Goal: Task Accomplishment & Management: Use online tool/utility

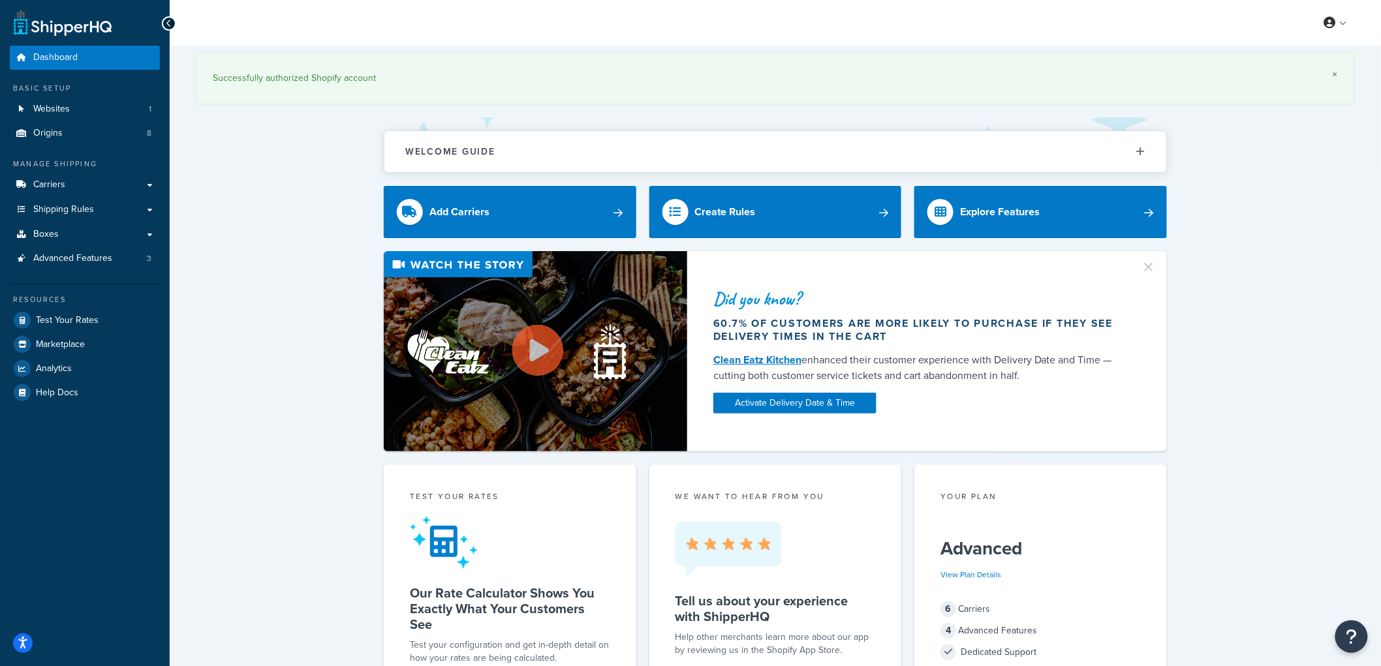
click at [1335, 73] on link "×" at bounding box center [1335, 74] width 5 height 10
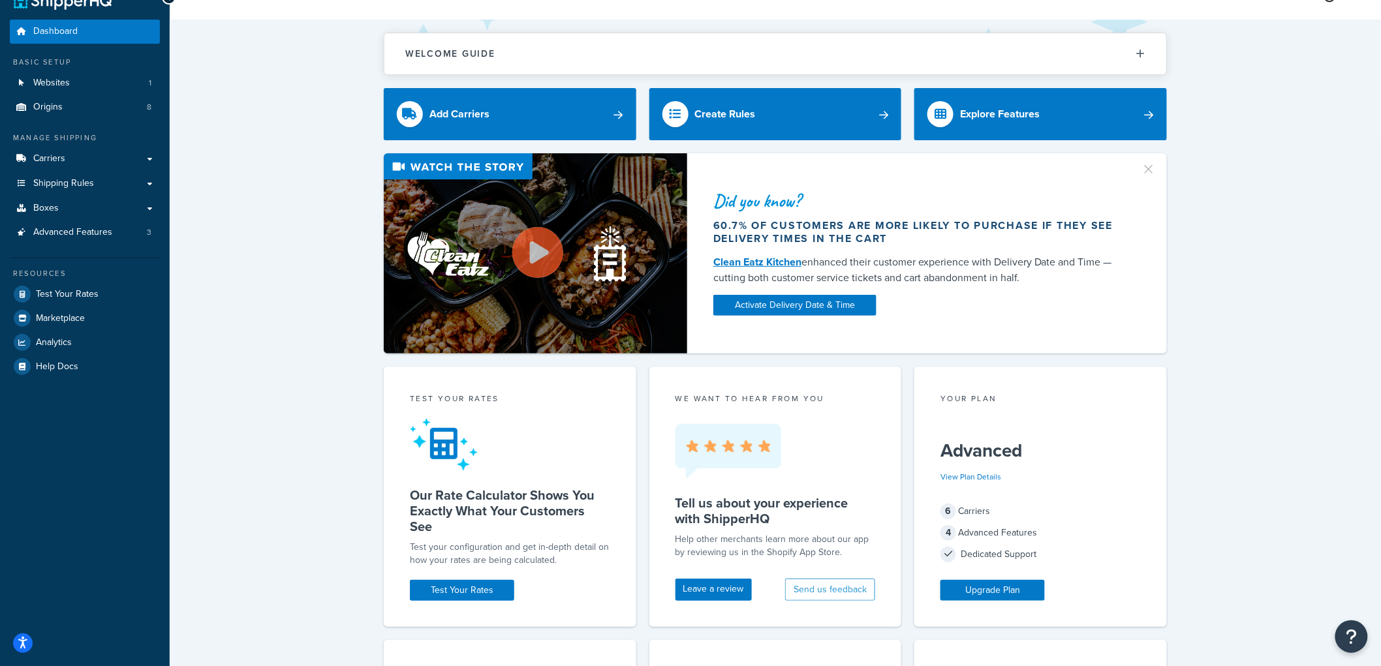
scroll to position [7, 0]
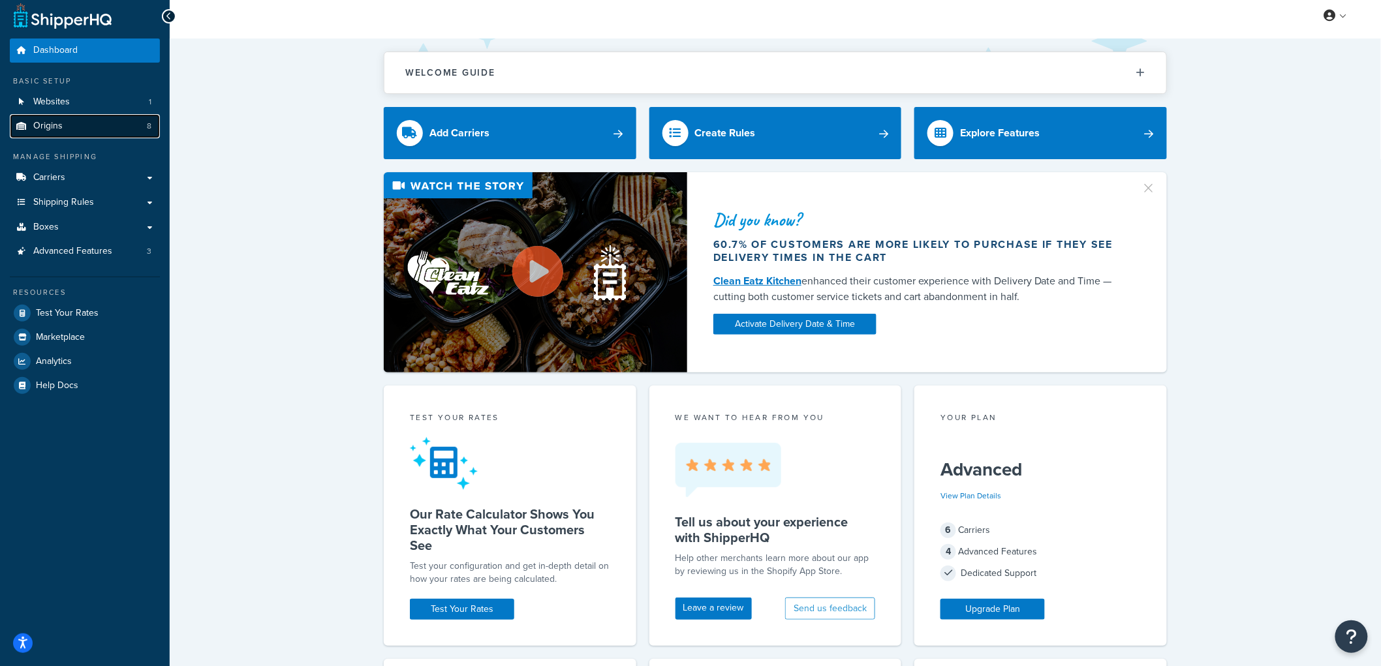
click at [69, 132] on link "Origins 8" at bounding box center [85, 126] width 150 height 24
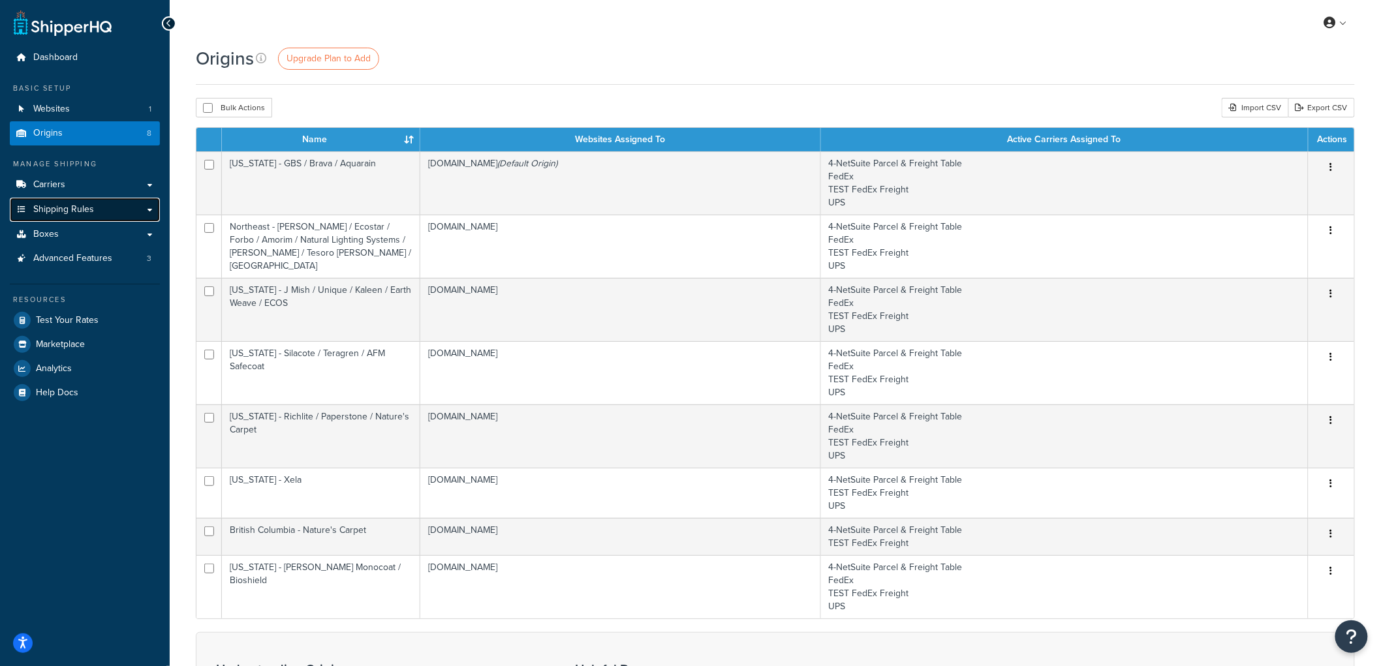
click at [73, 212] on span "Shipping Rules" at bounding box center [63, 209] width 61 height 11
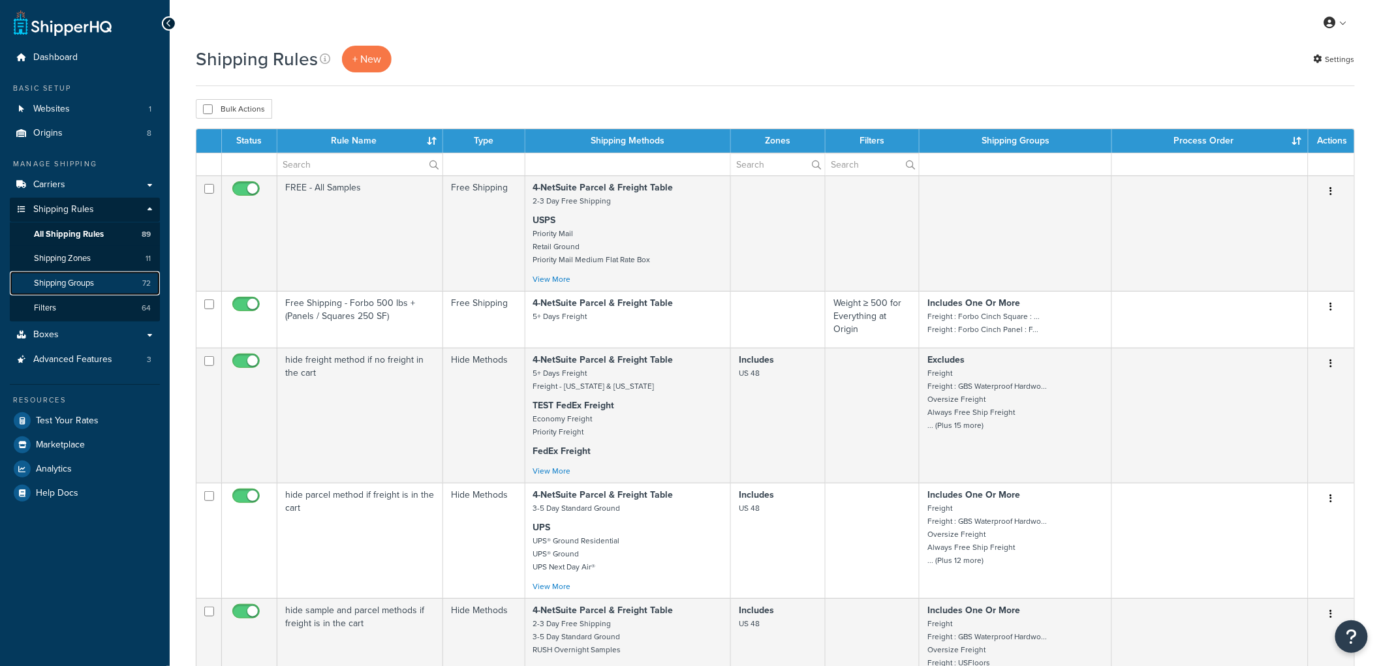
click at [61, 283] on span "Shipping Groups" at bounding box center [64, 283] width 60 height 11
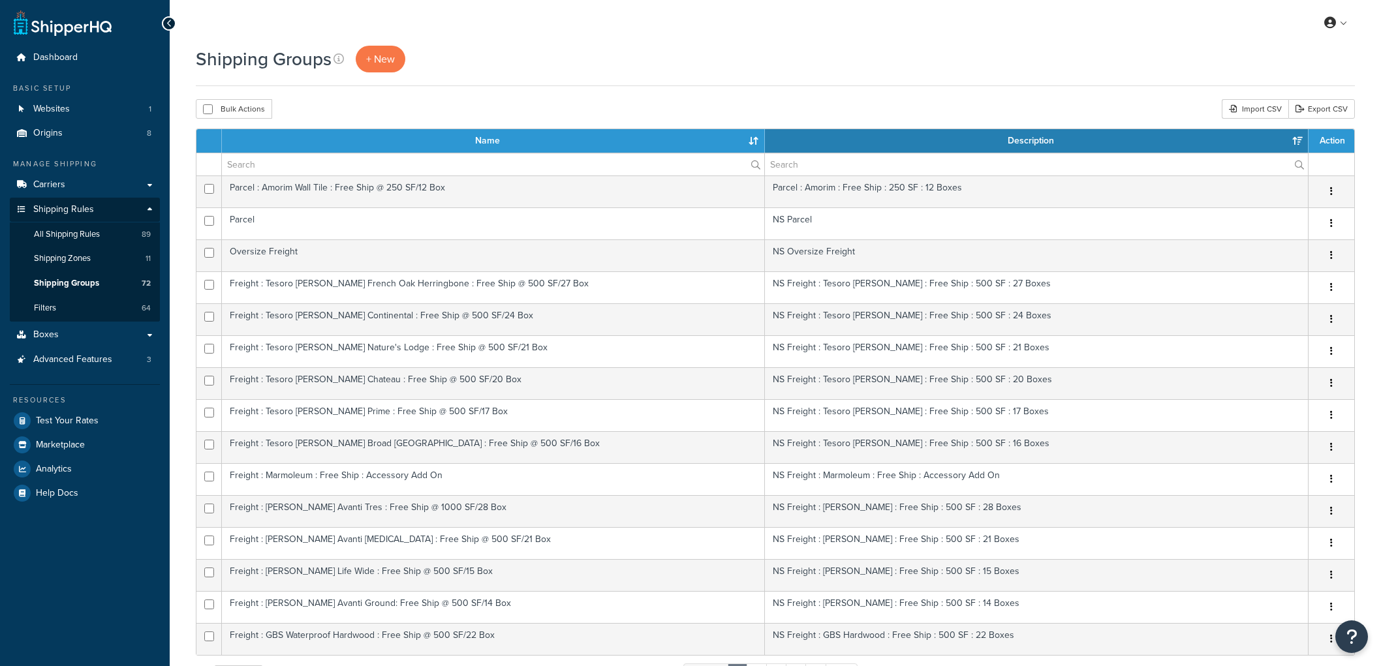
select select "15"
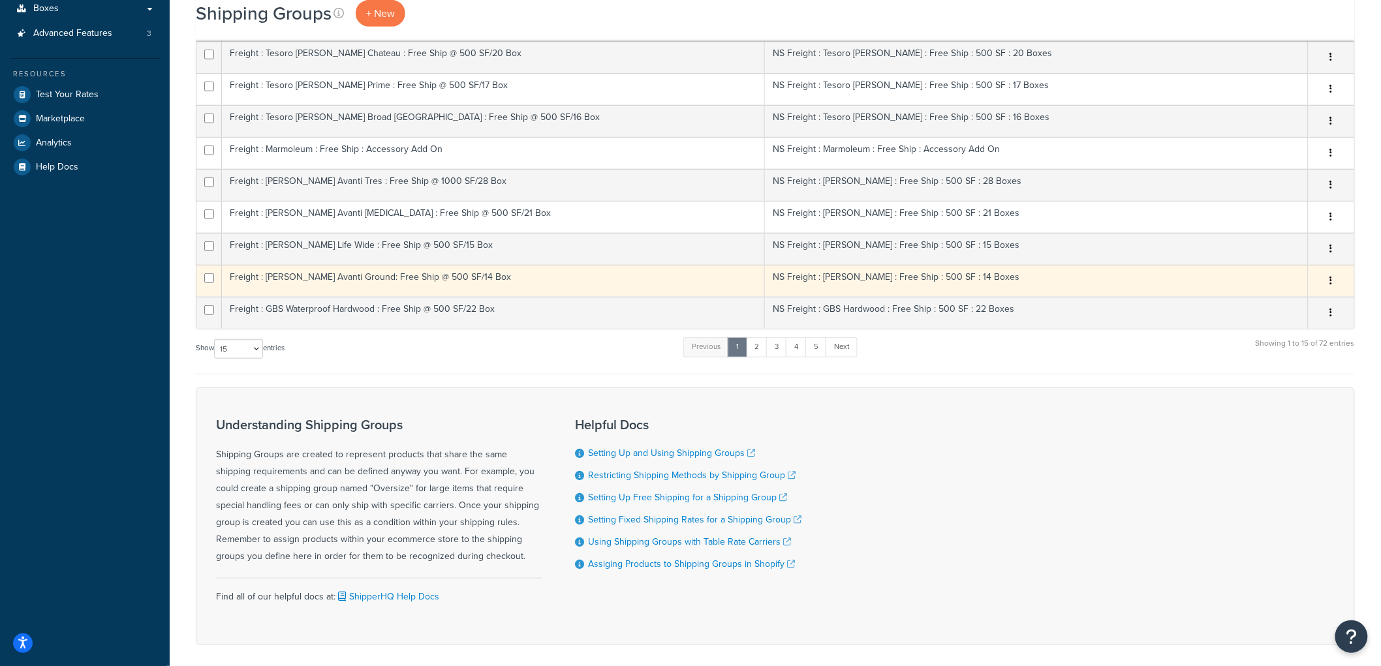
scroll to position [362, 0]
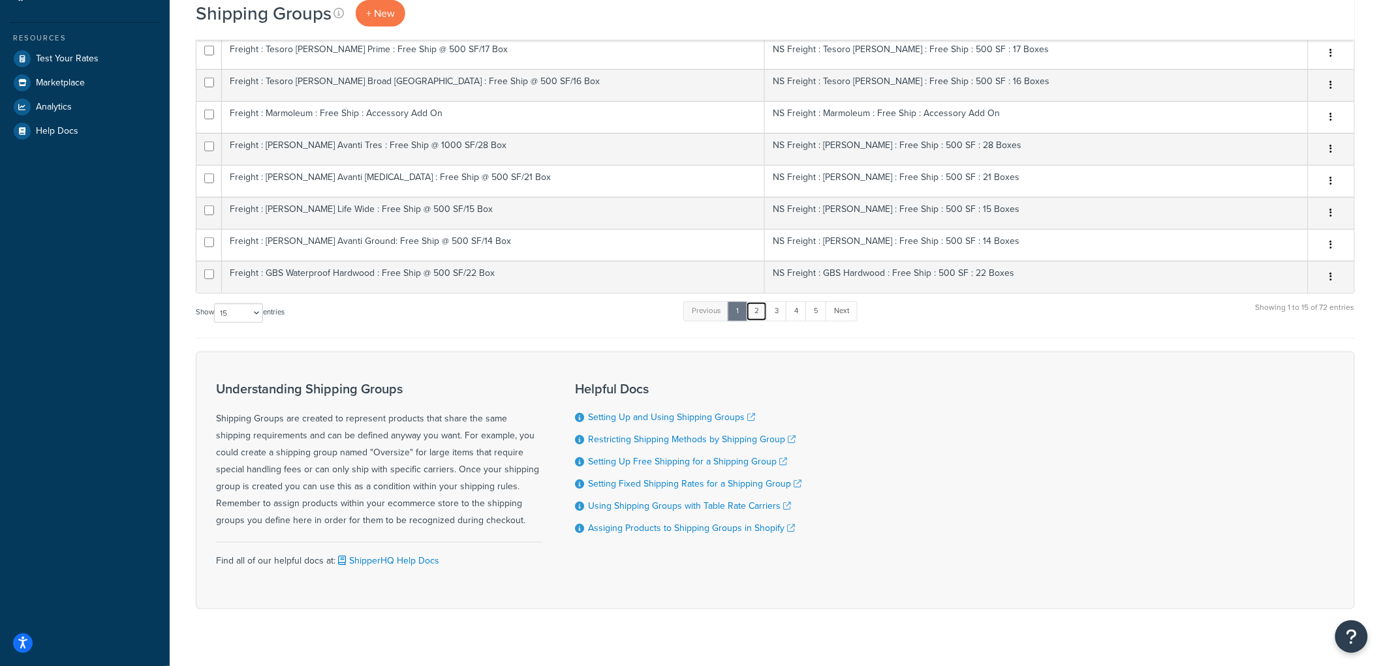
click at [764, 317] on link "2" at bounding box center [757, 312] width 22 height 20
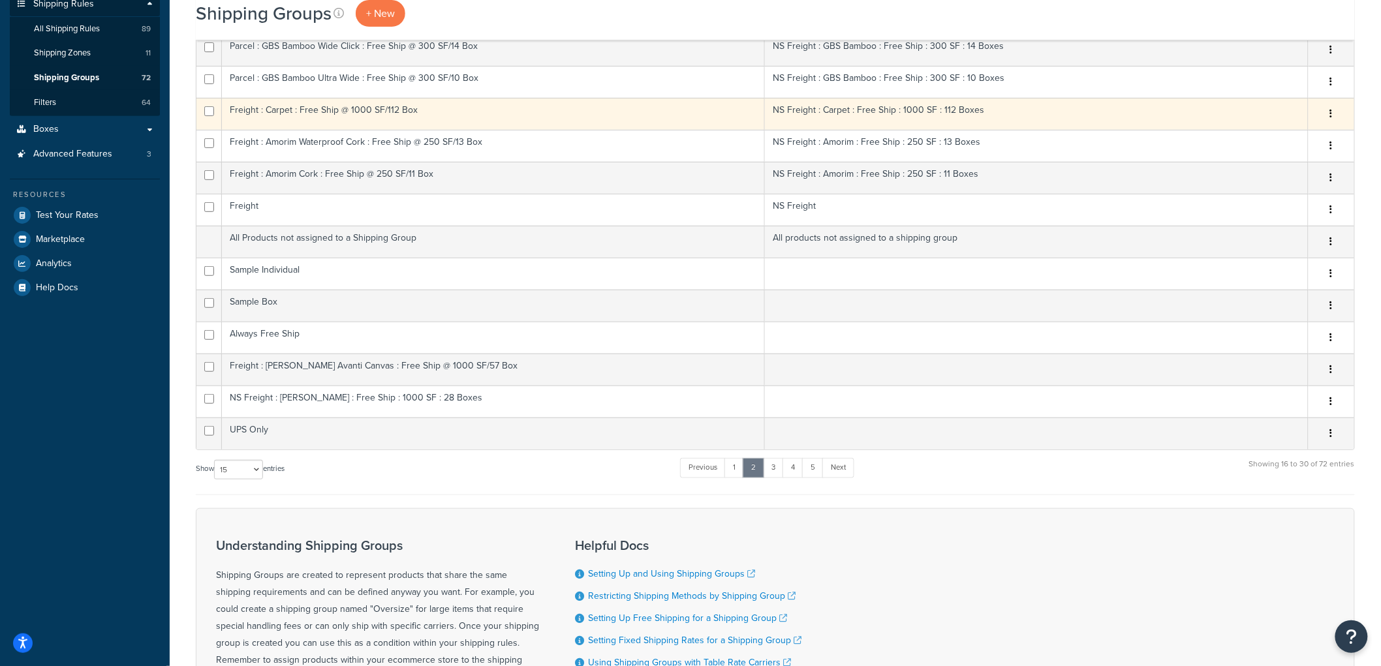
scroll to position [217, 0]
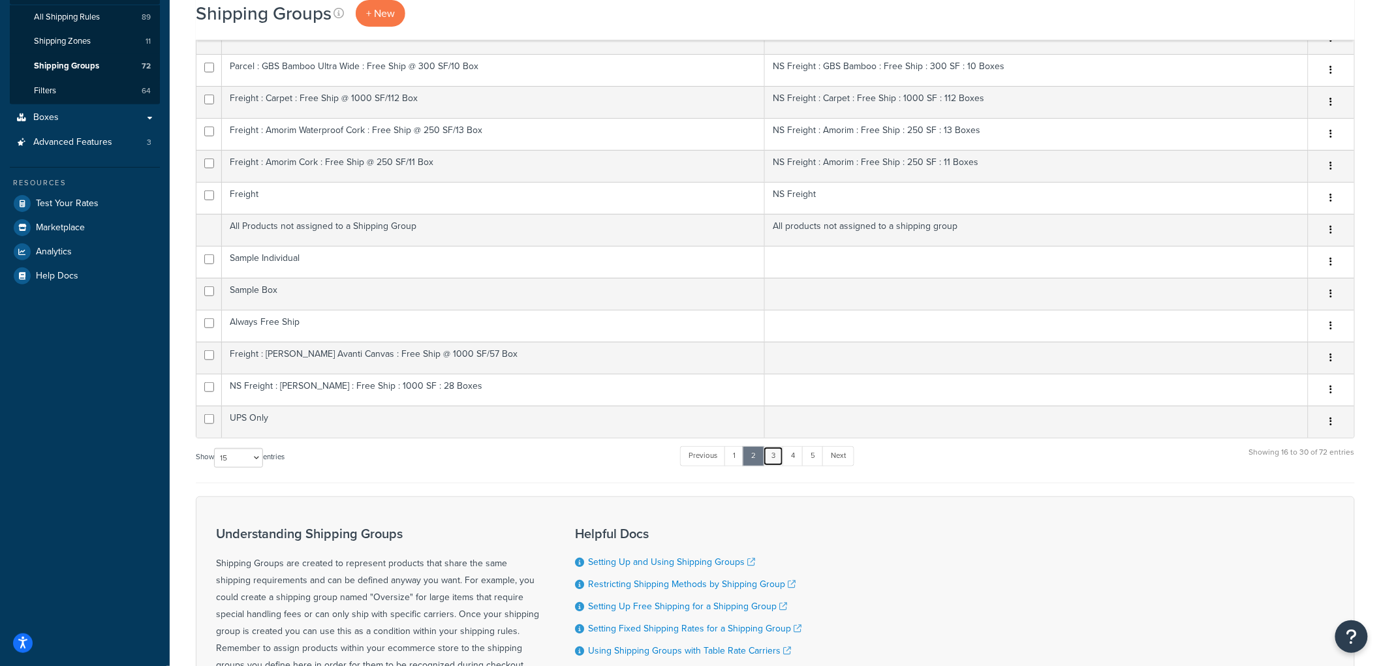
click at [774, 460] on link "3" at bounding box center [773, 456] width 21 height 20
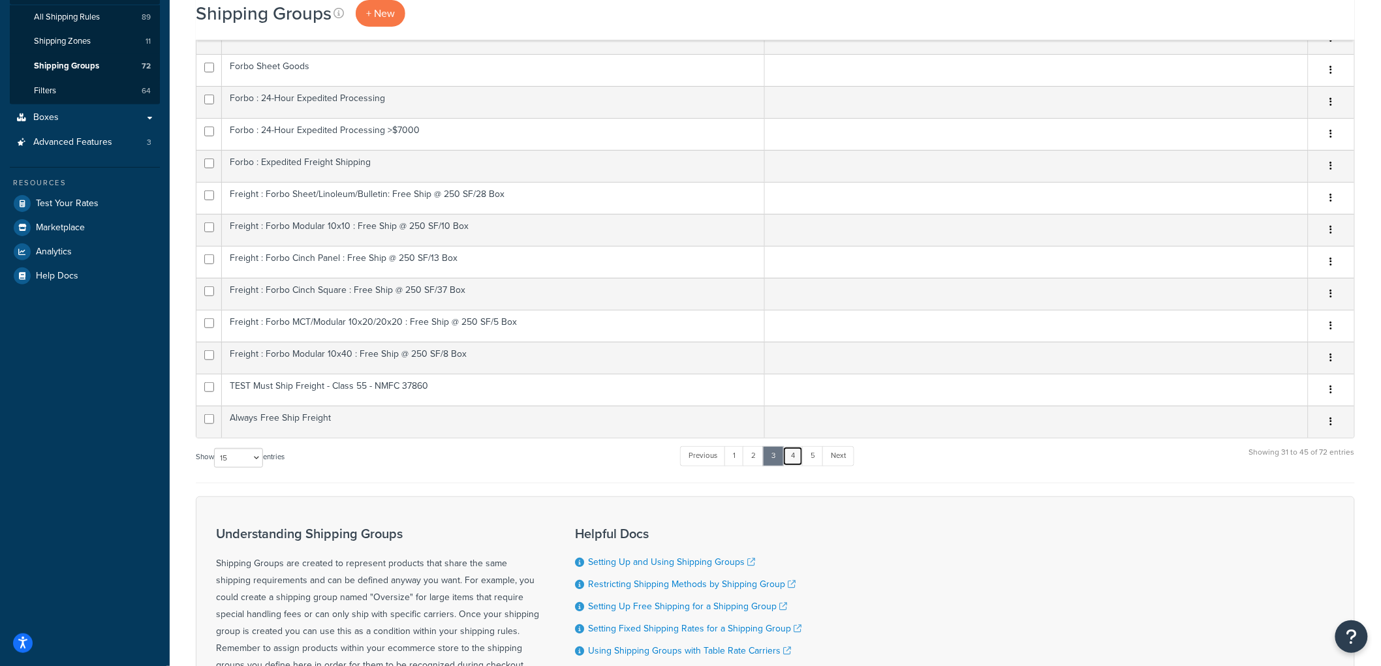
click at [803, 462] on link "4" at bounding box center [793, 456] width 21 height 20
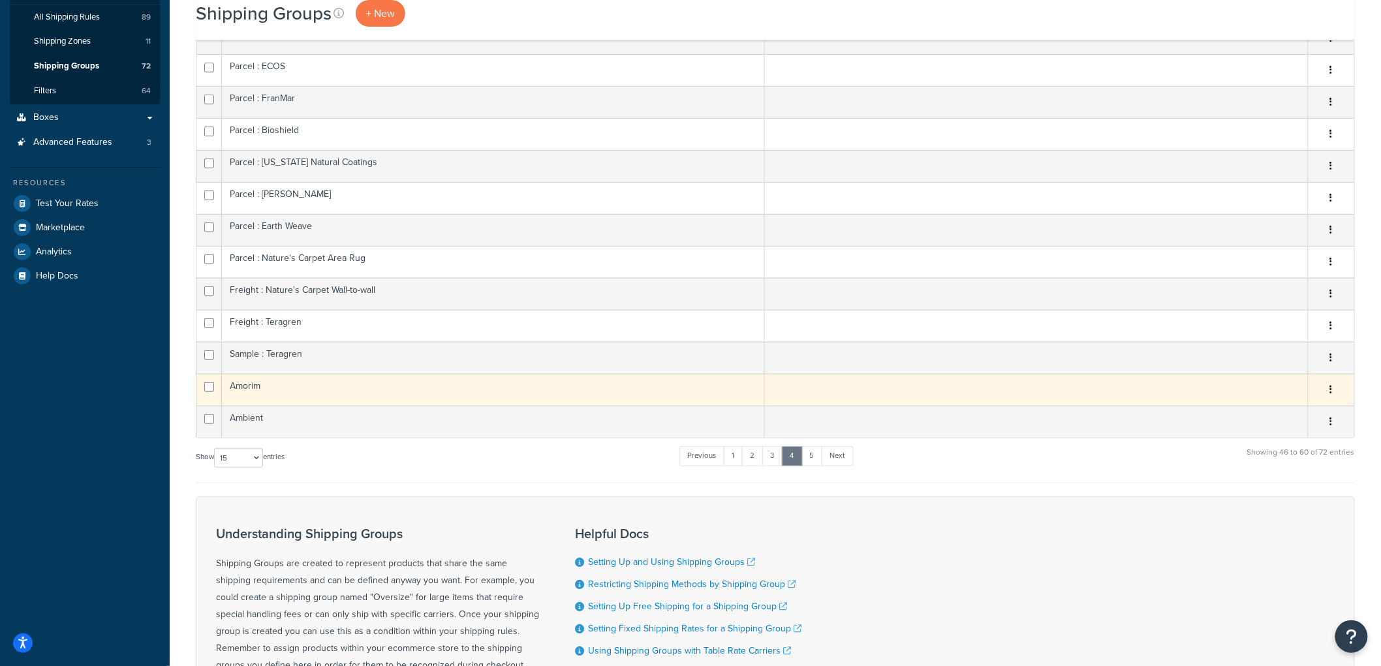
click at [354, 393] on td "Amorim" at bounding box center [493, 390] width 543 height 32
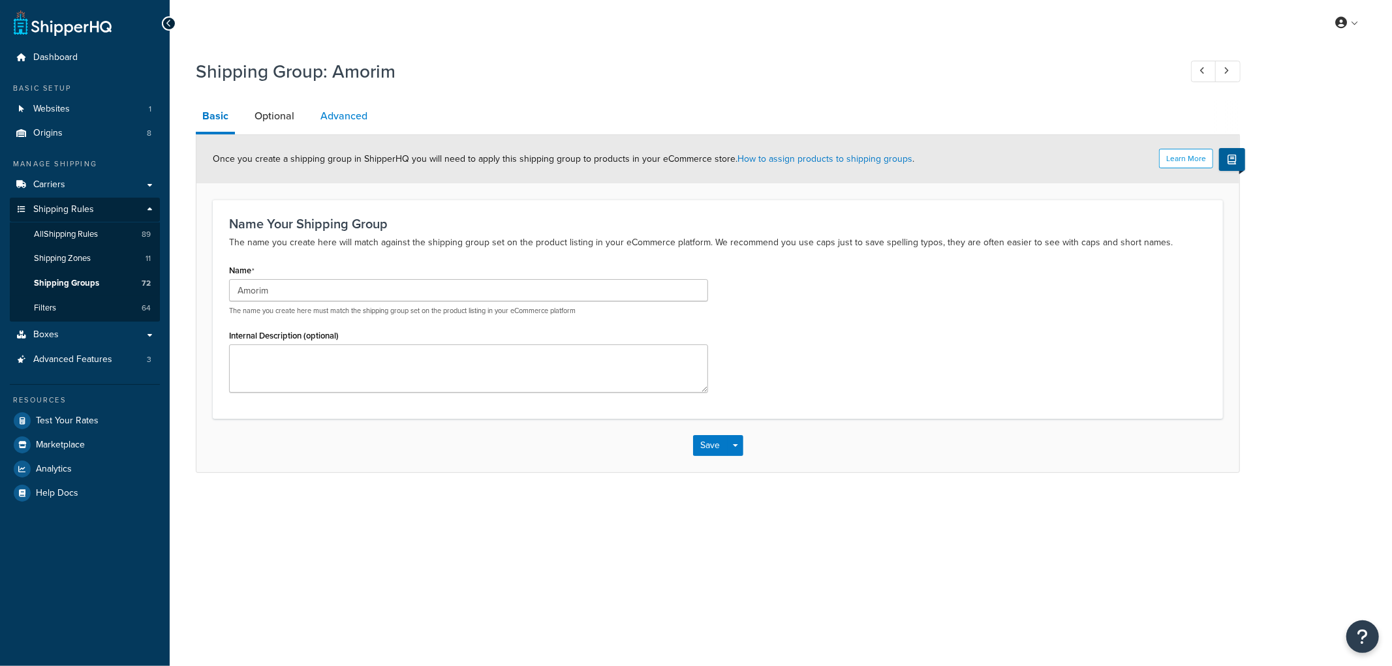
click at [349, 102] on link "Advanced" at bounding box center [344, 116] width 60 height 31
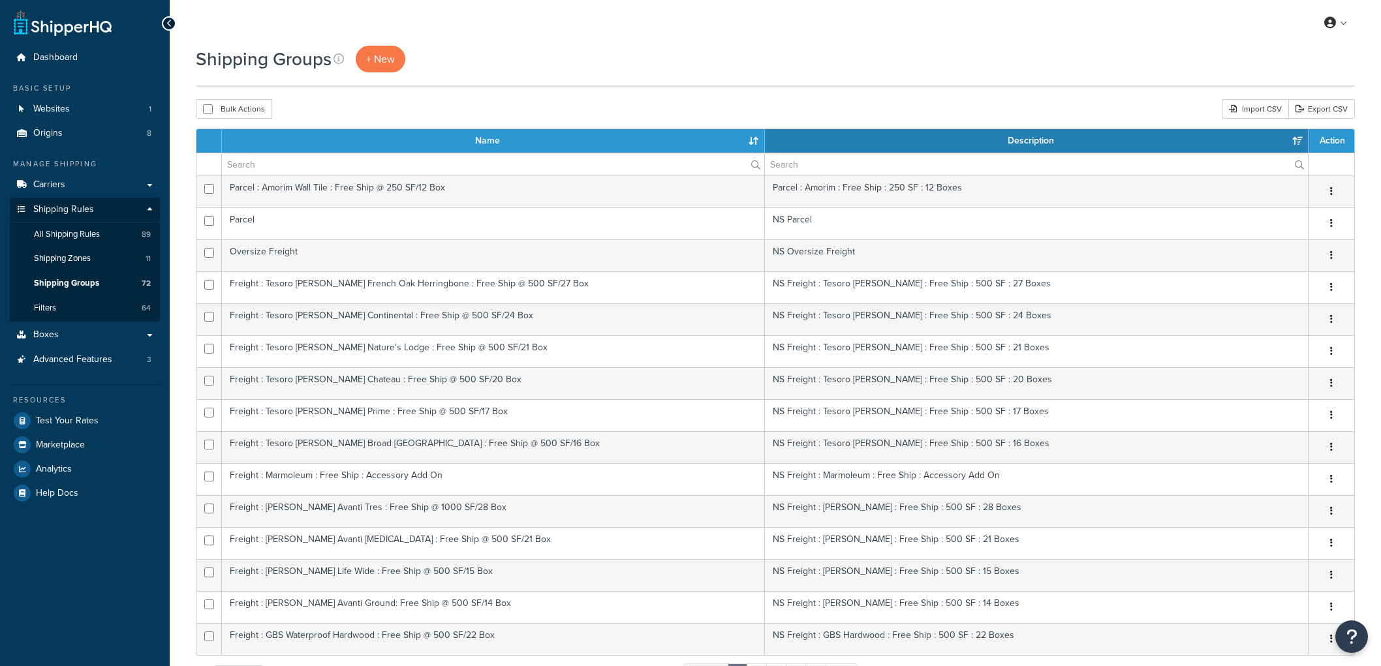
select select "15"
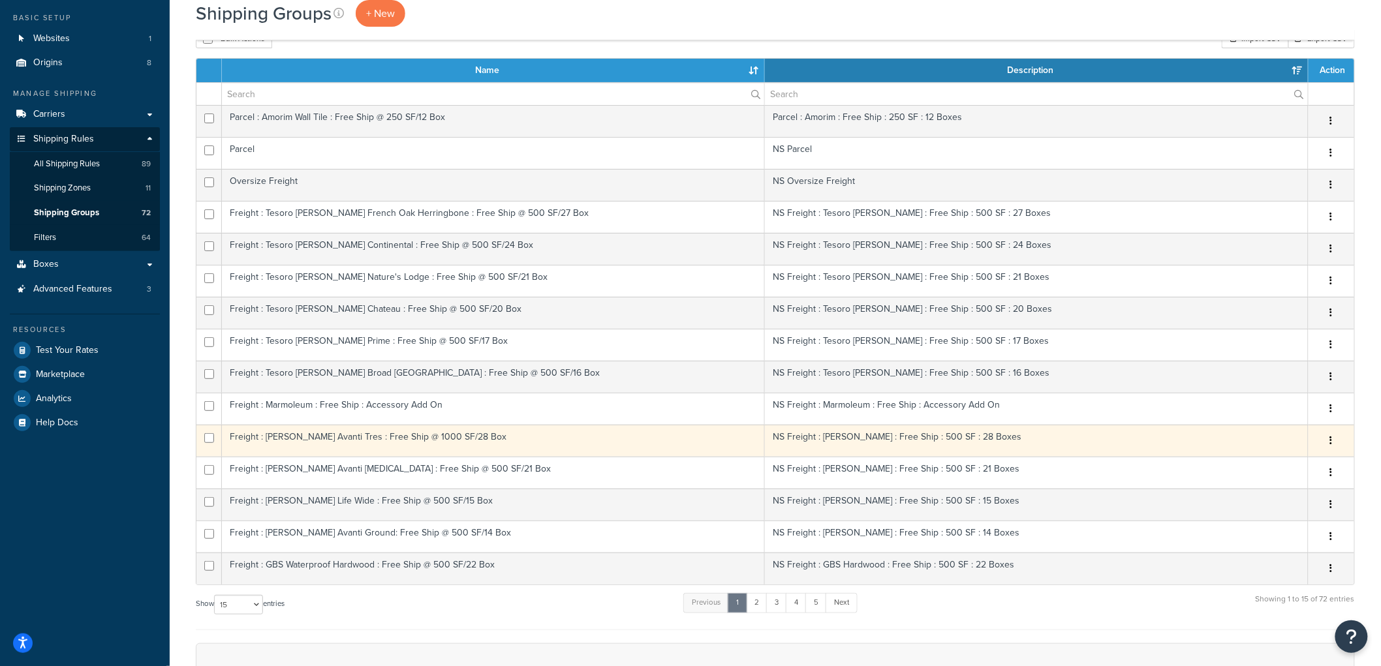
scroll to position [217, 0]
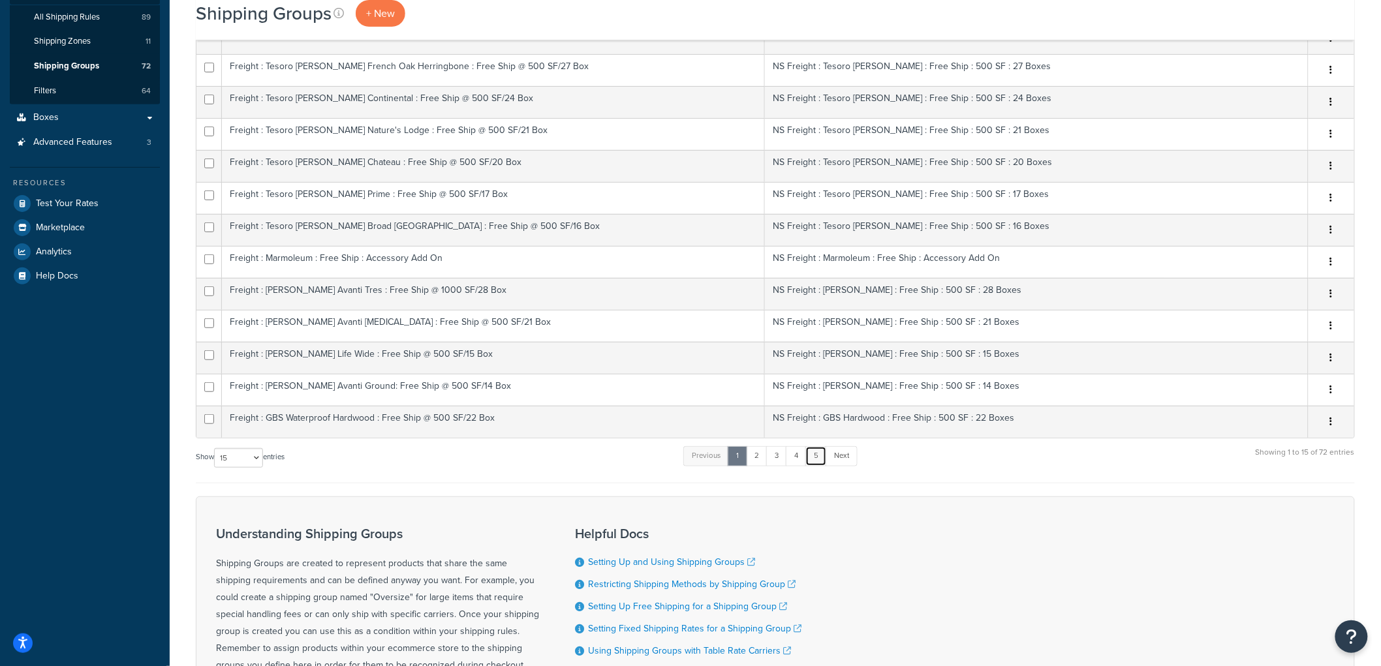
click at [818, 459] on link "5" at bounding box center [816, 456] width 22 height 20
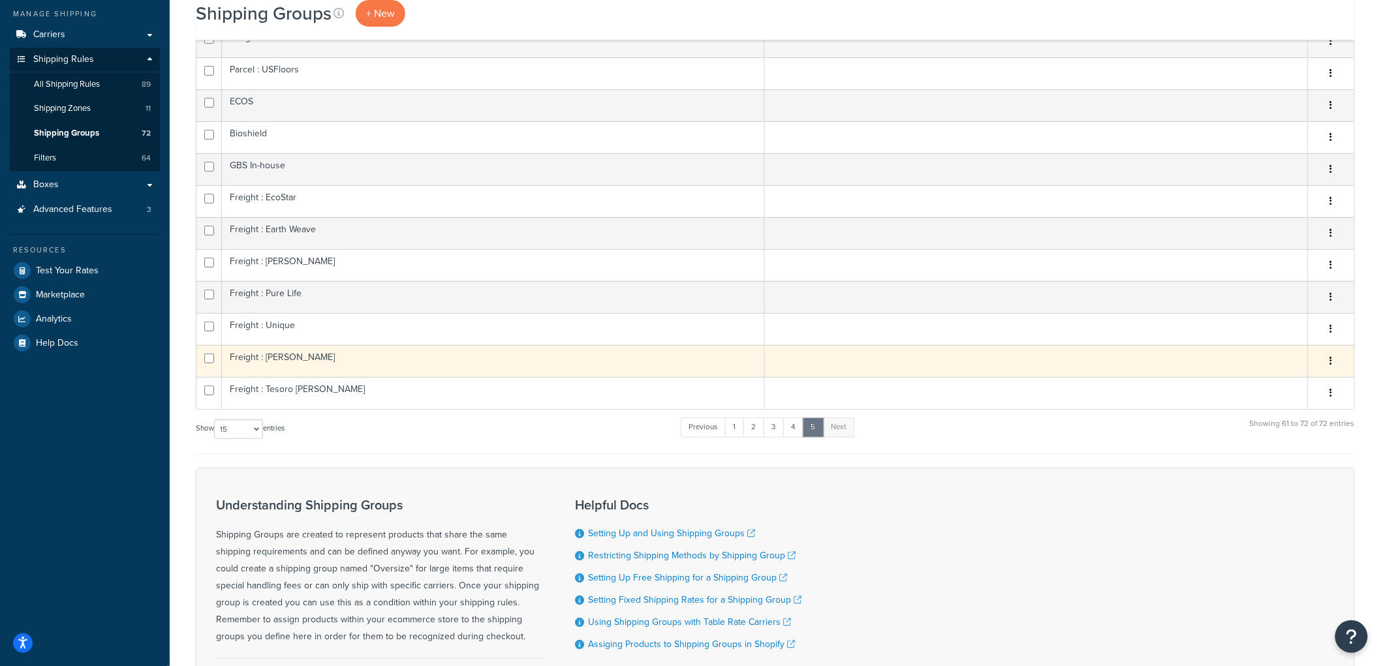
scroll to position [0, 0]
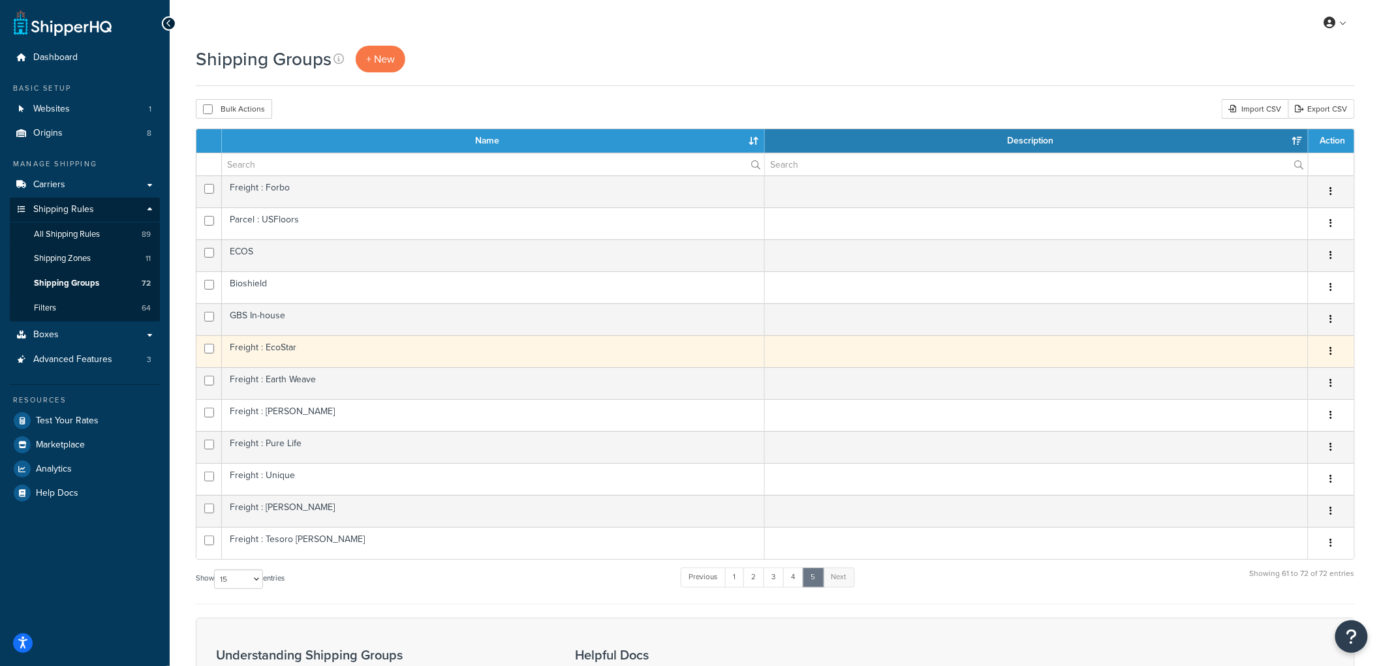
click at [418, 357] on td "Freight : EcoStar" at bounding box center [493, 351] width 543 height 32
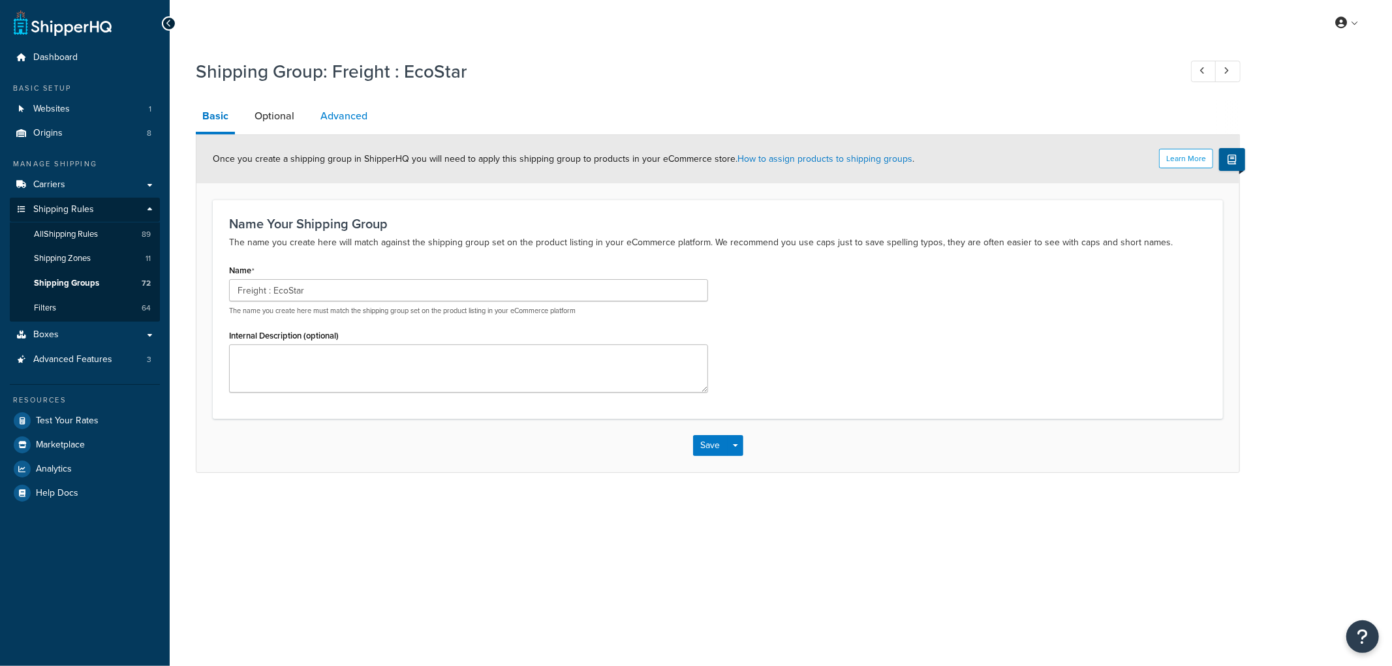
click at [366, 116] on link "Advanced" at bounding box center [344, 116] width 60 height 31
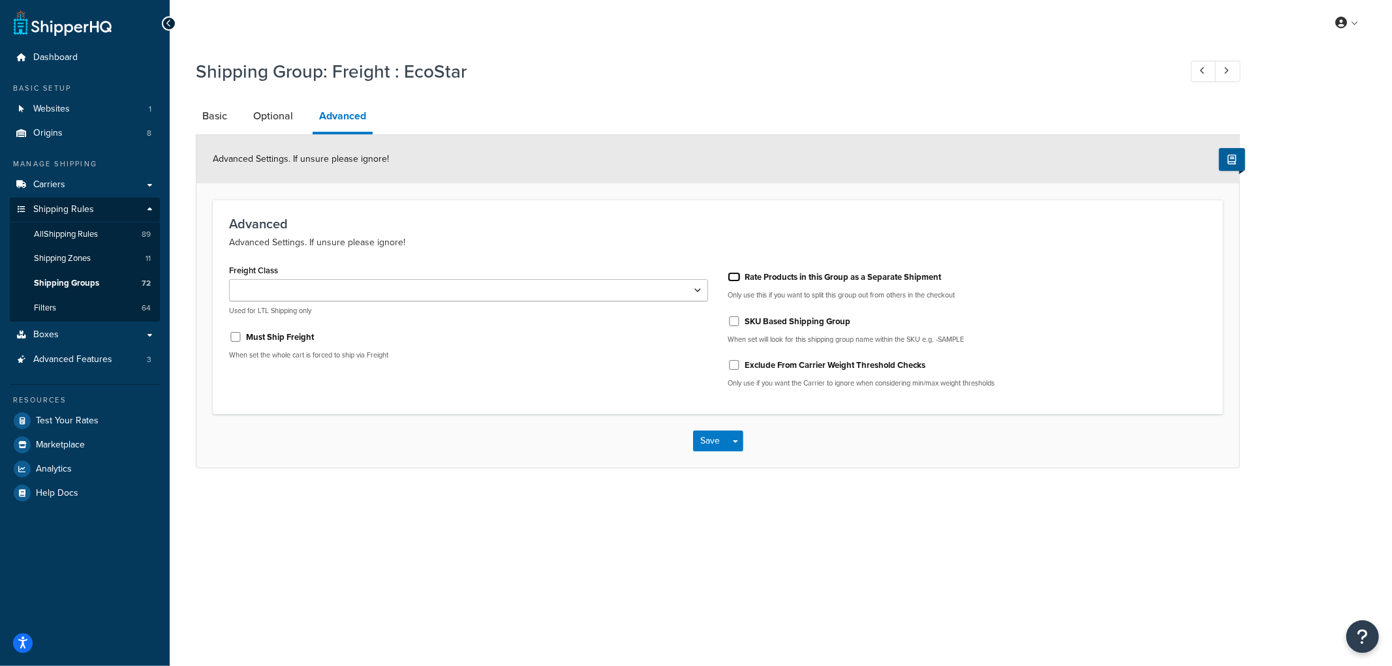
click at [734, 281] on input "Rate Products in this Group as a Separate Shipment" at bounding box center [734, 277] width 13 height 10
checkbox input "true"
click at [712, 437] on button "Save" at bounding box center [710, 441] width 35 height 21
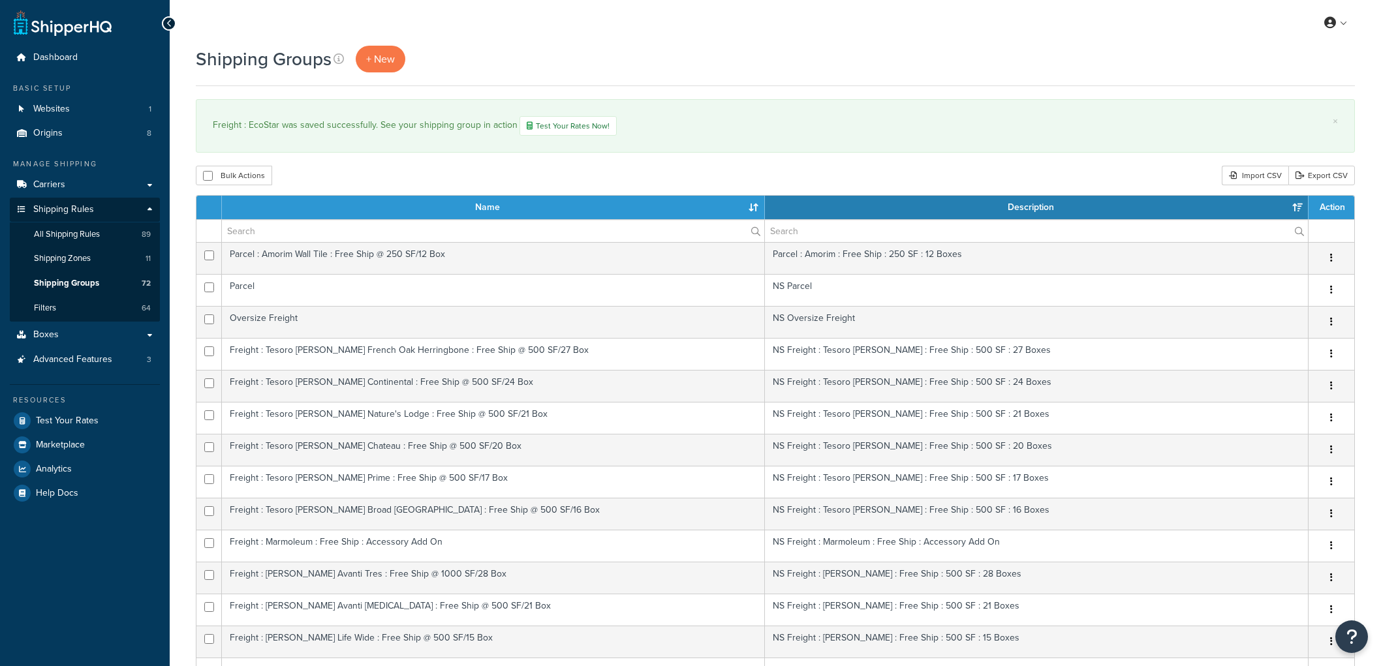
select select "15"
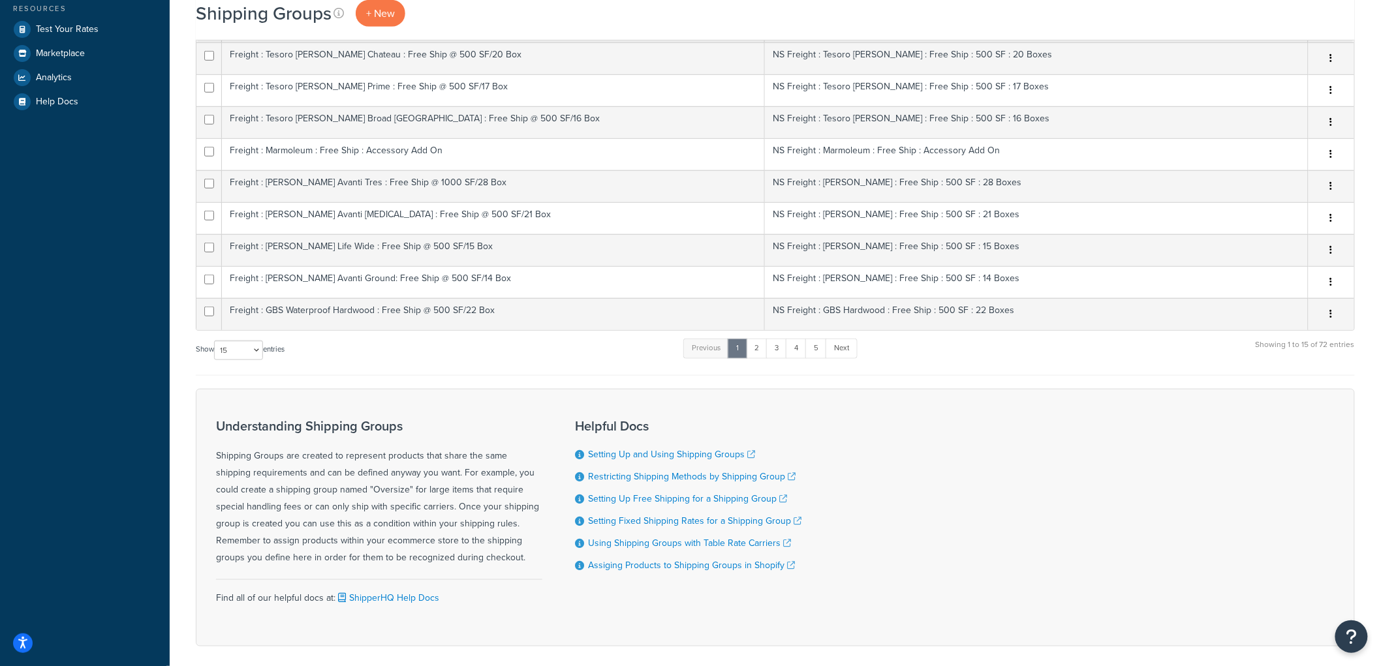
scroll to position [435, 0]
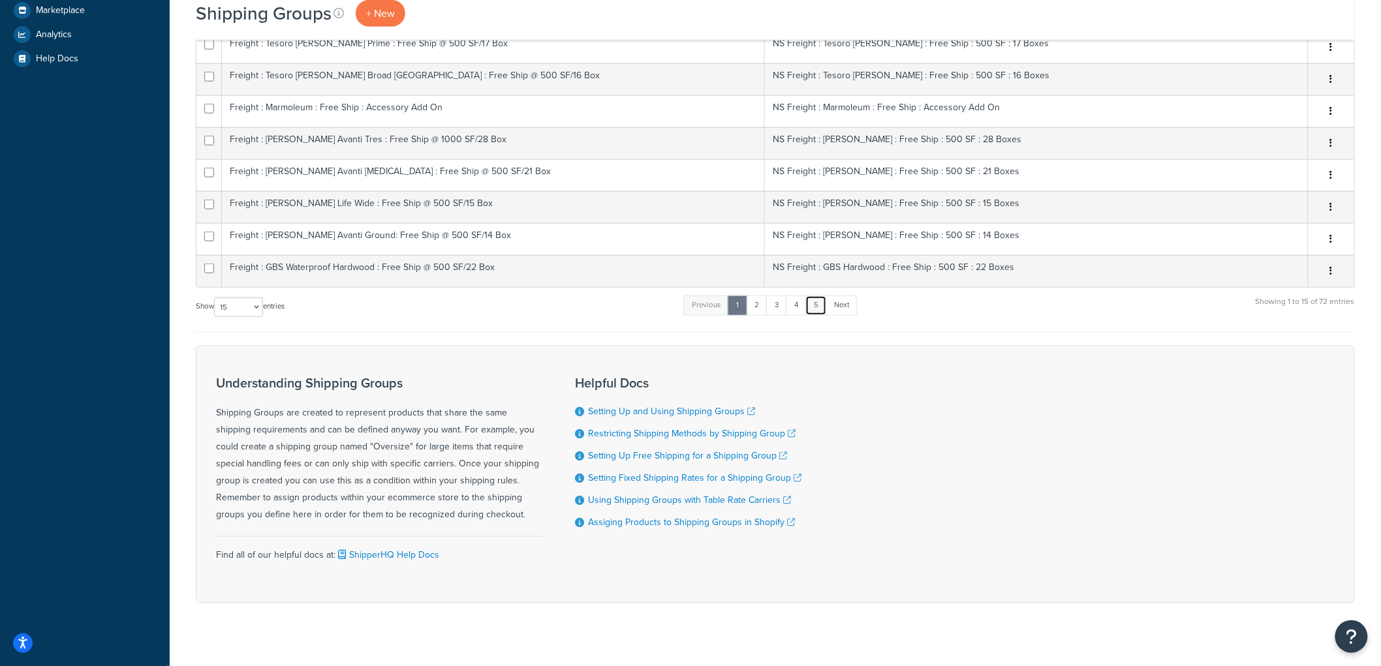
click at [818, 309] on link "5" at bounding box center [816, 306] width 22 height 20
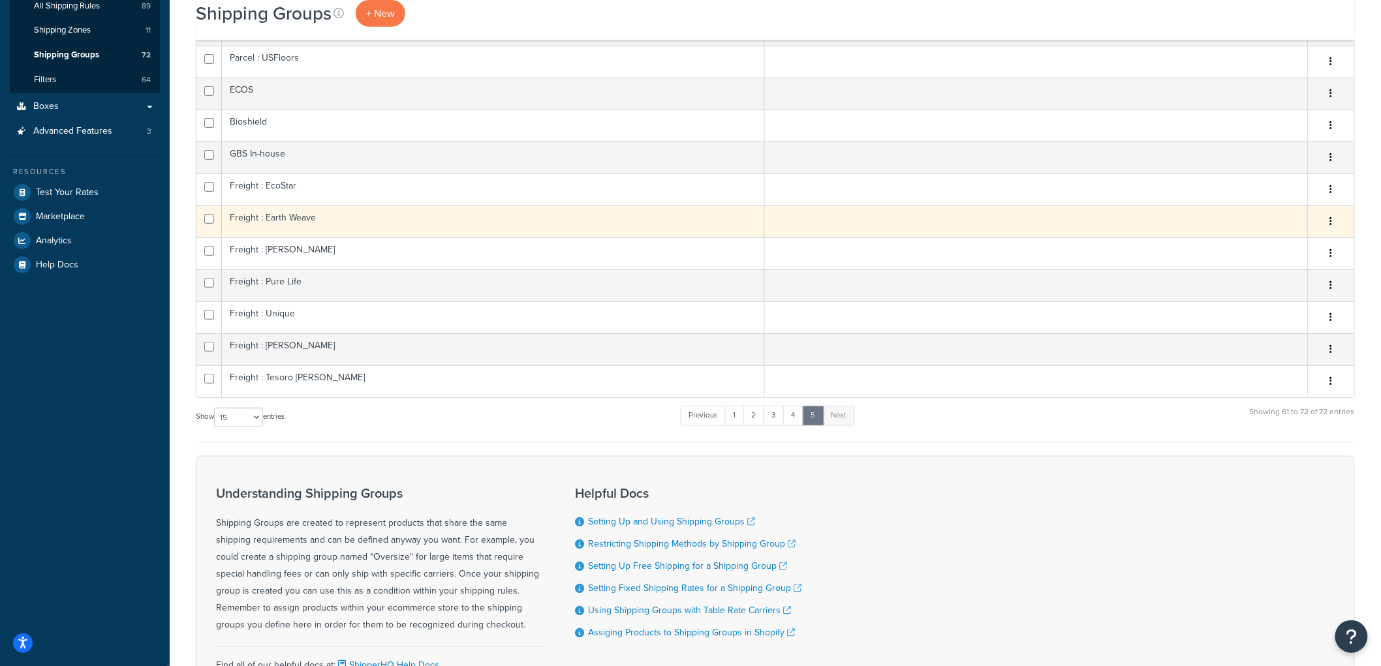
scroll to position [210, 0]
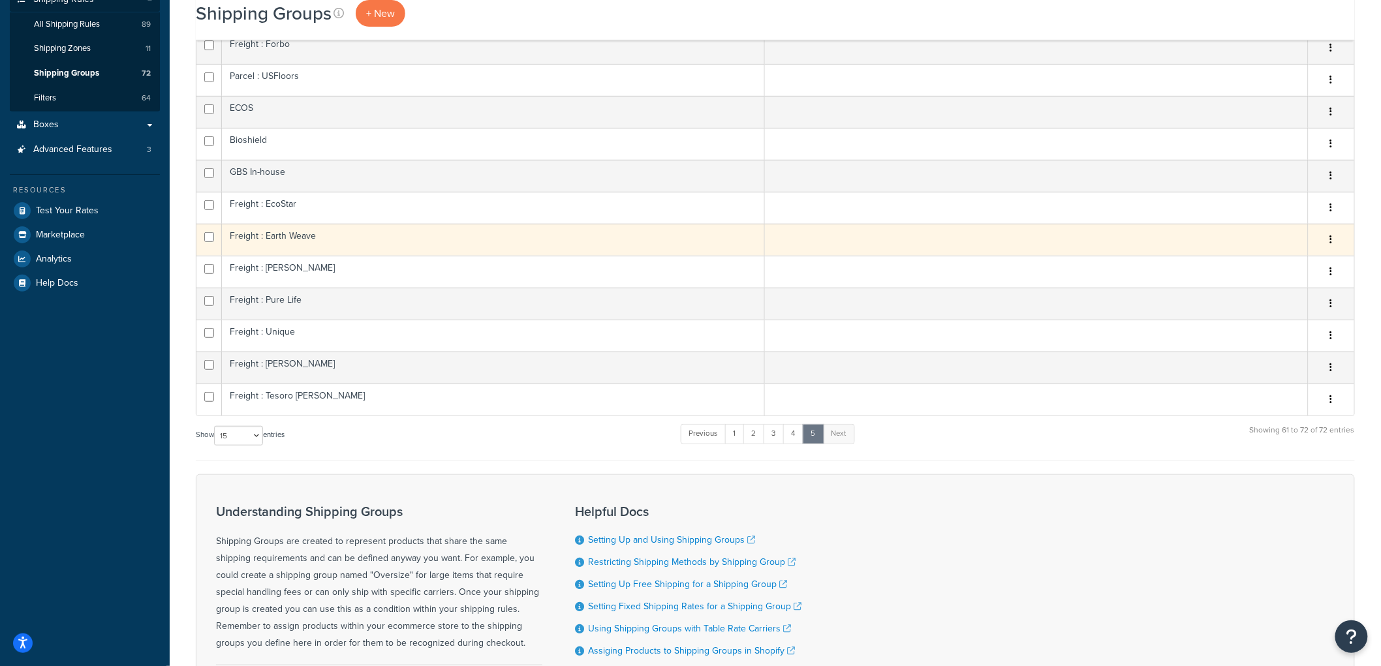
click at [376, 240] on td "Freight : Earth Weave" at bounding box center [493, 240] width 543 height 32
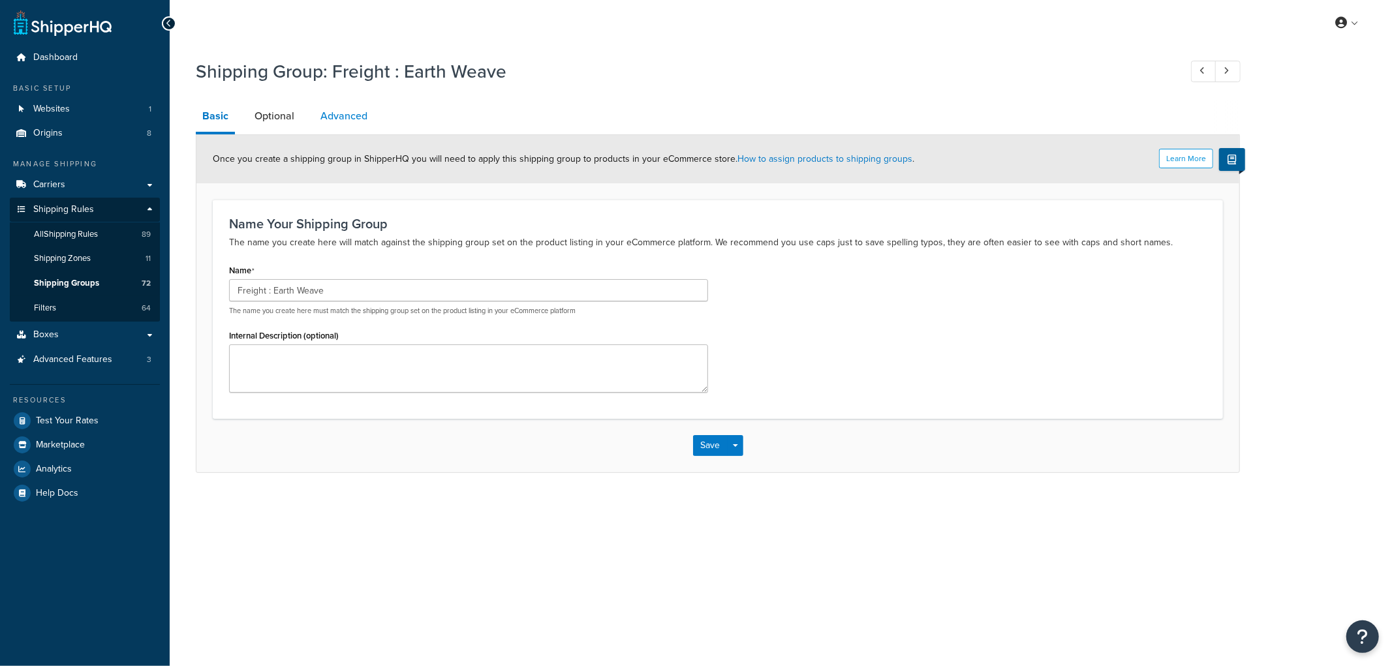
click at [364, 118] on link "Advanced" at bounding box center [344, 116] width 60 height 31
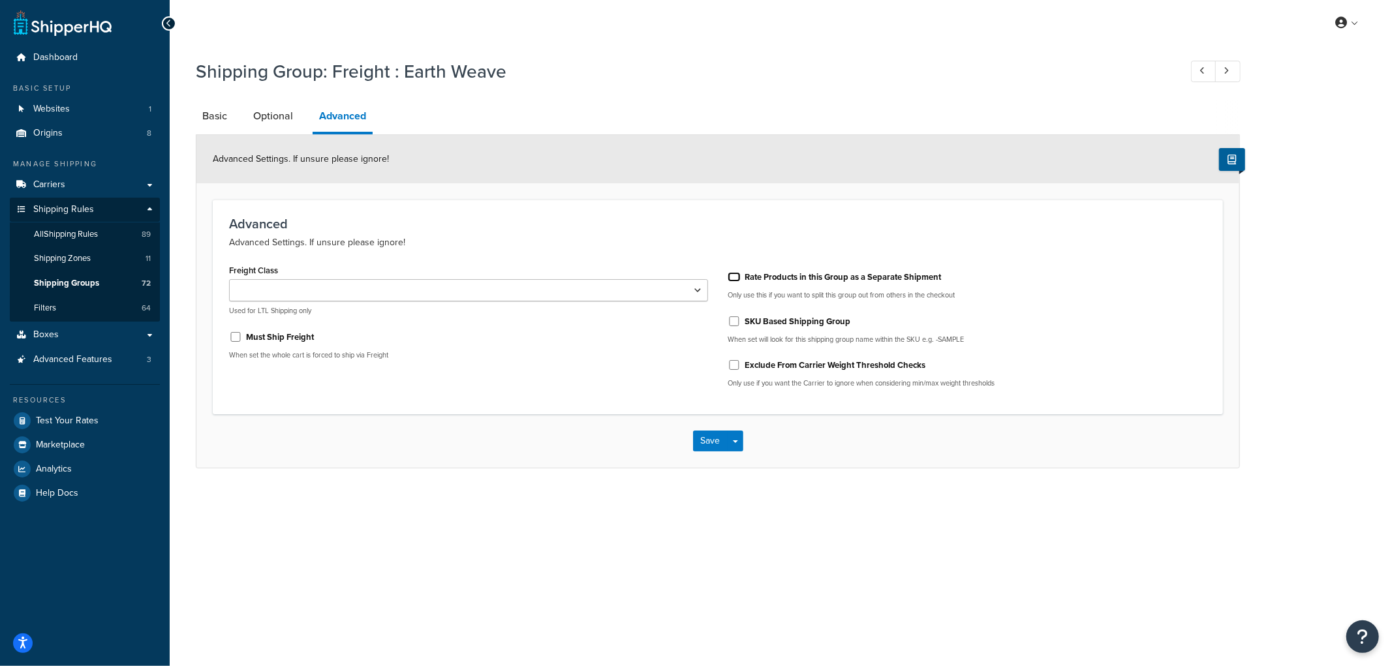
click at [734, 274] on input "Rate Products in this Group as a Separate Shipment" at bounding box center [734, 277] width 13 height 10
checkbox input "true"
click at [717, 435] on button "Save" at bounding box center [710, 441] width 35 height 21
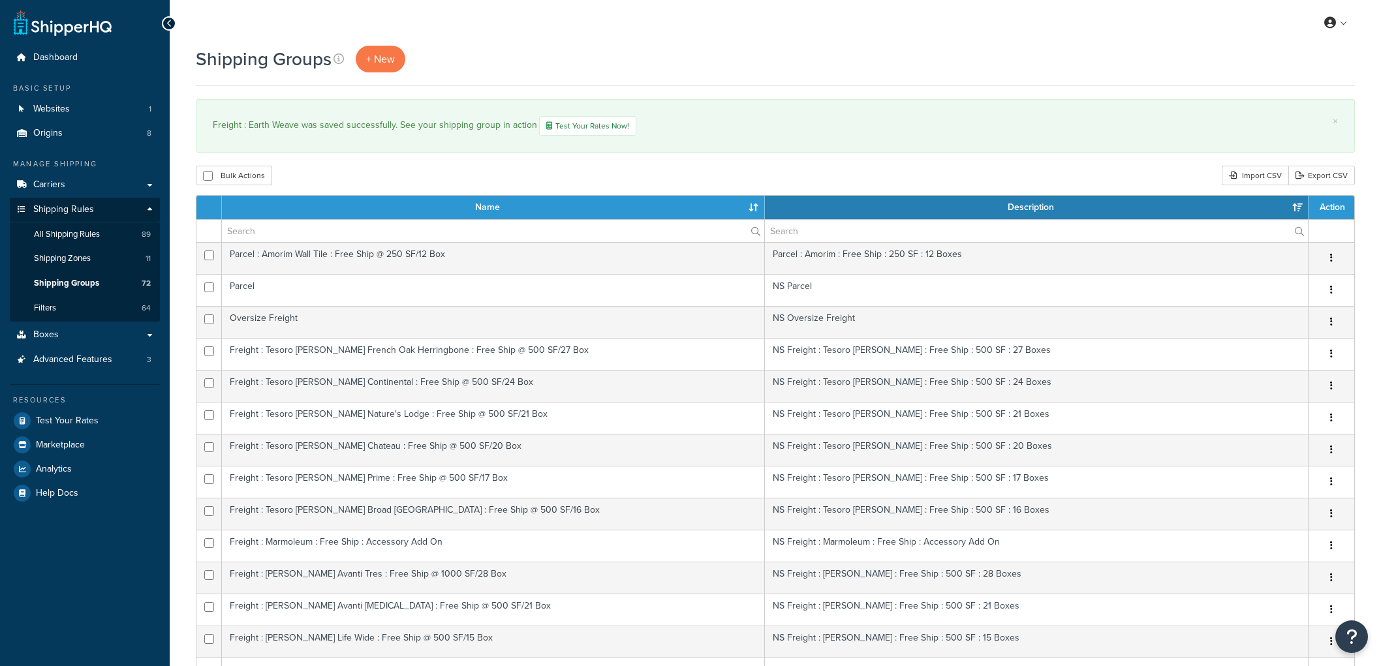
select select "15"
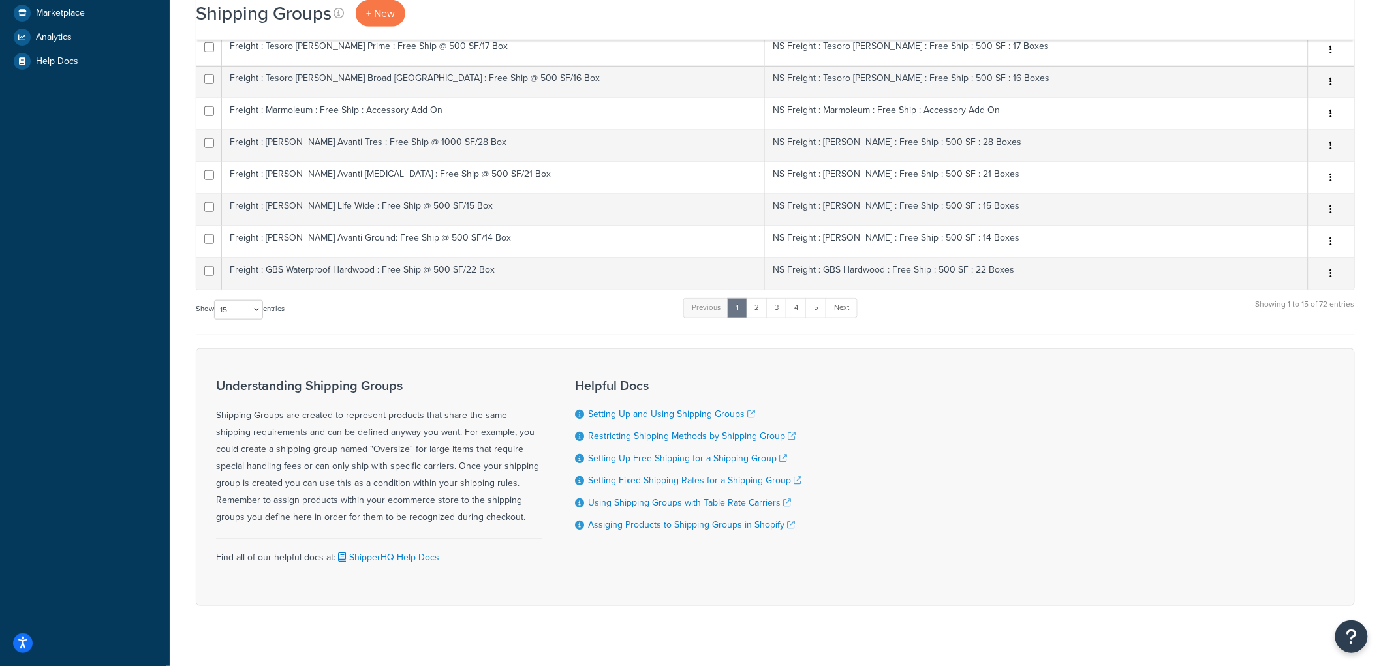
scroll to position [452, 0]
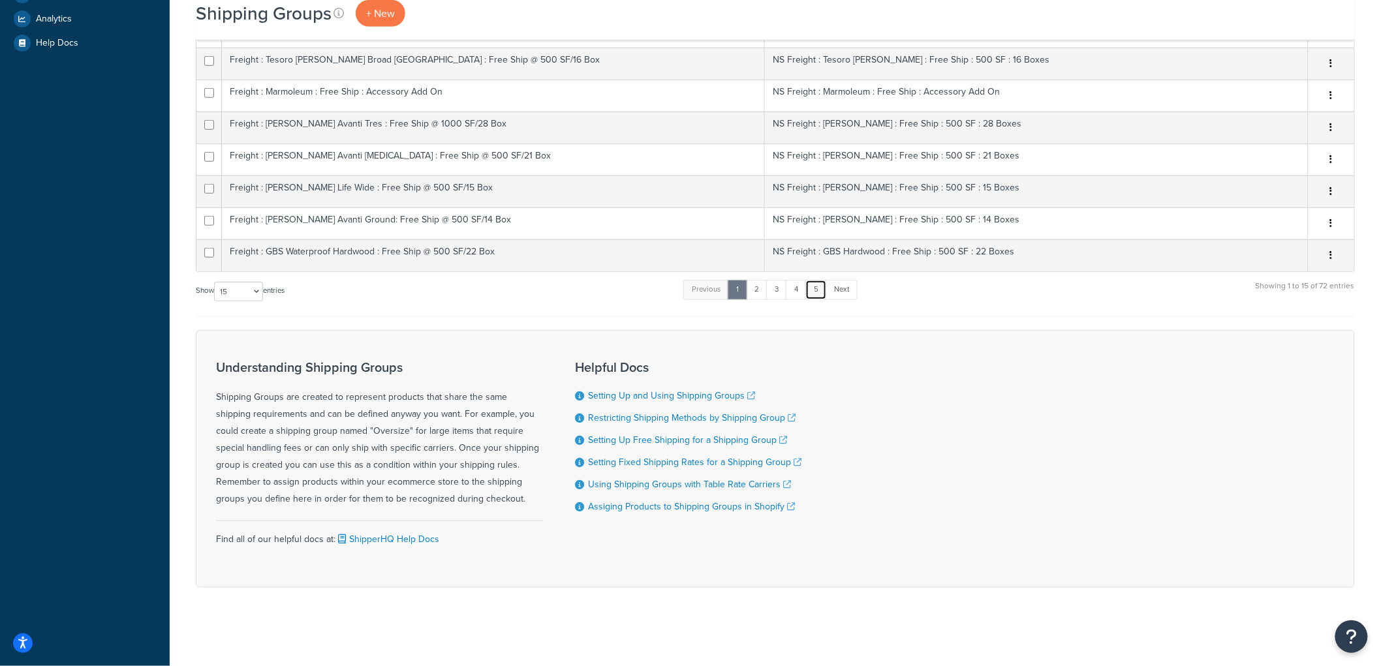
click at [822, 290] on link "5" at bounding box center [816, 290] width 22 height 20
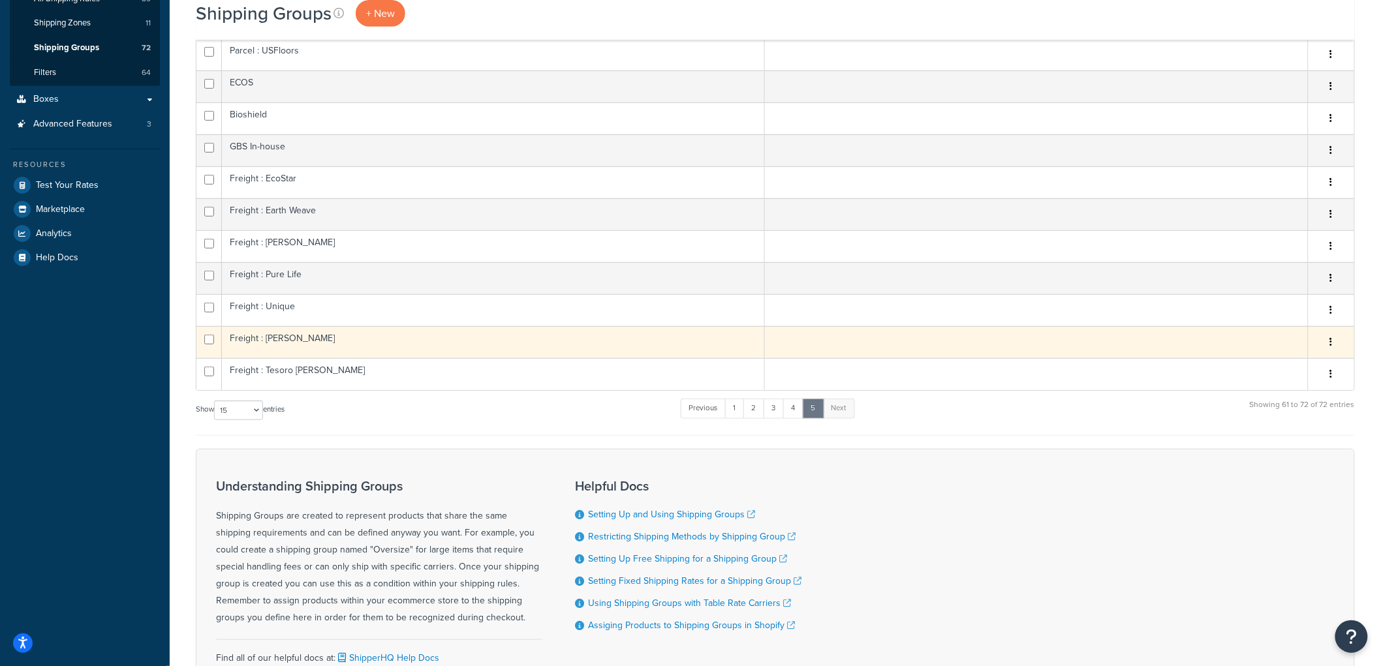
scroll to position [210, 0]
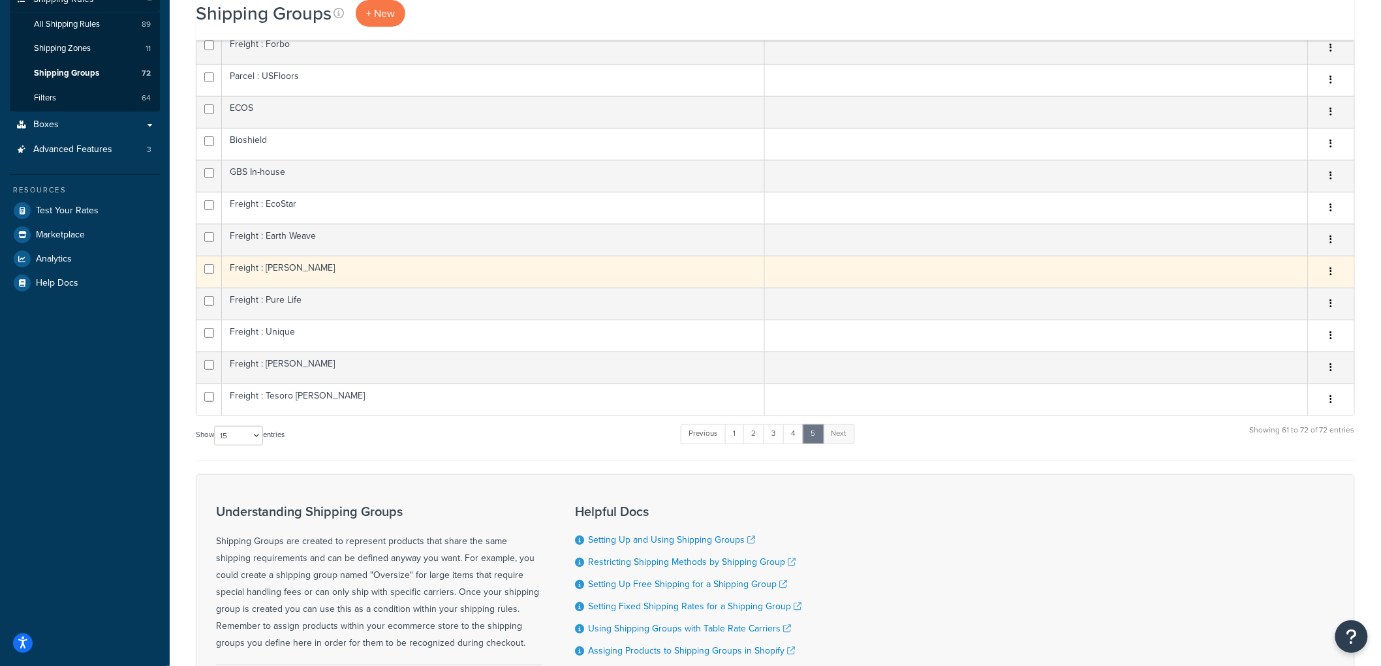
click at [433, 269] on td "Freight : [PERSON_NAME]" at bounding box center [493, 272] width 543 height 32
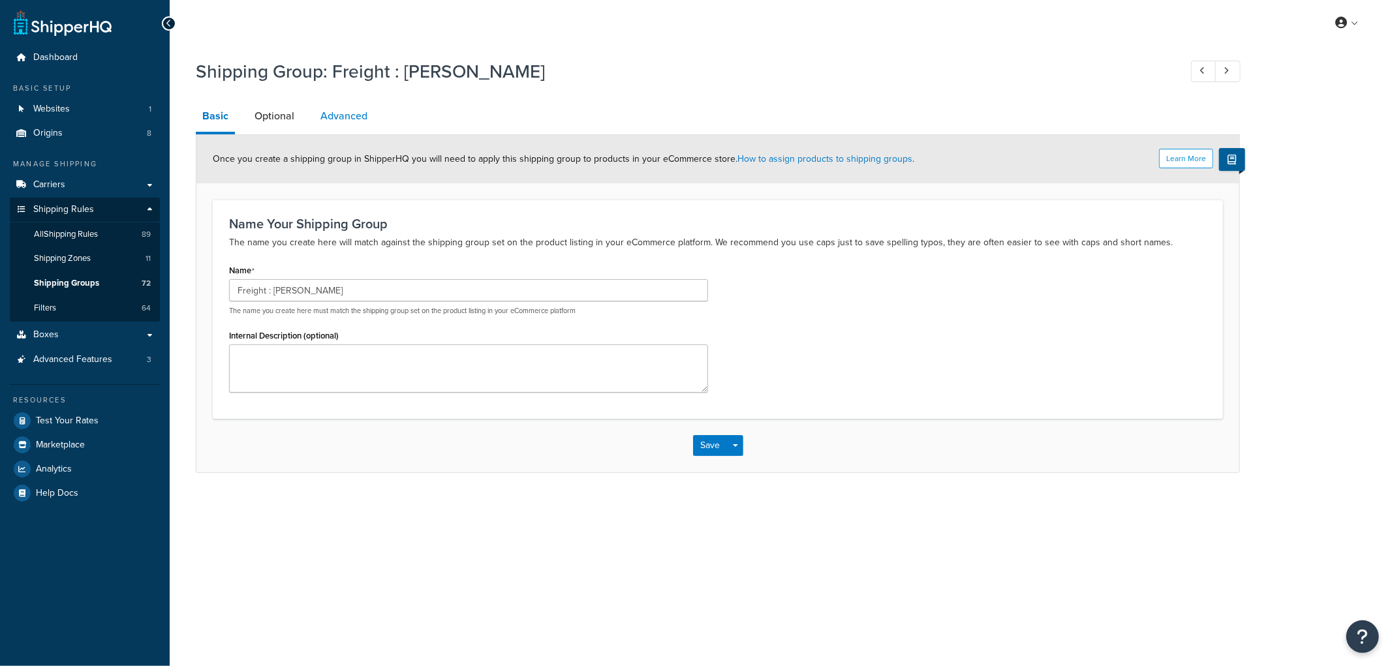
click at [367, 125] on link "Advanced" at bounding box center [344, 116] width 60 height 31
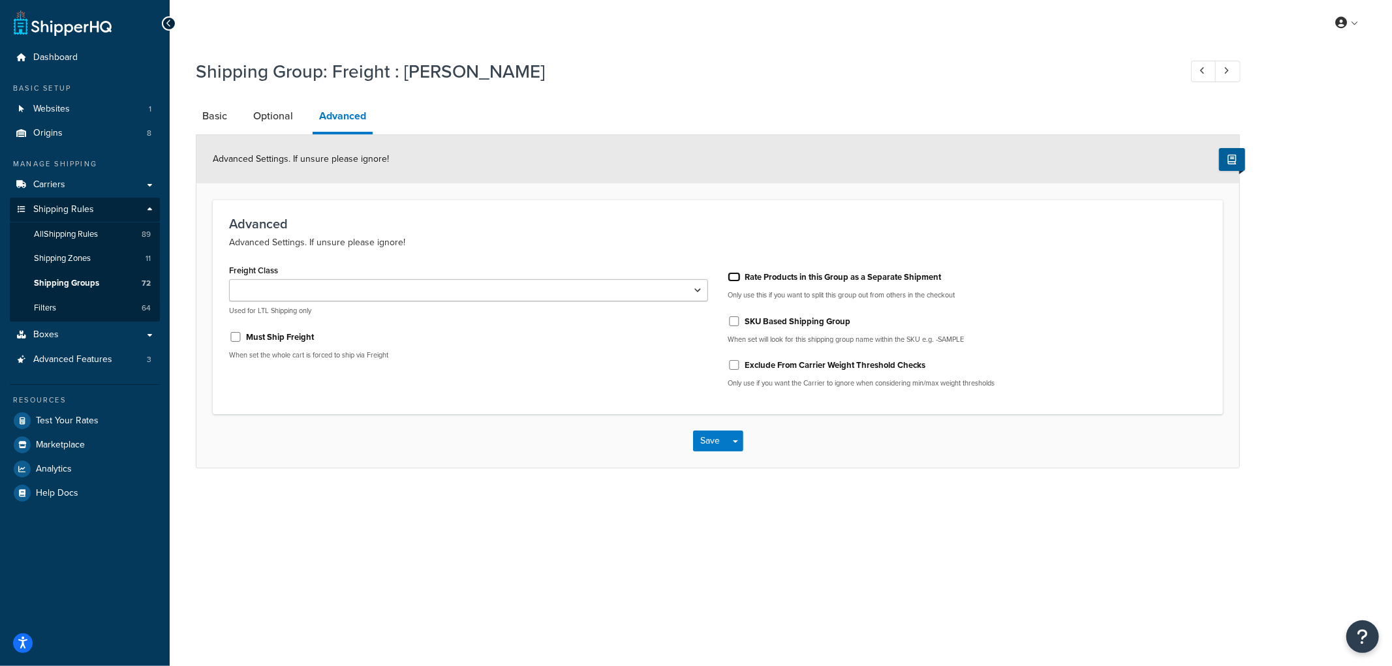
click at [728, 274] on input "Rate Products in this Group as a Separate Shipment" at bounding box center [734, 277] width 13 height 10
checkbox input "true"
click at [713, 447] on button "Save" at bounding box center [710, 441] width 35 height 21
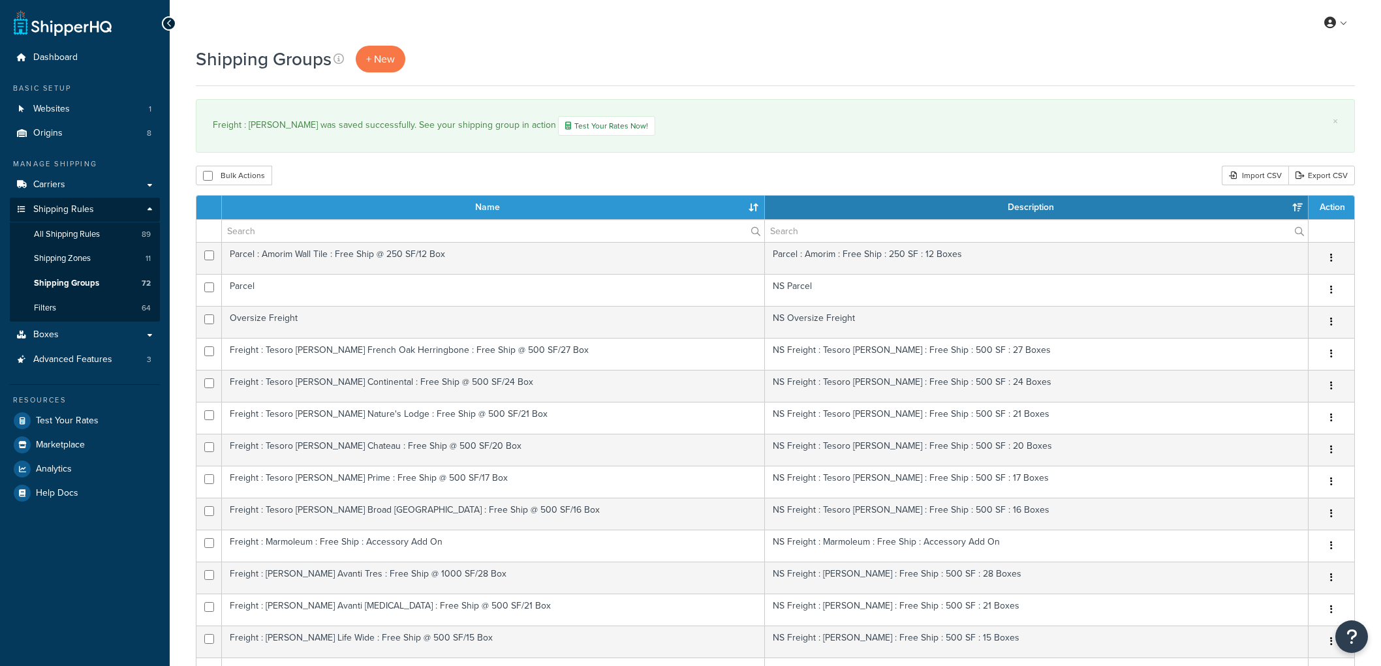
select select "15"
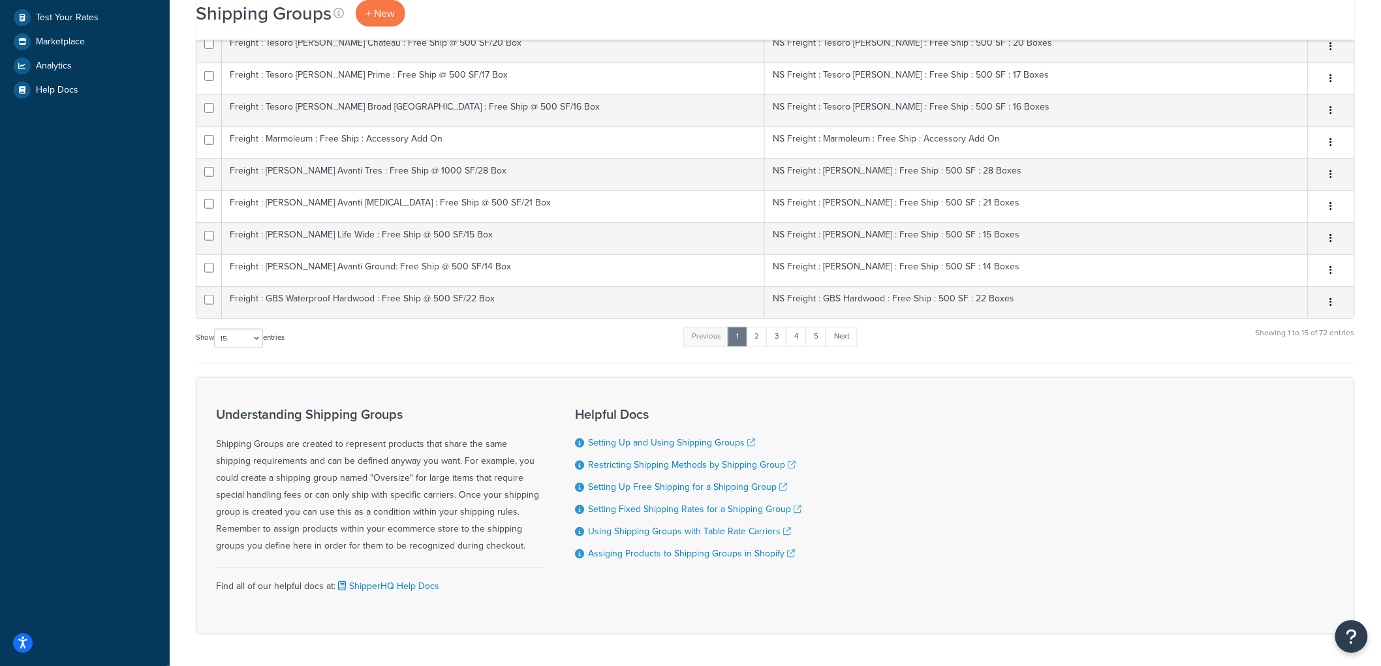
scroll to position [452, 0]
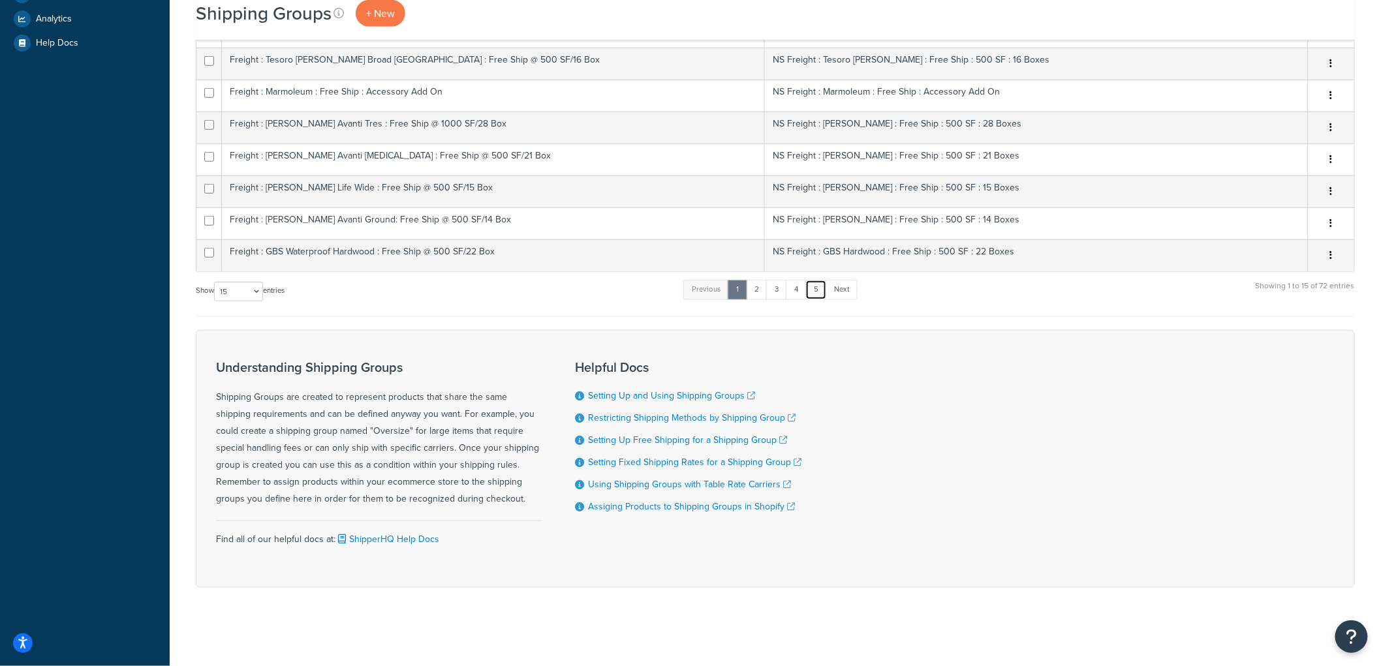
click at [818, 289] on link "5" at bounding box center [816, 290] width 22 height 20
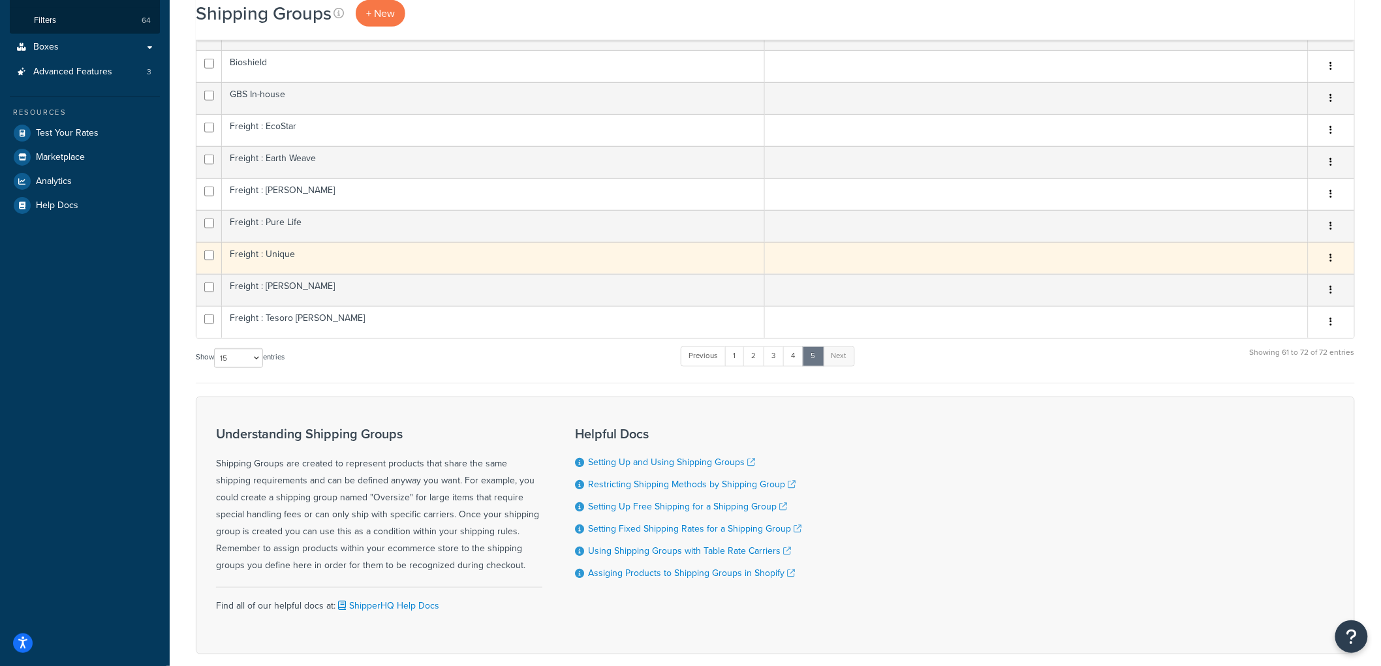
scroll to position [210, 0]
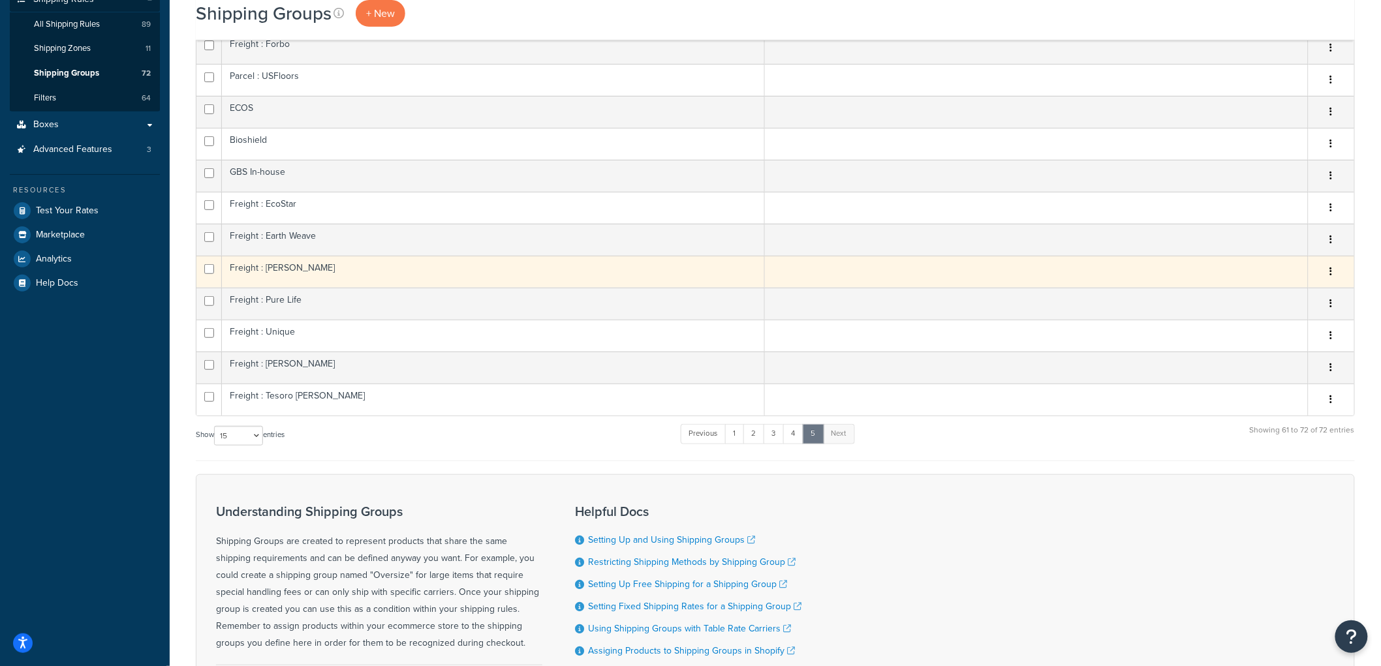
click at [324, 285] on td "Freight : J Mish" at bounding box center [493, 272] width 543 height 32
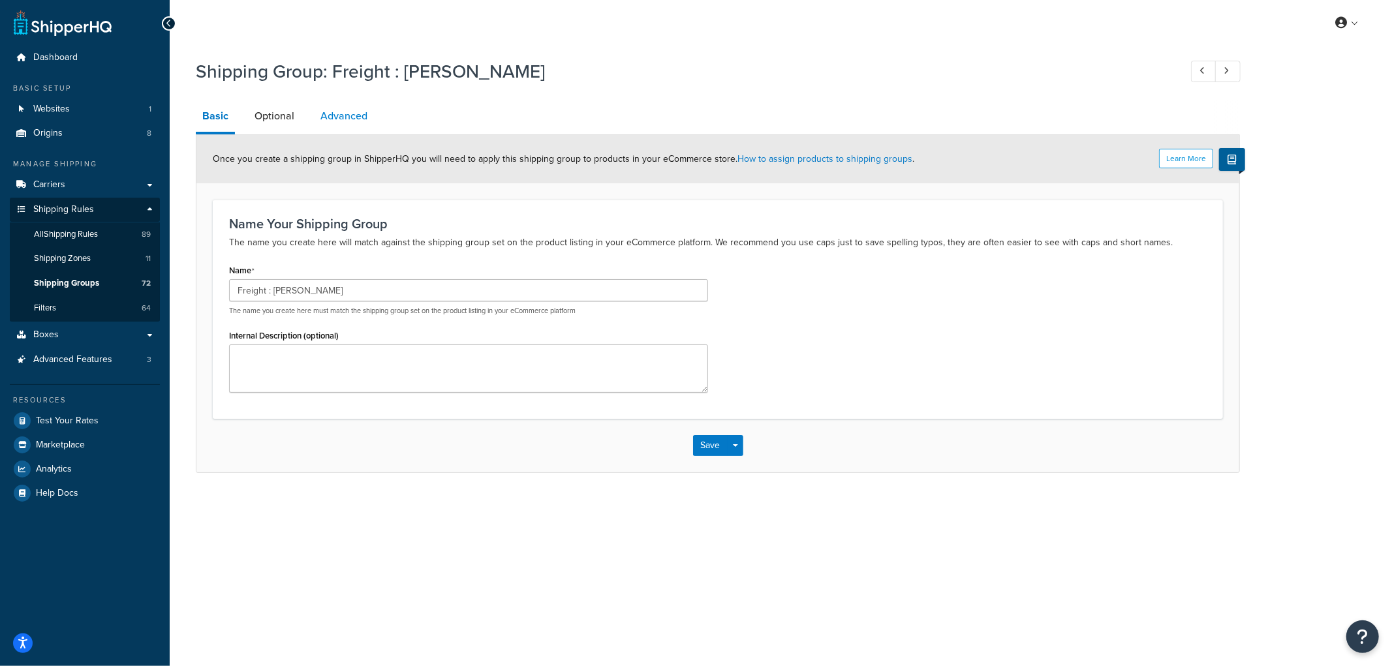
click at [338, 117] on link "Advanced" at bounding box center [344, 116] width 60 height 31
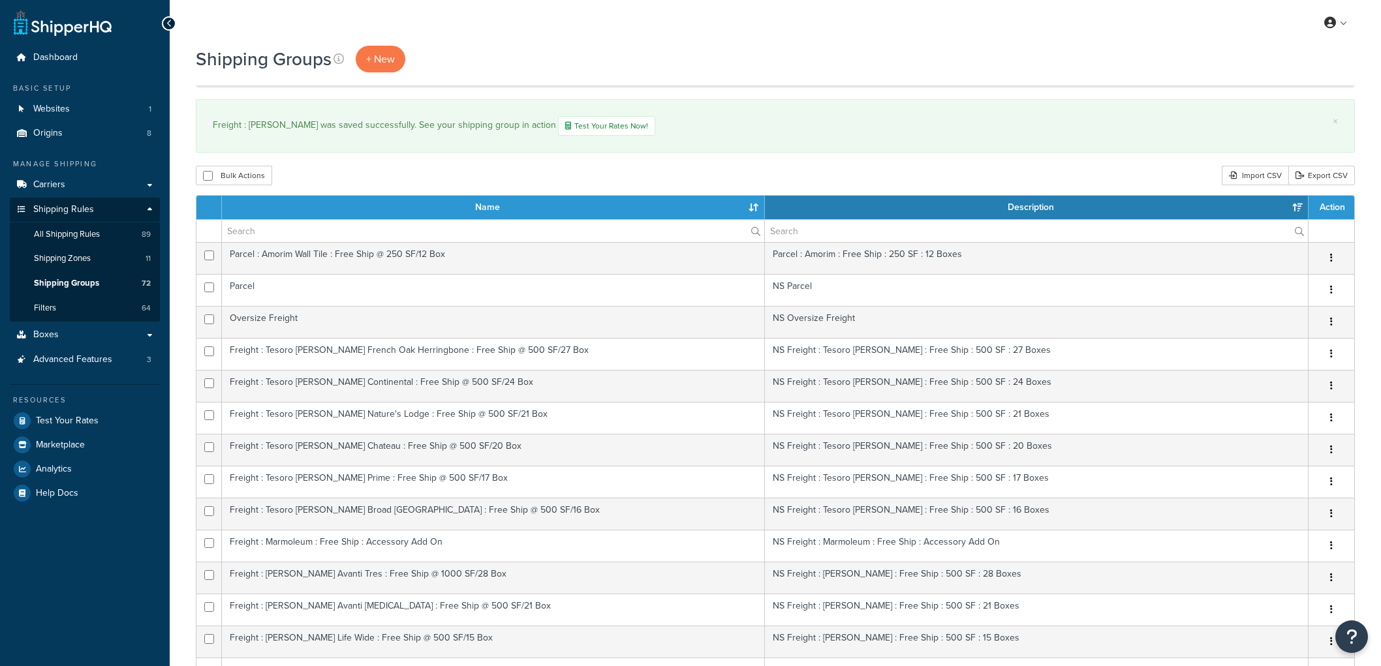
select select "15"
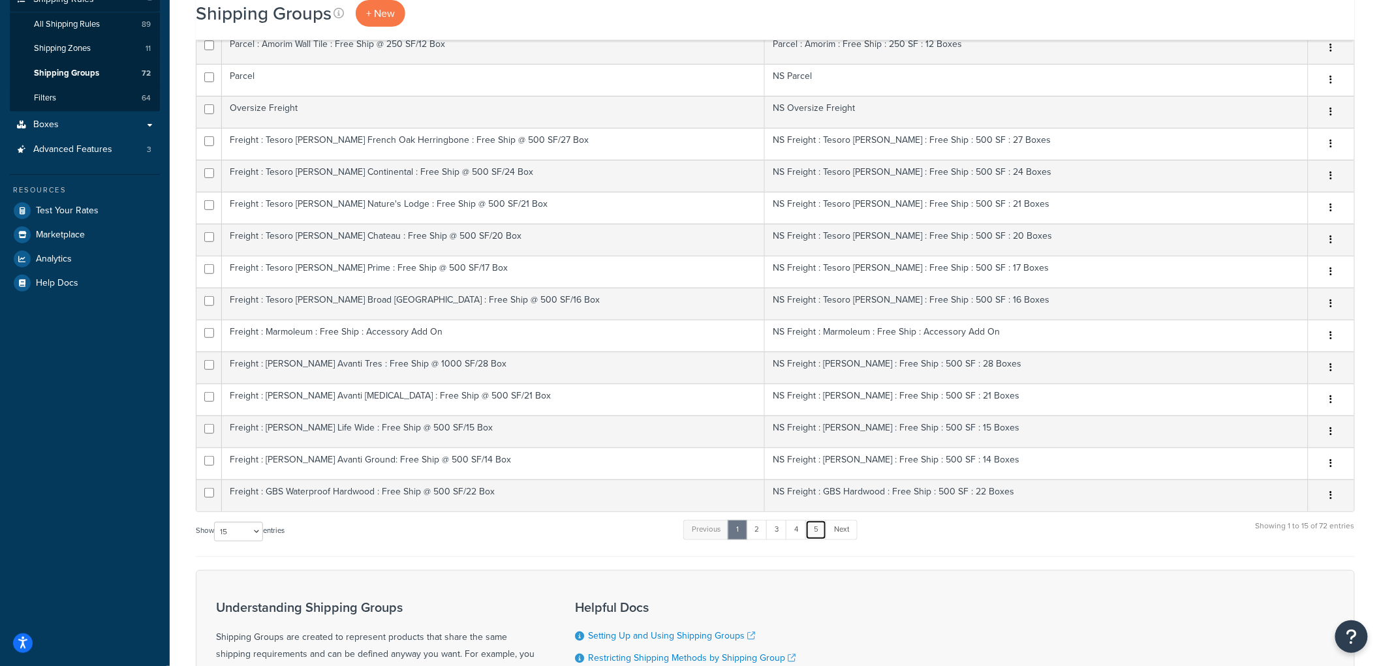
click at [818, 531] on link "5" at bounding box center [816, 530] width 22 height 20
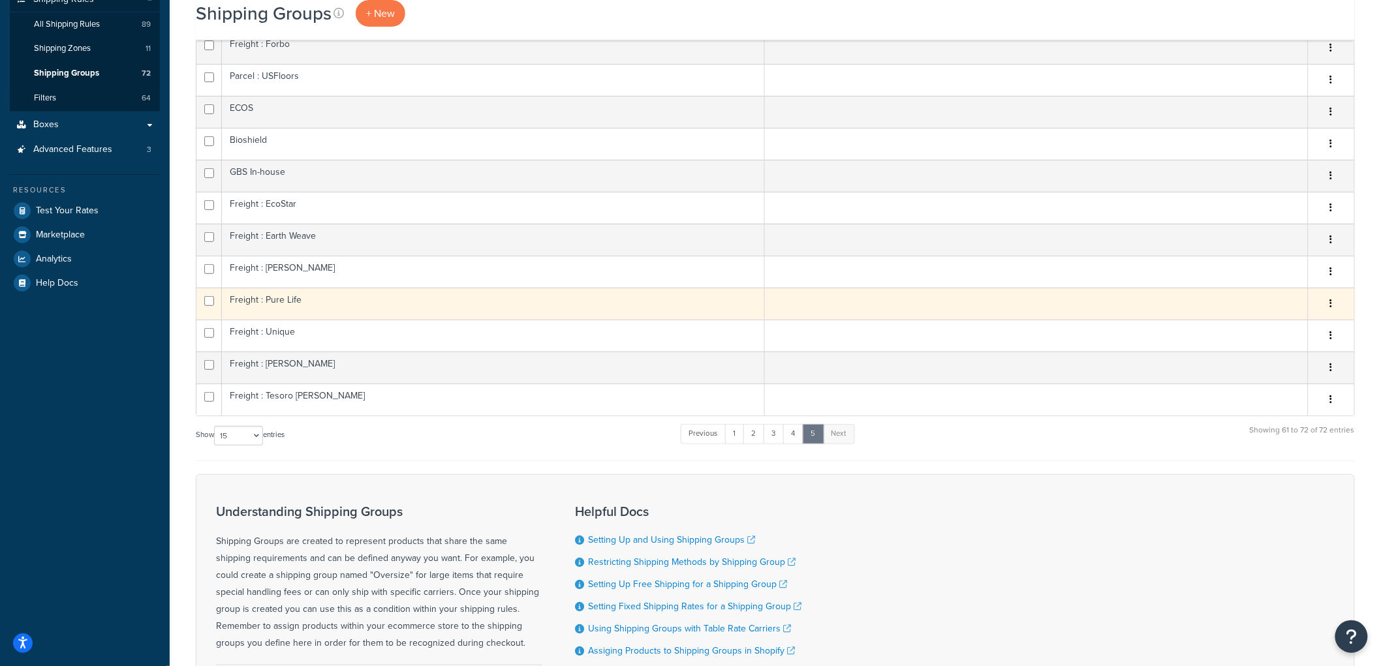
click at [296, 314] on td "Freight : Pure Life" at bounding box center [493, 304] width 543 height 32
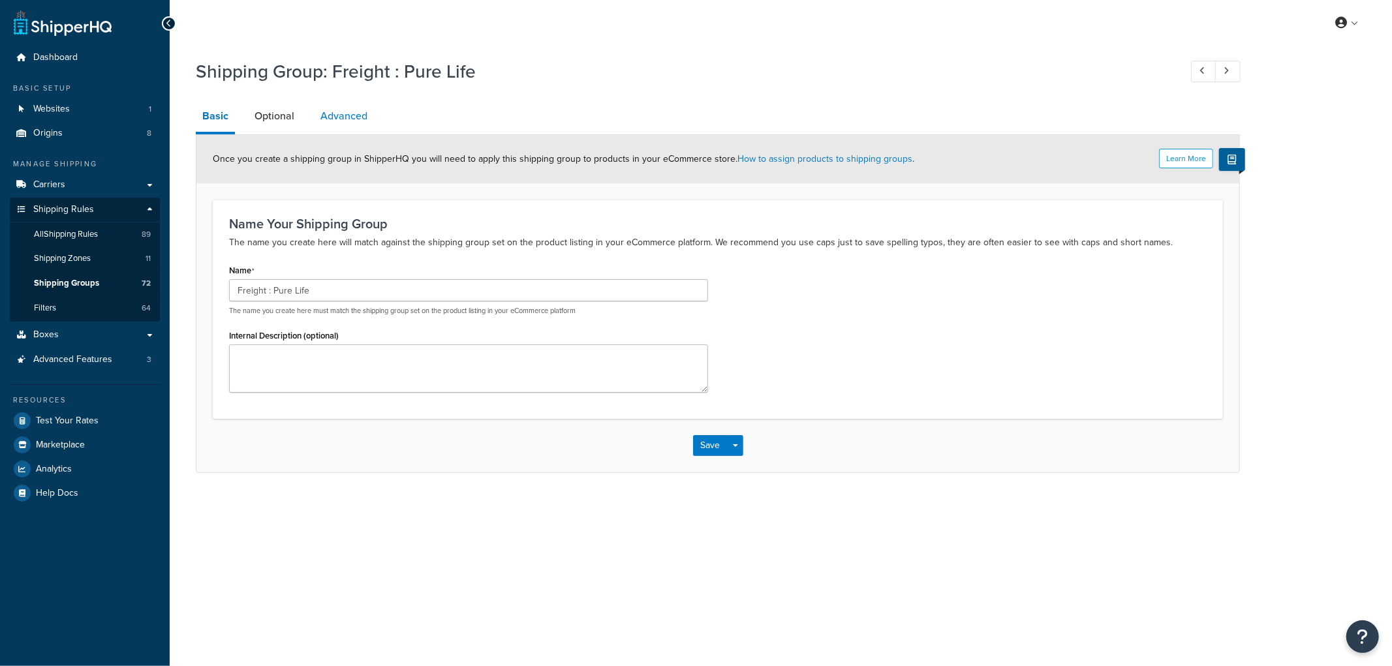
click at [352, 127] on link "Advanced" at bounding box center [344, 116] width 60 height 31
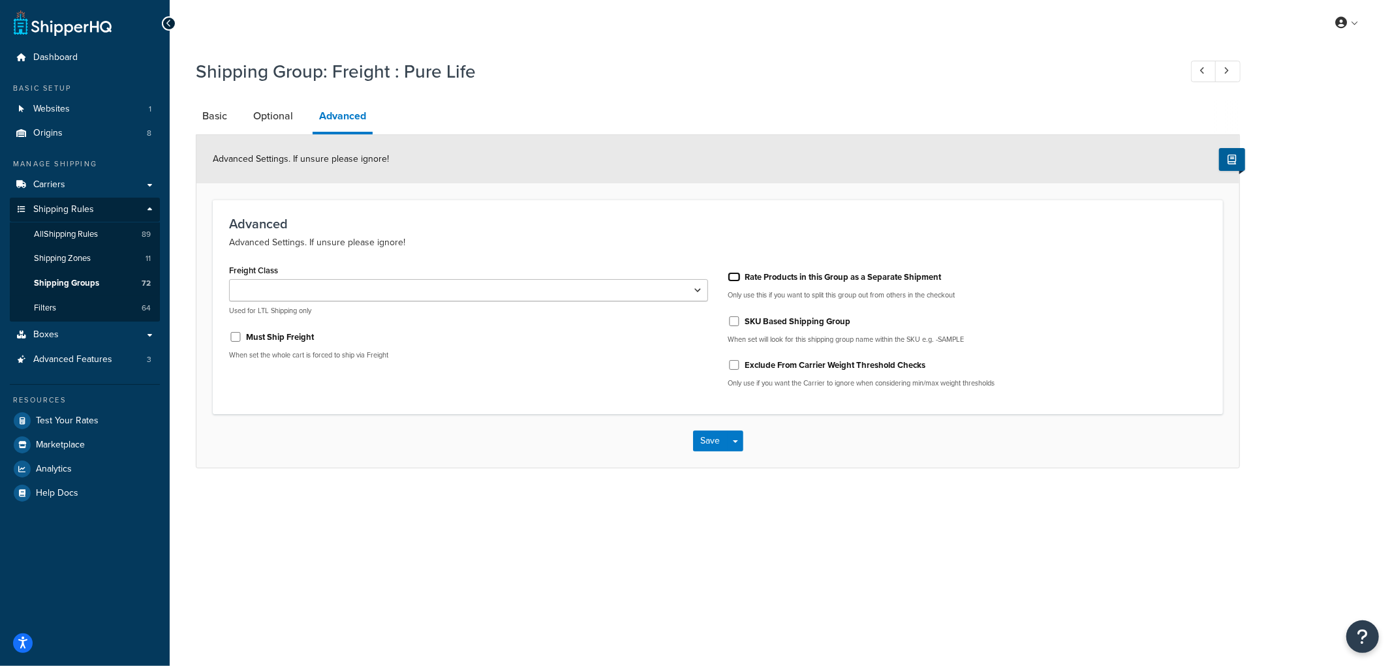
click at [729, 275] on input "Rate Products in this Group as a Separate Shipment" at bounding box center [734, 277] width 13 height 10
checkbox input "true"
click at [713, 448] on button "Save" at bounding box center [710, 441] width 35 height 21
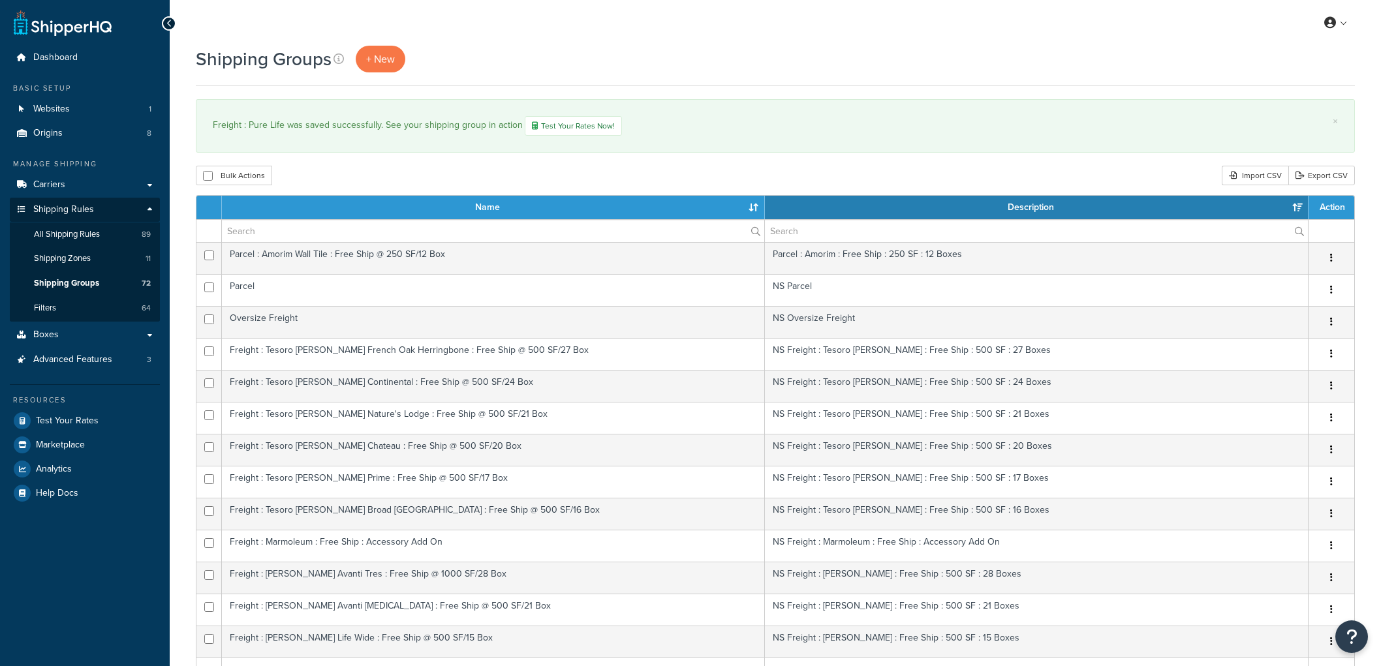
select select "15"
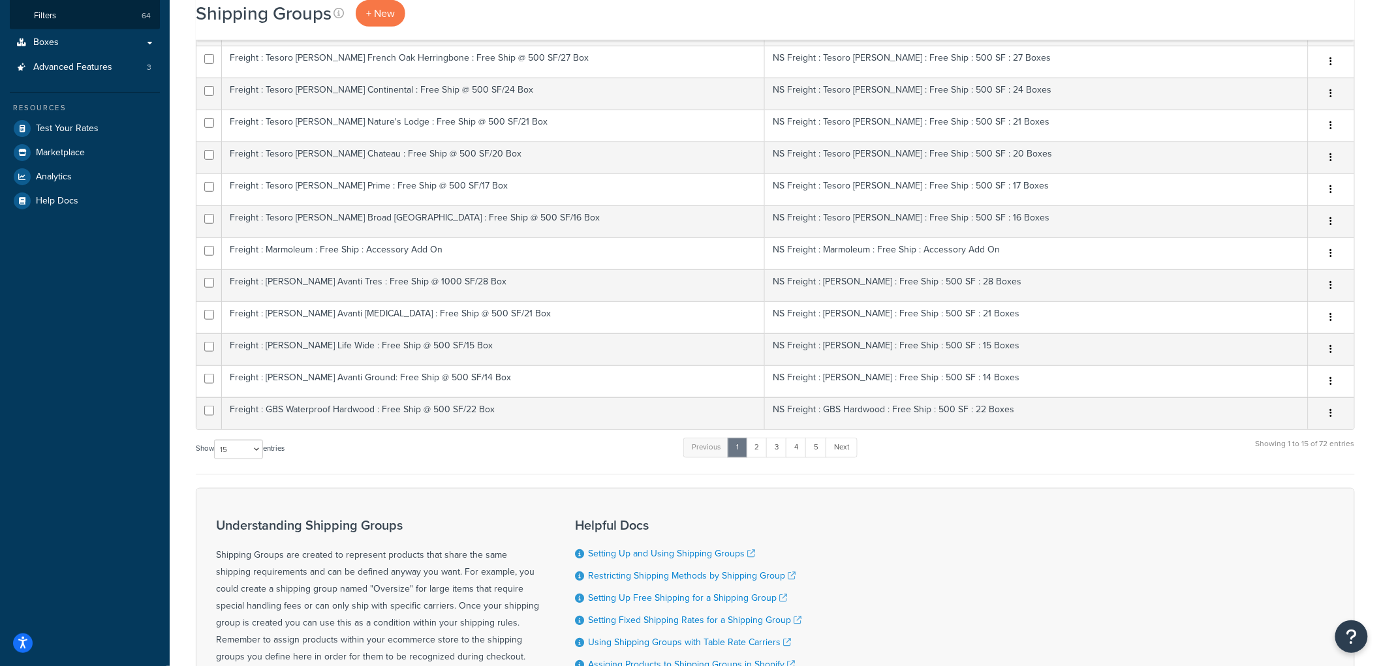
scroll to position [452, 0]
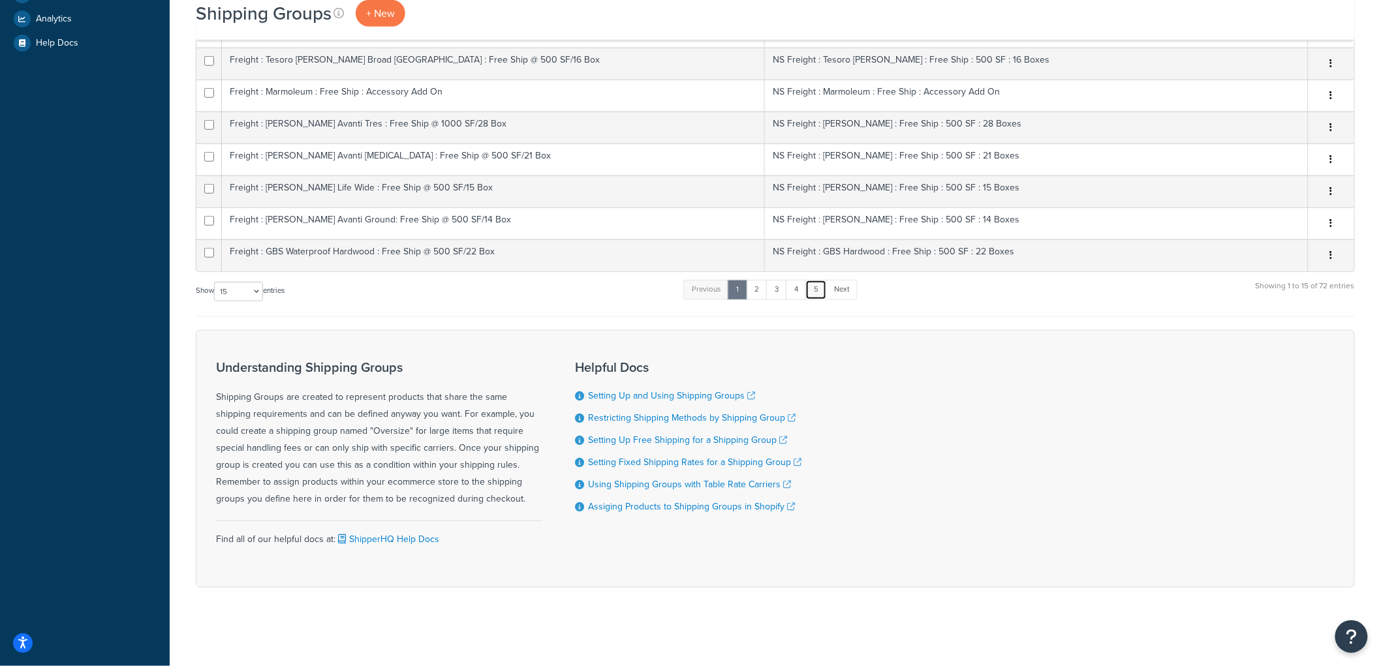
click at [818, 288] on link "5" at bounding box center [816, 290] width 22 height 20
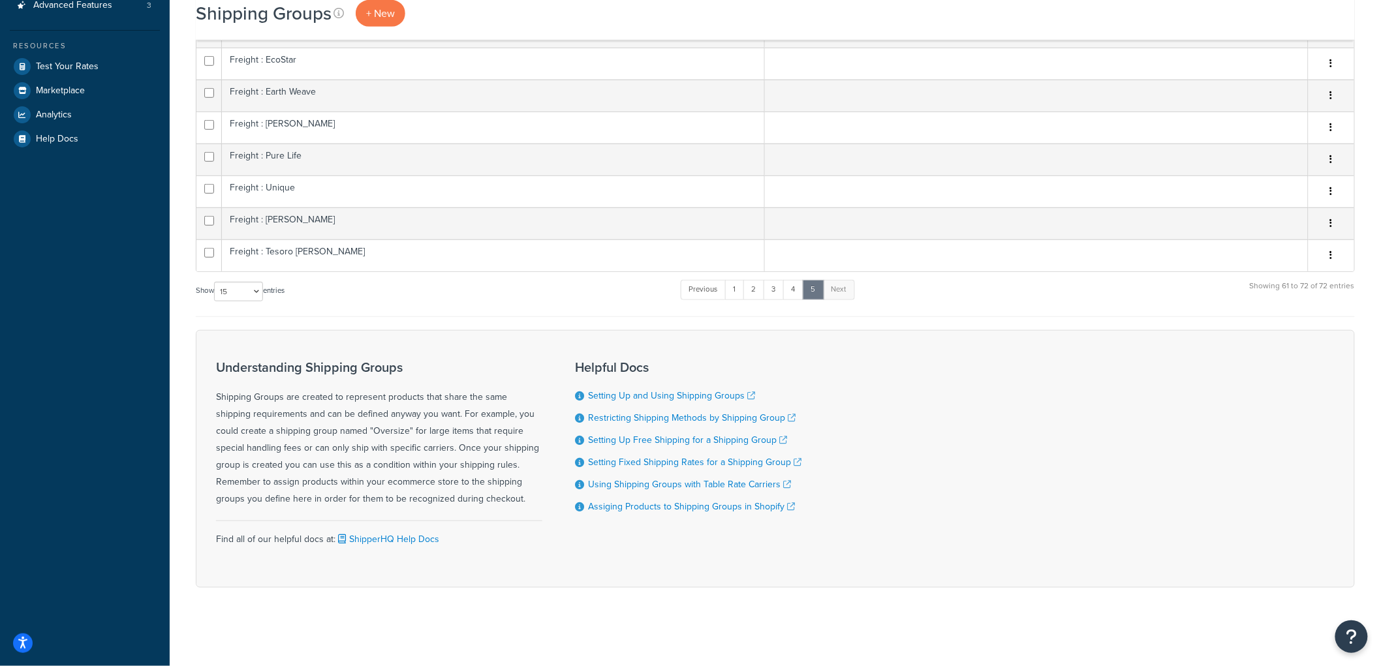
scroll to position [355, 0]
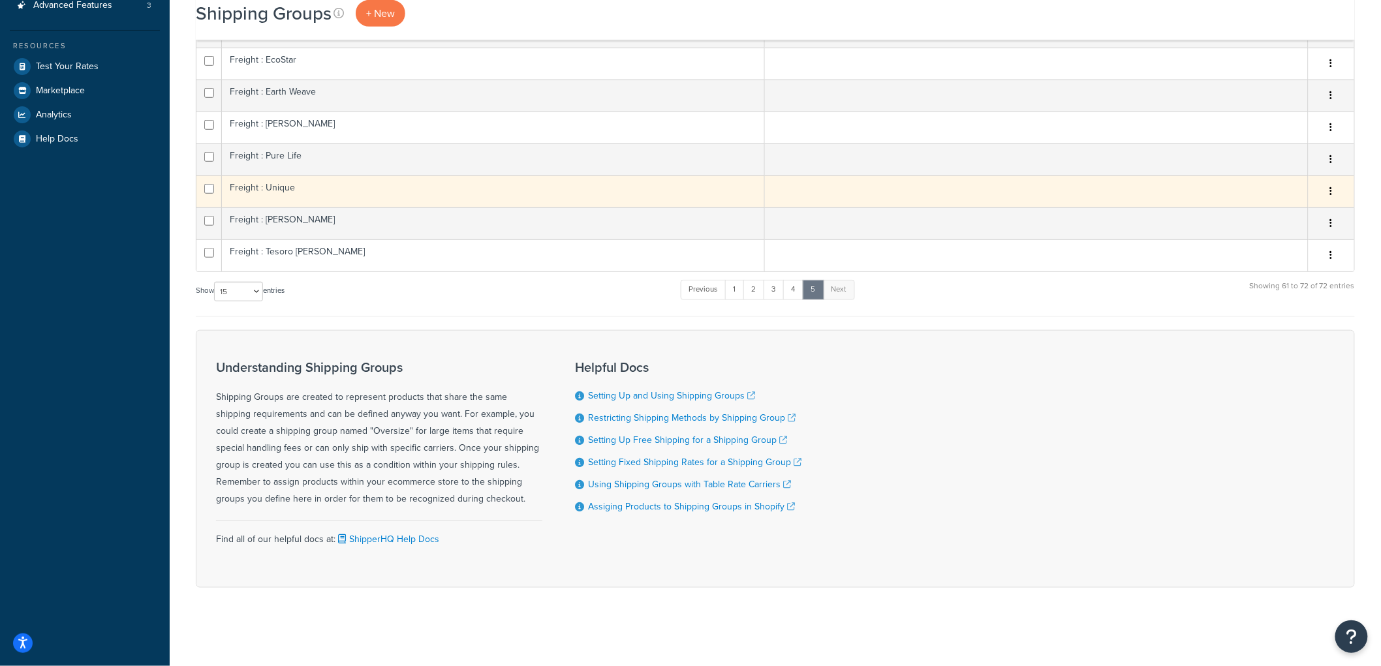
click at [435, 191] on td "Freight : Unique" at bounding box center [493, 192] width 543 height 32
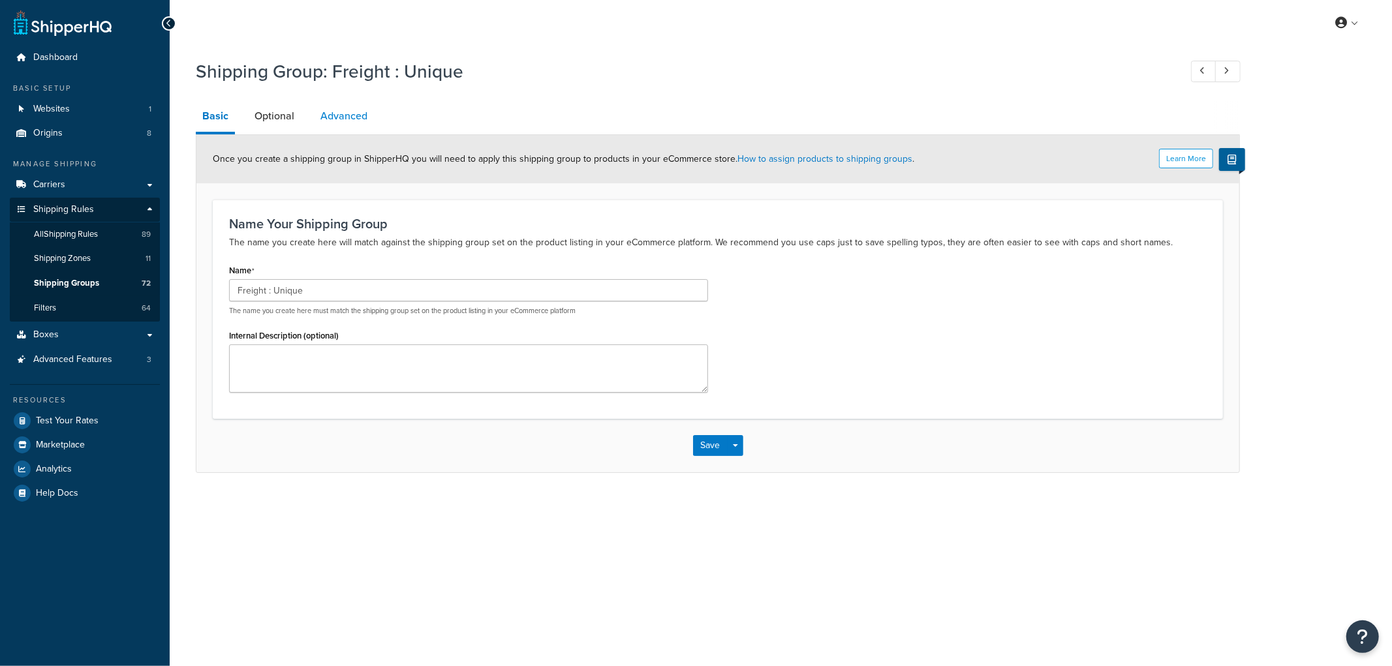
click at [358, 119] on link "Advanced" at bounding box center [344, 116] width 60 height 31
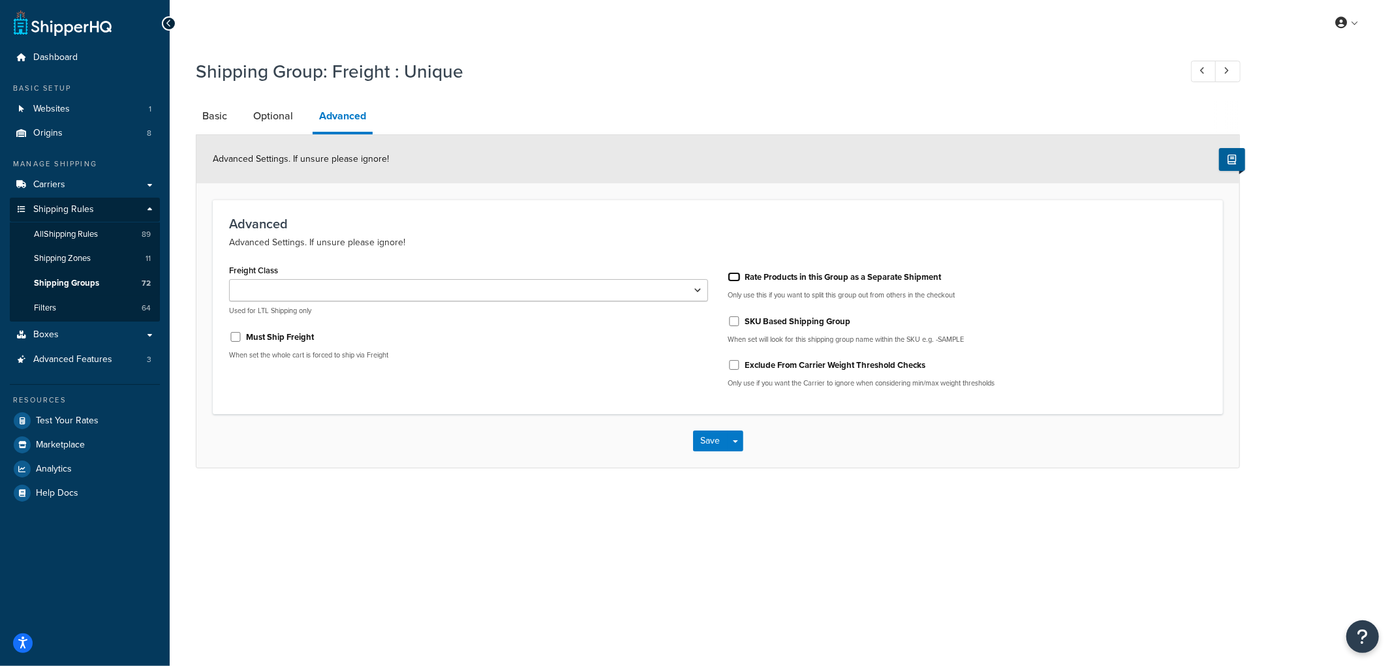
click at [732, 274] on input "Rate Products in this Group as a Separate Shipment" at bounding box center [734, 277] width 13 height 10
checkbox input "true"
click at [701, 446] on button "Save" at bounding box center [710, 441] width 35 height 21
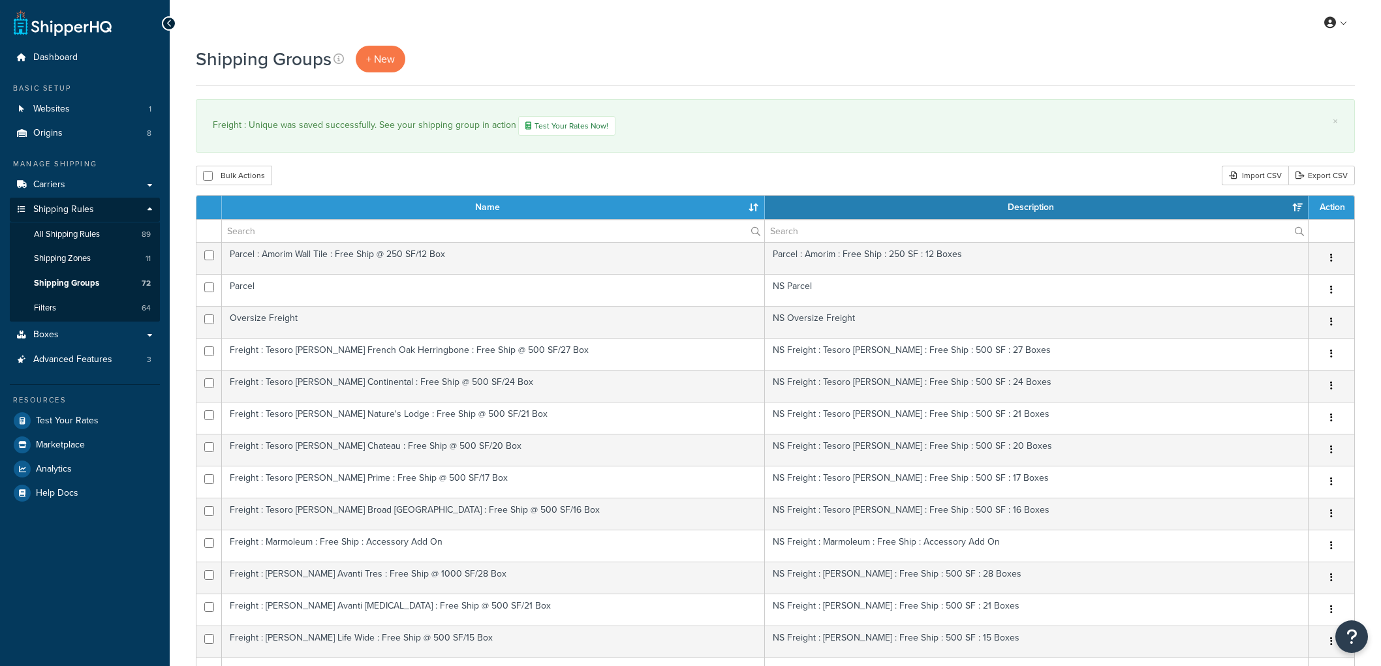
select select "15"
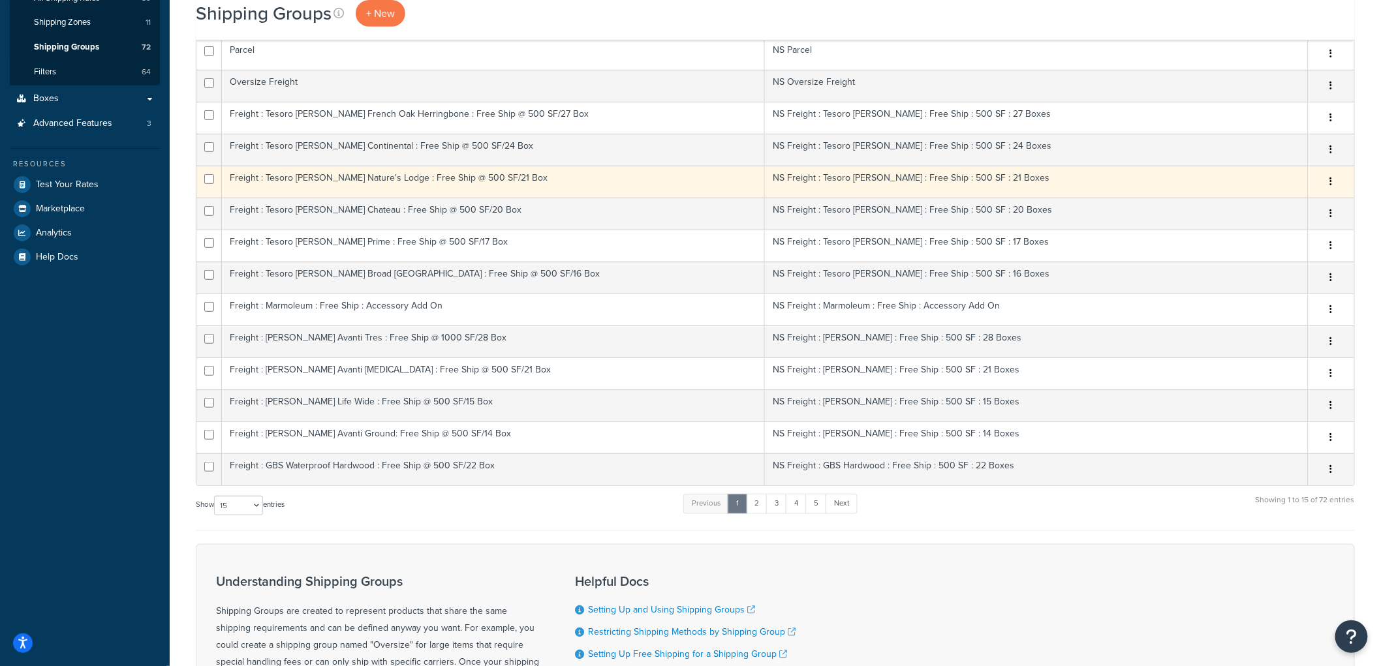
scroll to position [452, 0]
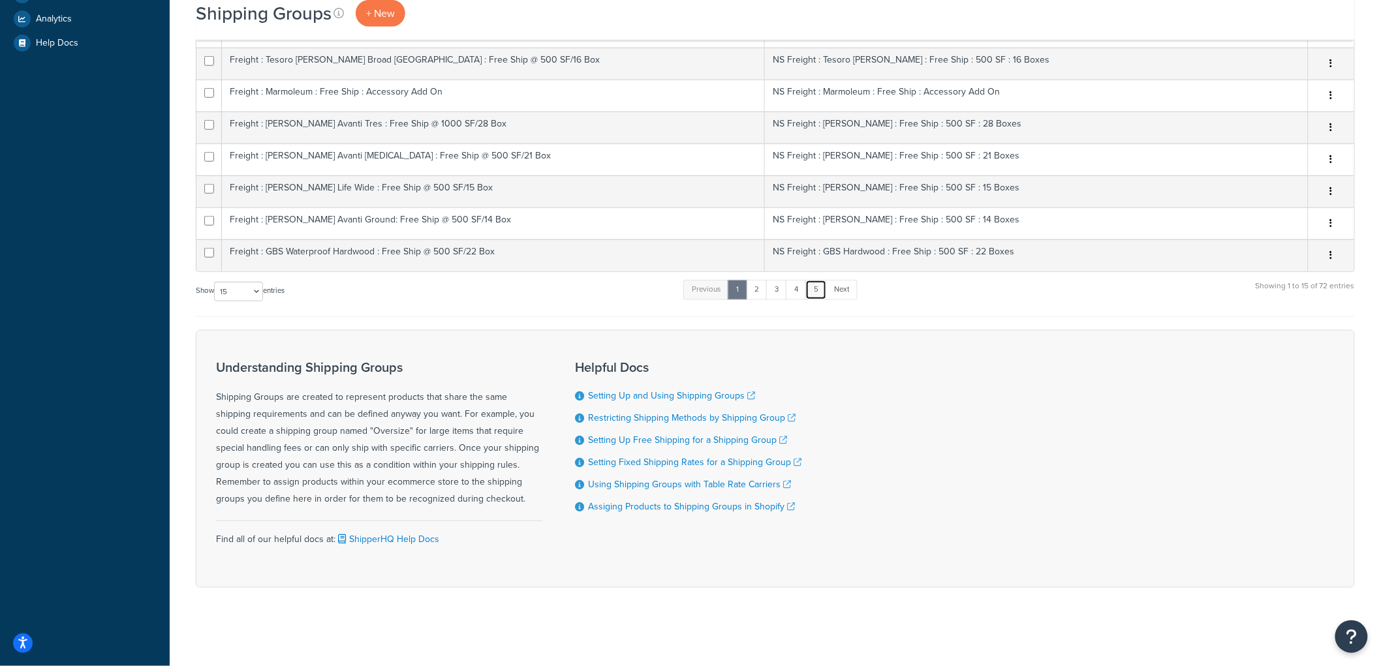
click at [814, 297] on link "5" at bounding box center [816, 290] width 22 height 20
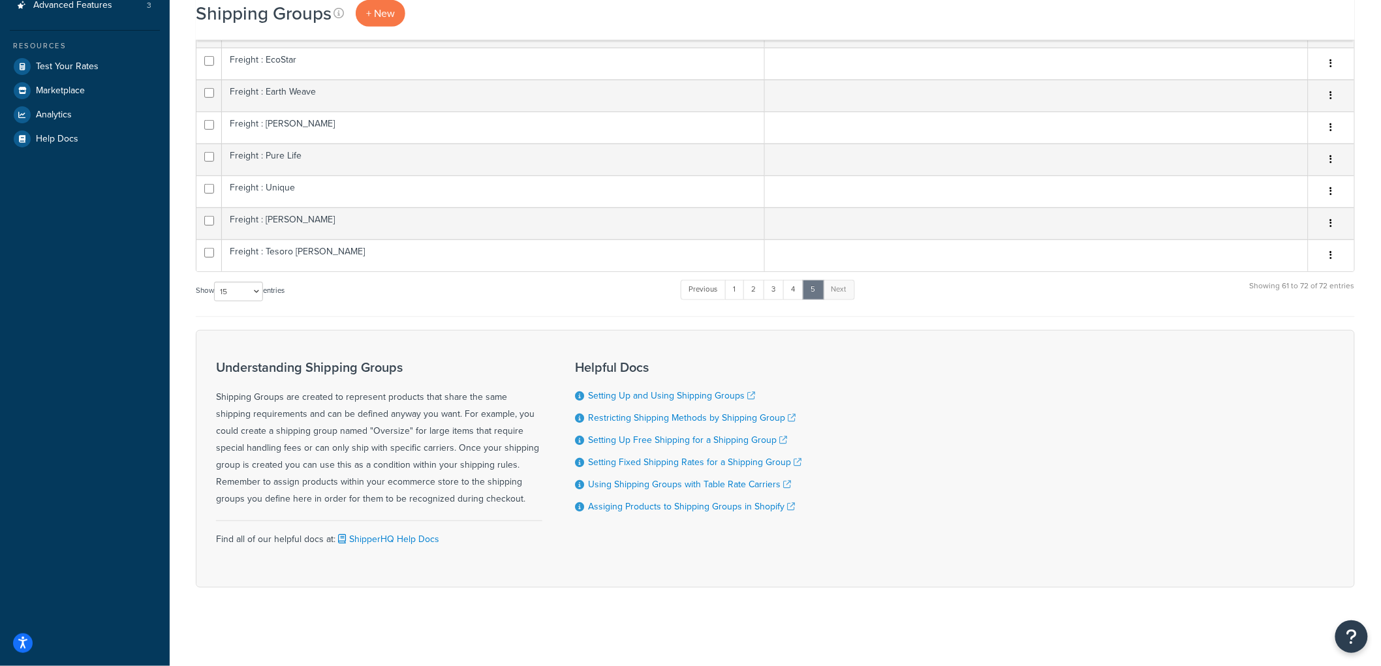
scroll to position [355, 0]
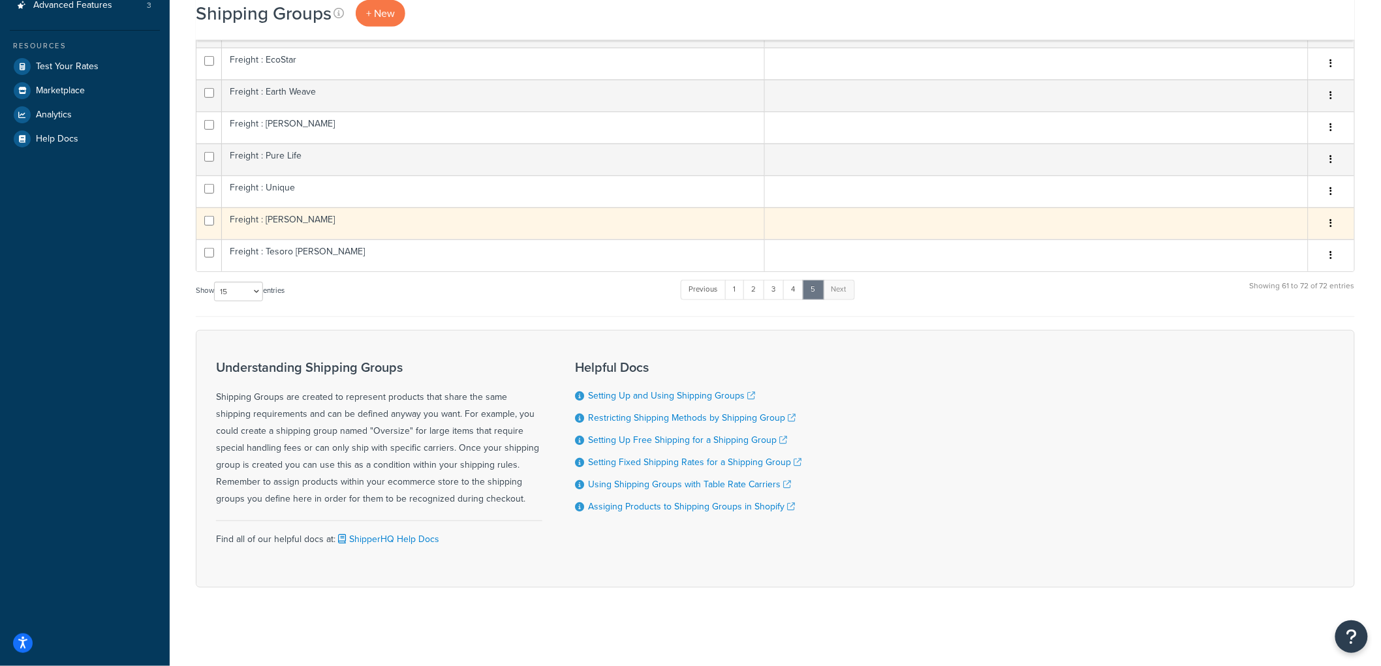
click at [447, 230] on td "Freight : [PERSON_NAME]" at bounding box center [493, 224] width 543 height 32
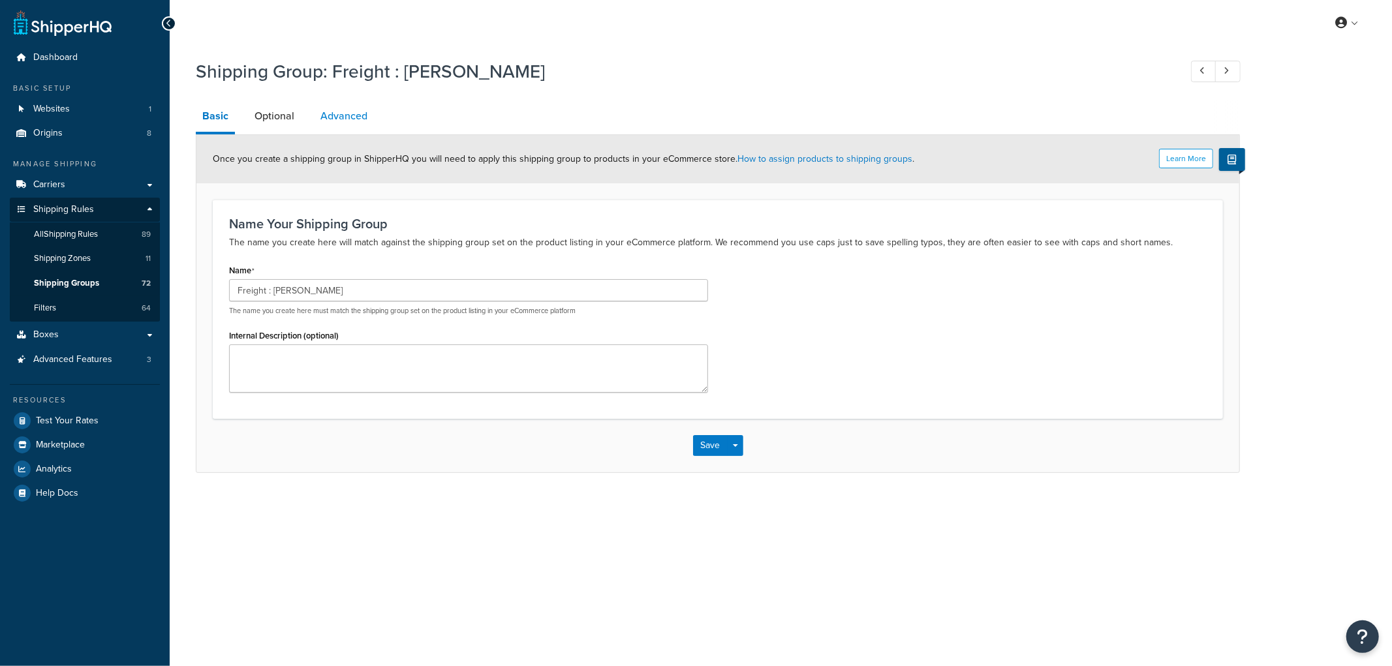
click at [352, 109] on link "Advanced" at bounding box center [344, 116] width 60 height 31
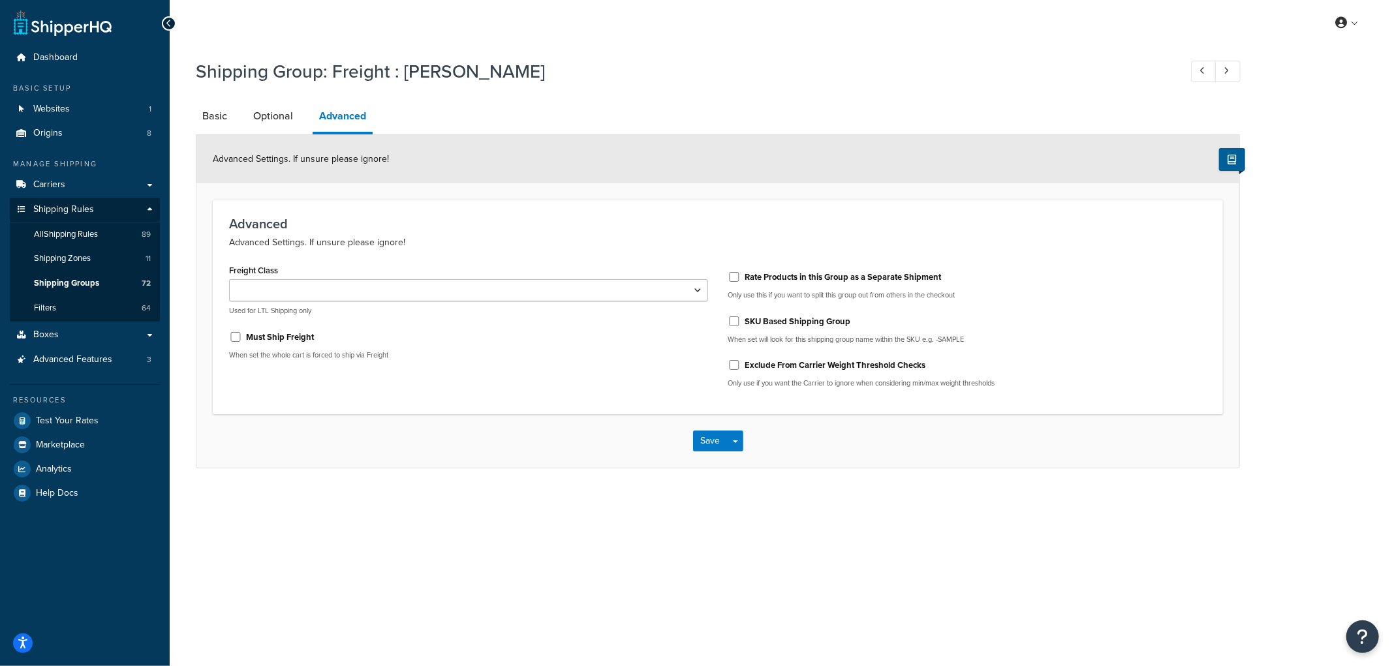
click at [741, 276] on div "Rate Products in this Group as a Separate Shipment" at bounding box center [967, 276] width 479 height 20
click at [737, 277] on input "Rate Products in this Group as a Separate Shipment" at bounding box center [734, 277] width 13 height 10
checkbox input "true"
click at [705, 442] on button "Save" at bounding box center [710, 441] width 35 height 21
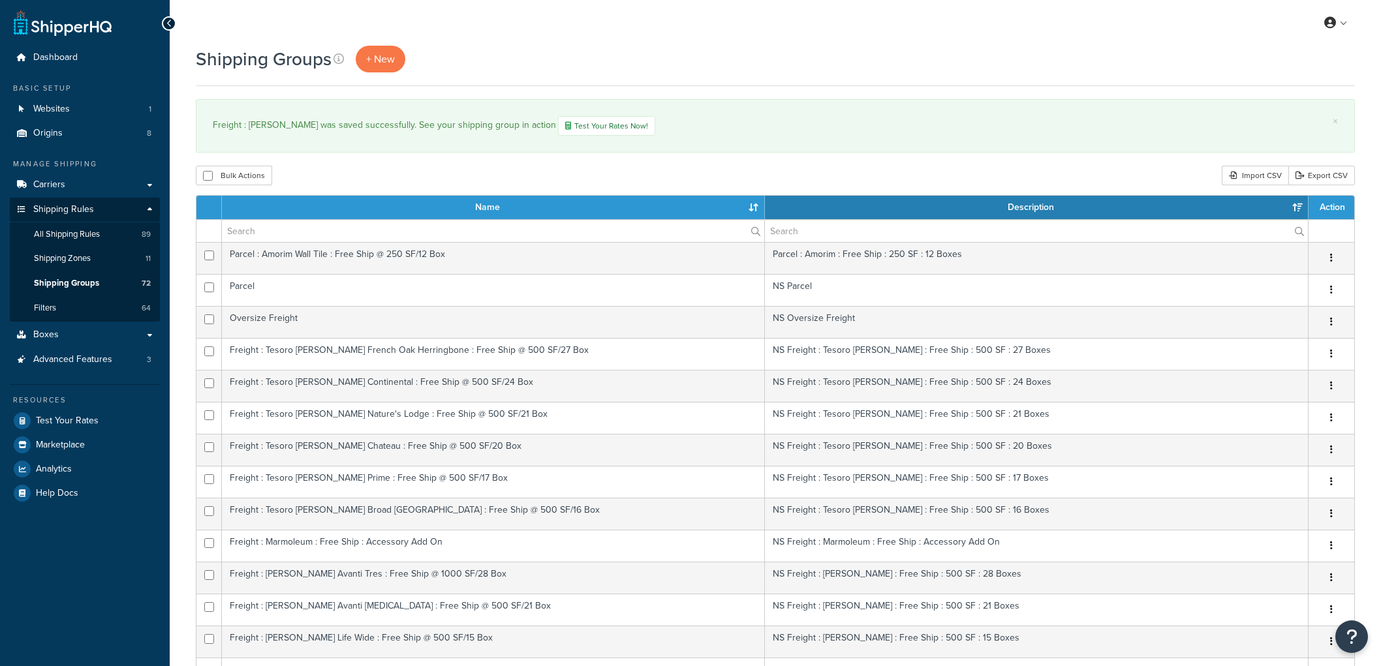
select select "15"
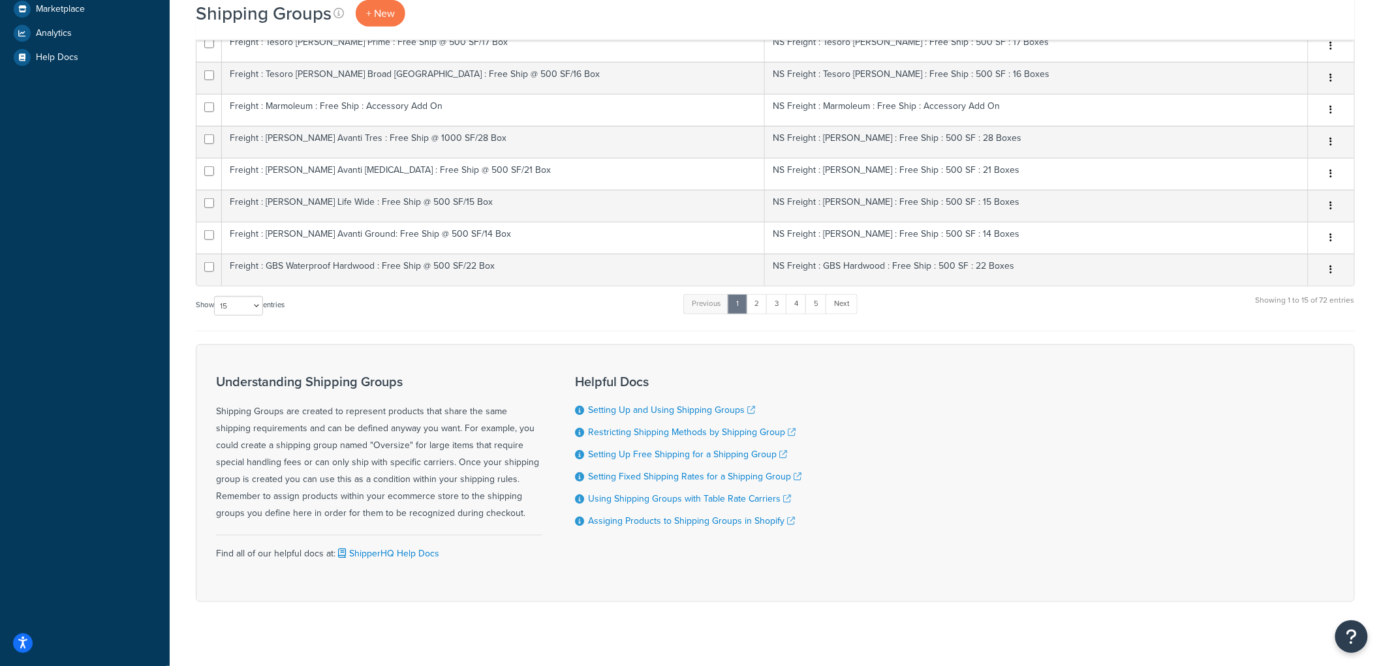
scroll to position [452, 0]
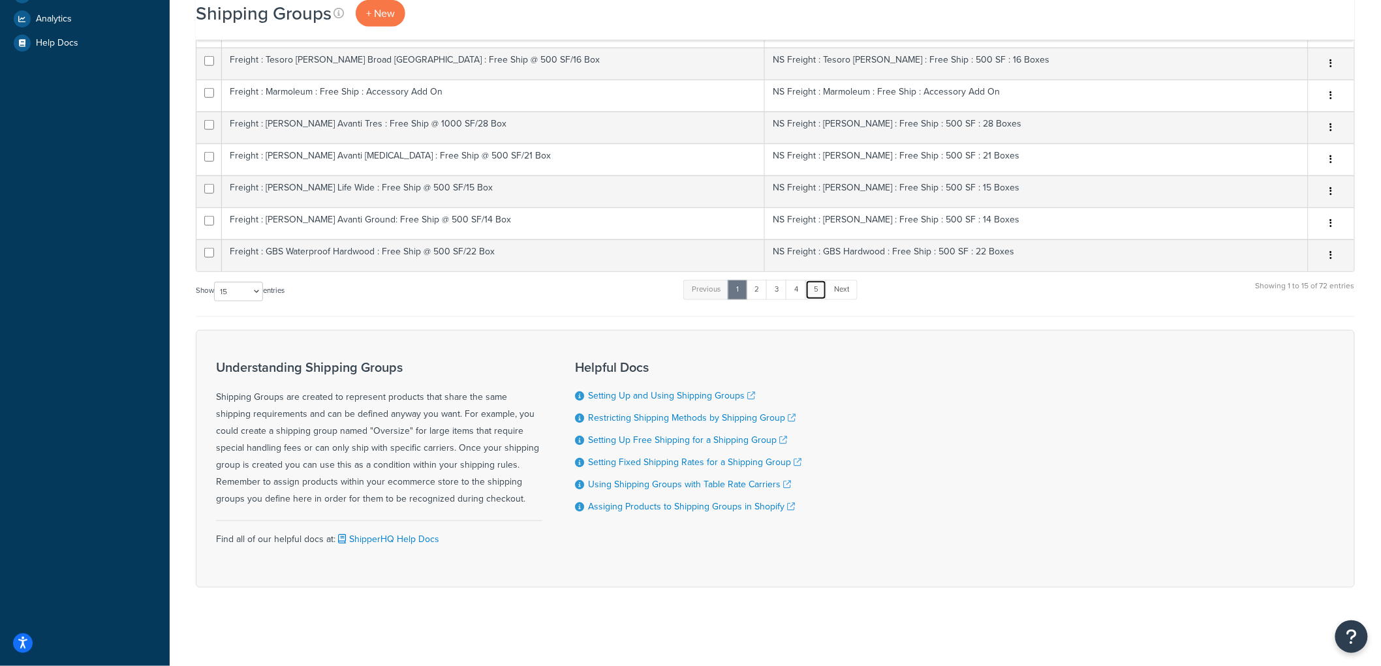
click at [816, 285] on link "5" at bounding box center [816, 290] width 22 height 20
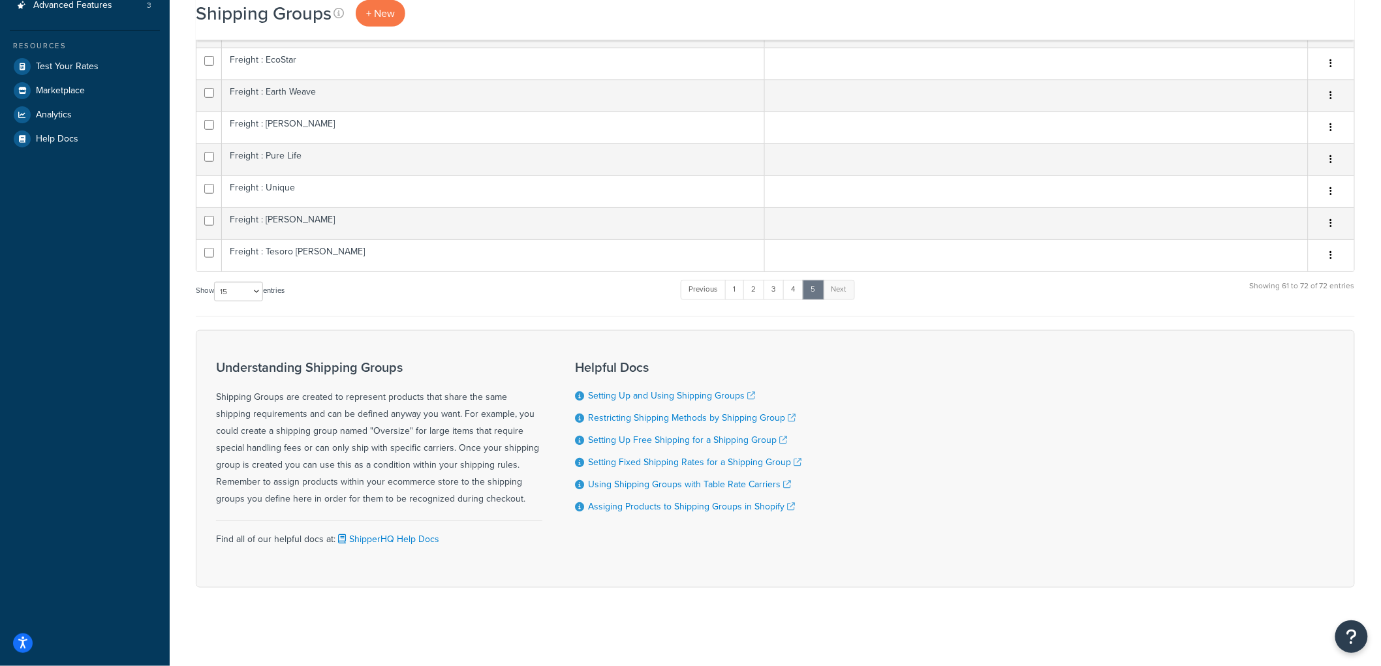
scroll to position [355, 0]
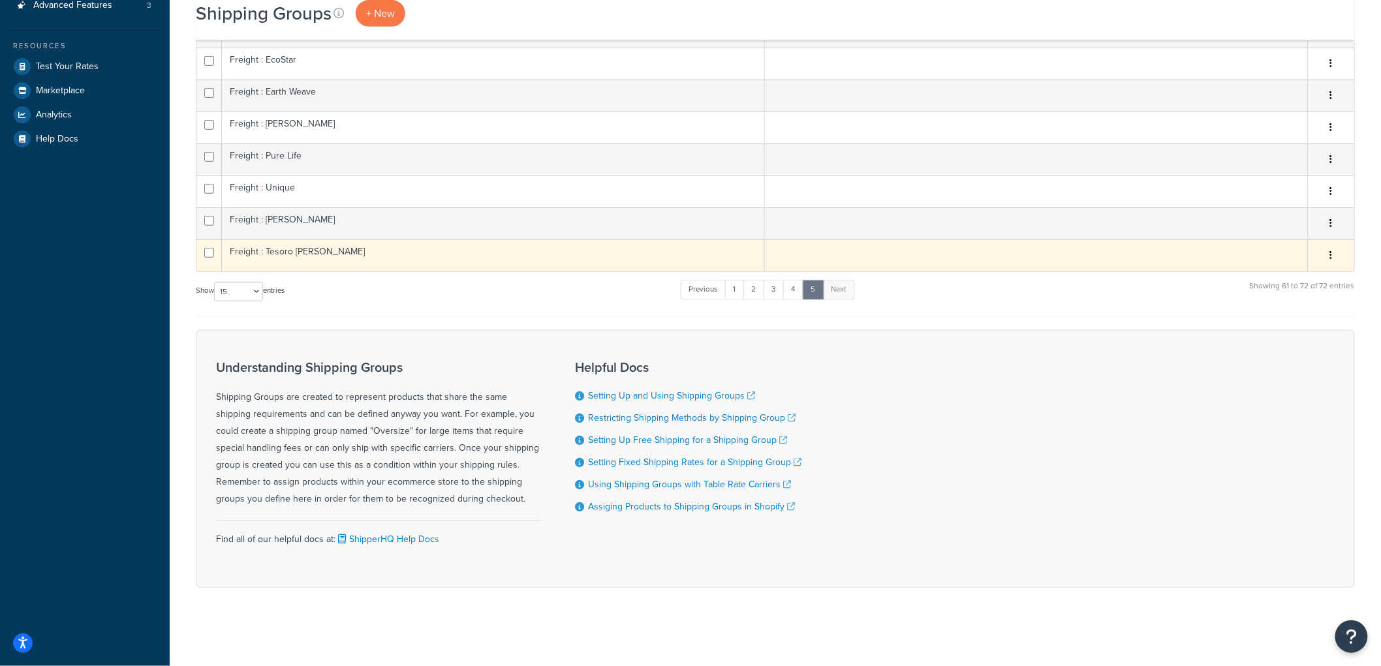
click at [420, 251] on td "Freight : Tesoro [PERSON_NAME]" at bounding box center [493, 256] width 543 height 32
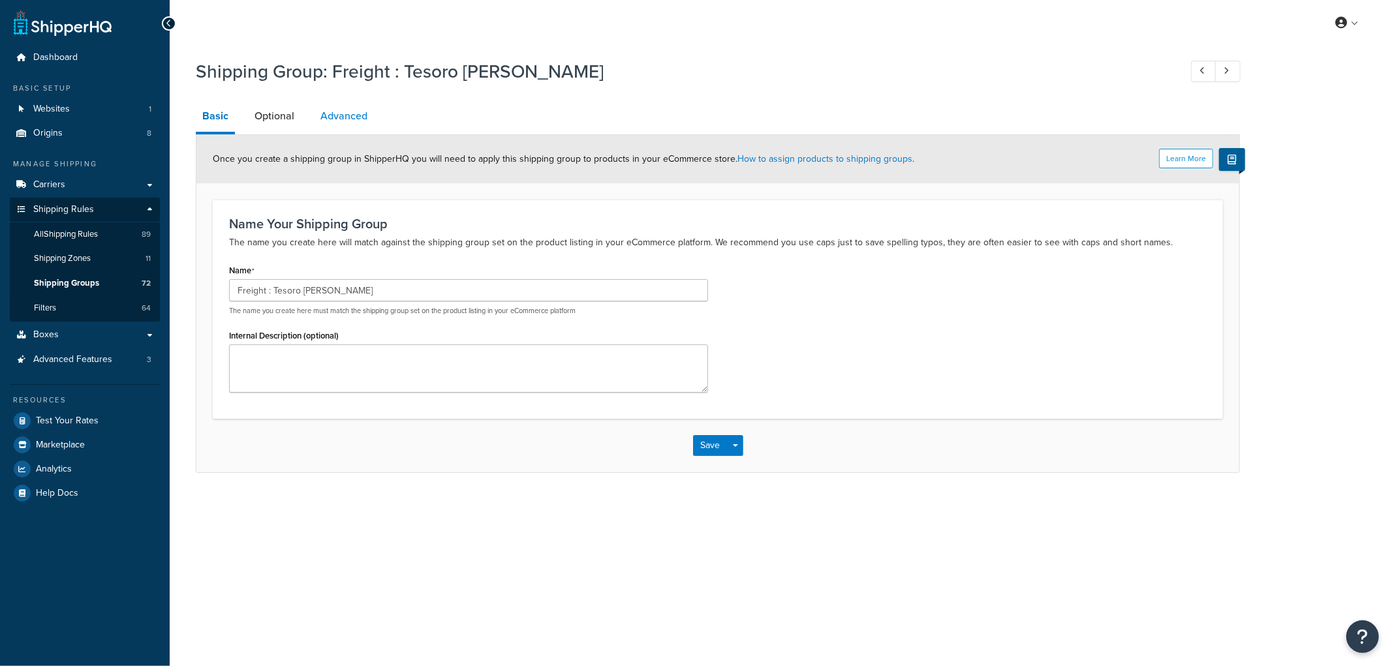
click at [349, 117] on link "Advanced" at bounding box center [344, 116] width 60 height 31
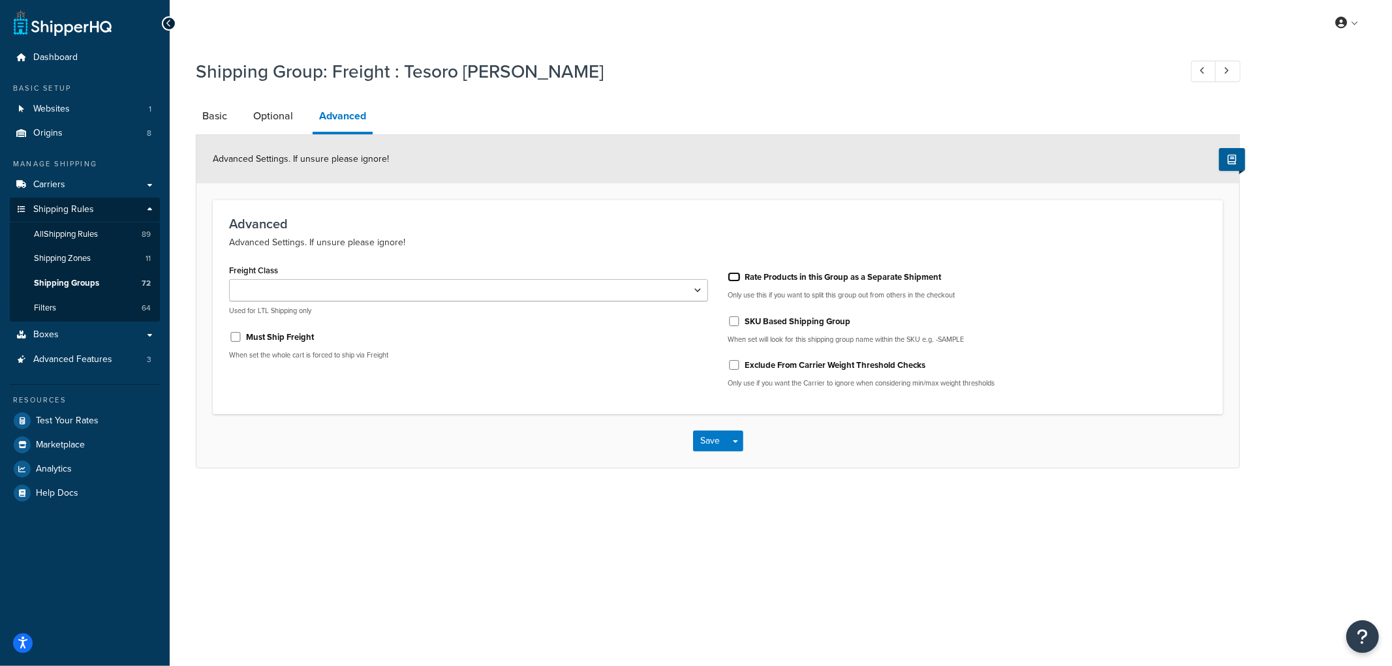
click at [732, 275] on input "Rate Products in this Group as a Separate Shipment" at bounding box center [734, 277] width 13 height 10
checkbox input "true"
click at [713, 441] on button "Save" at bounding box center [710, 441] width 35 height 21
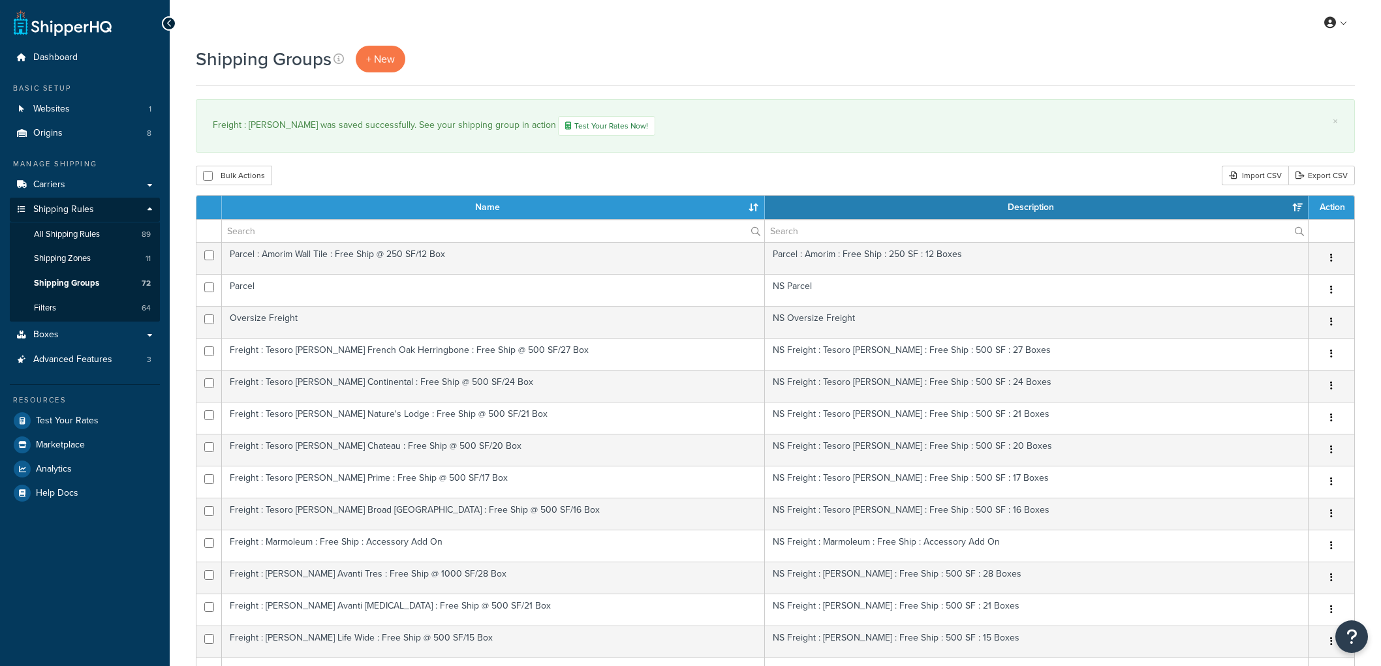
select select "15"
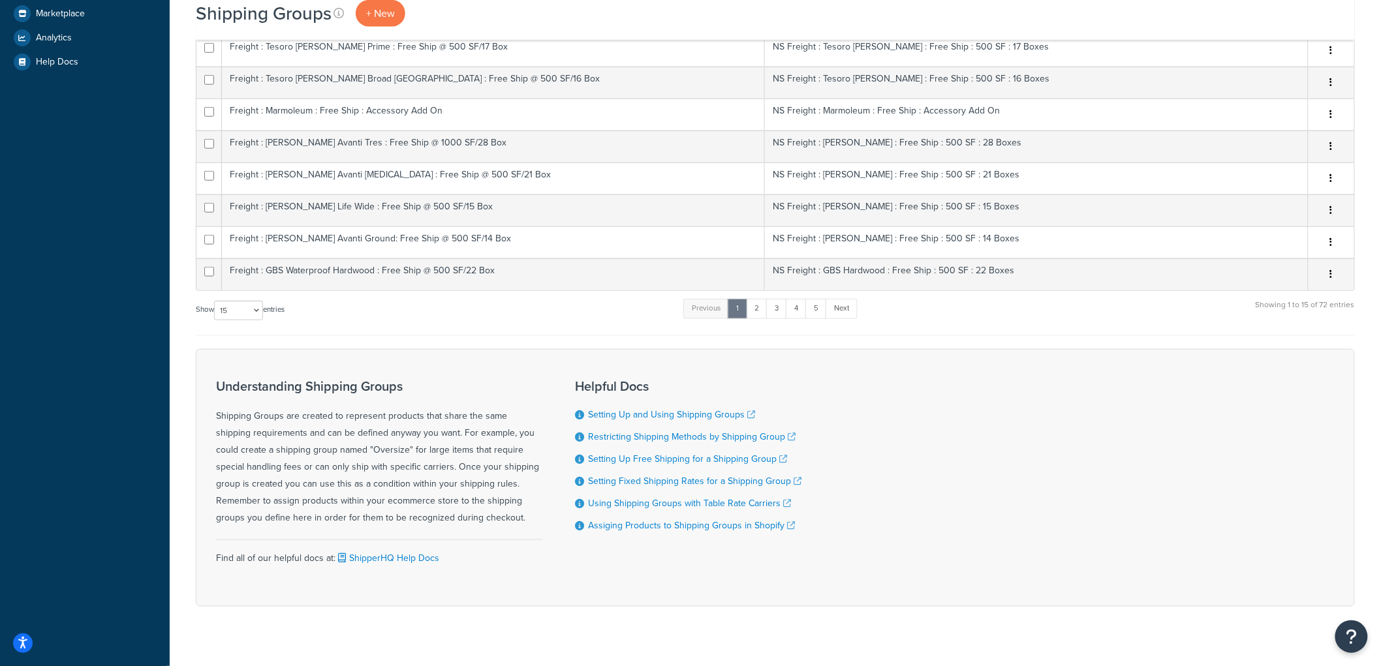
scroll to position [452, 0]
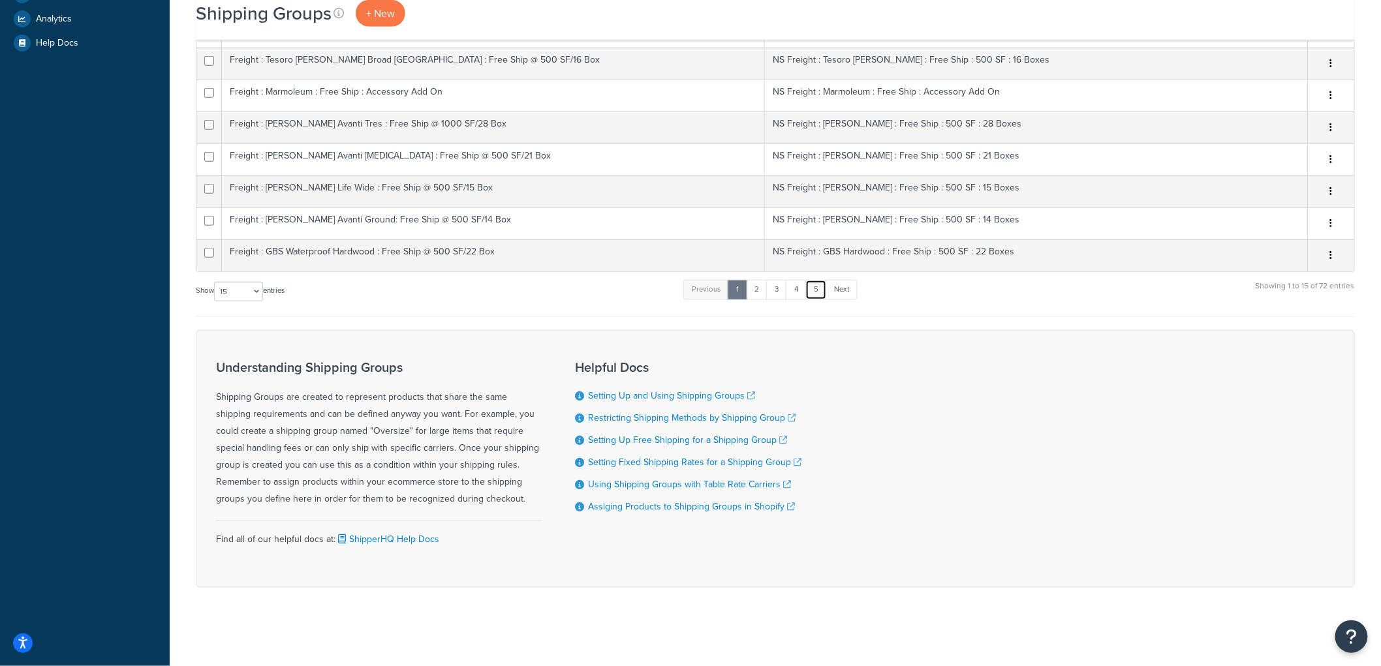
click at [824, 283] on link "5" at bounding box center [816, 290] width 22 height 20
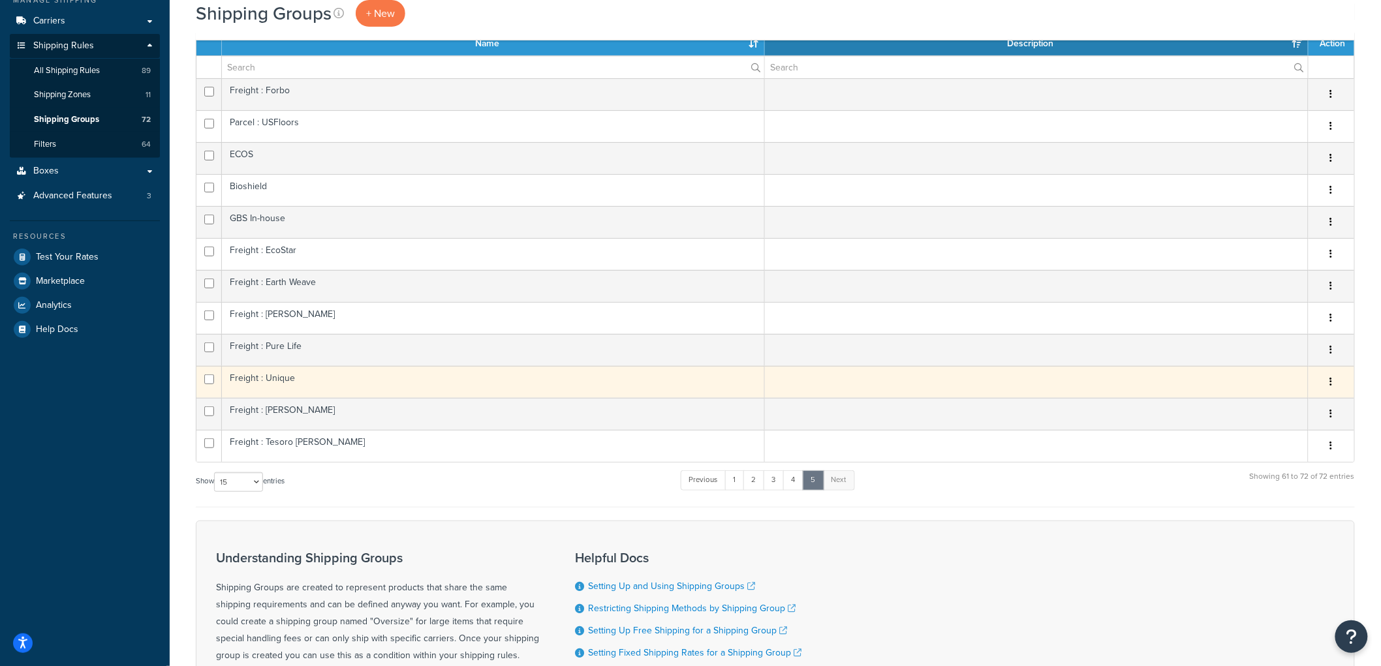
scroll to position [138, 0]
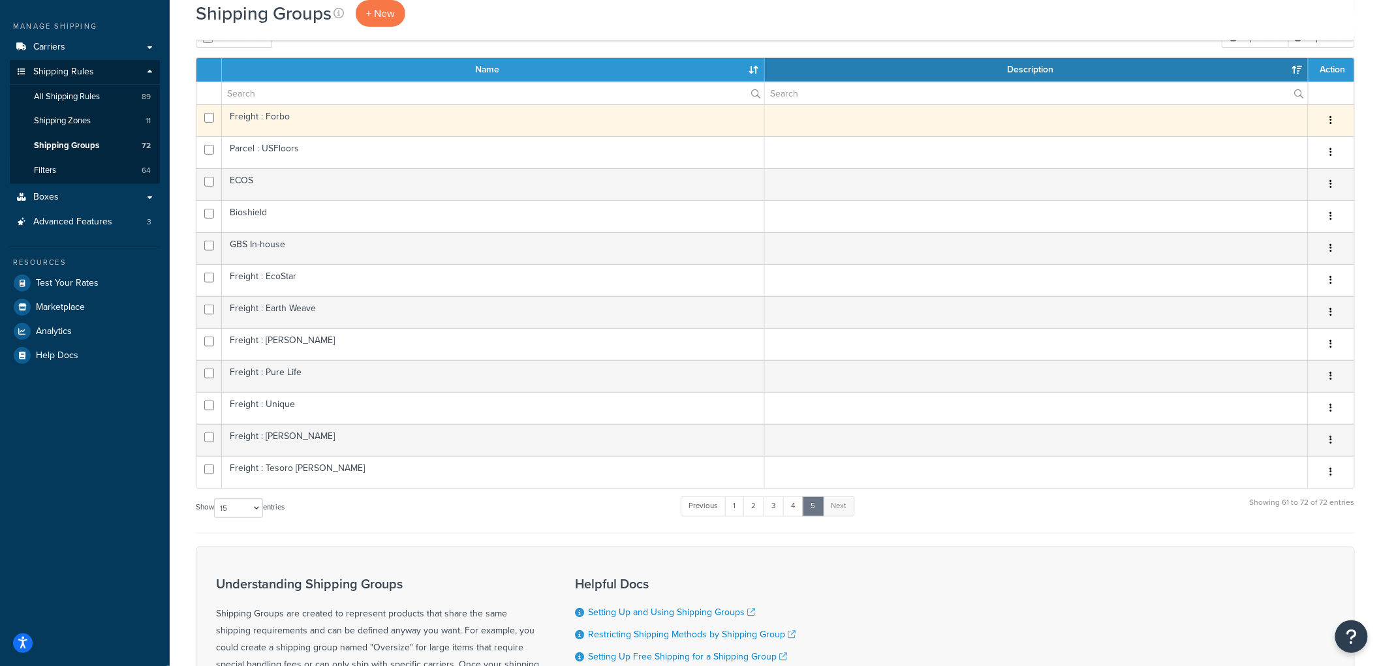
click at [409, 123] on td "Freight : Forbo" at bounding box center [493, 120] width 543 height 32
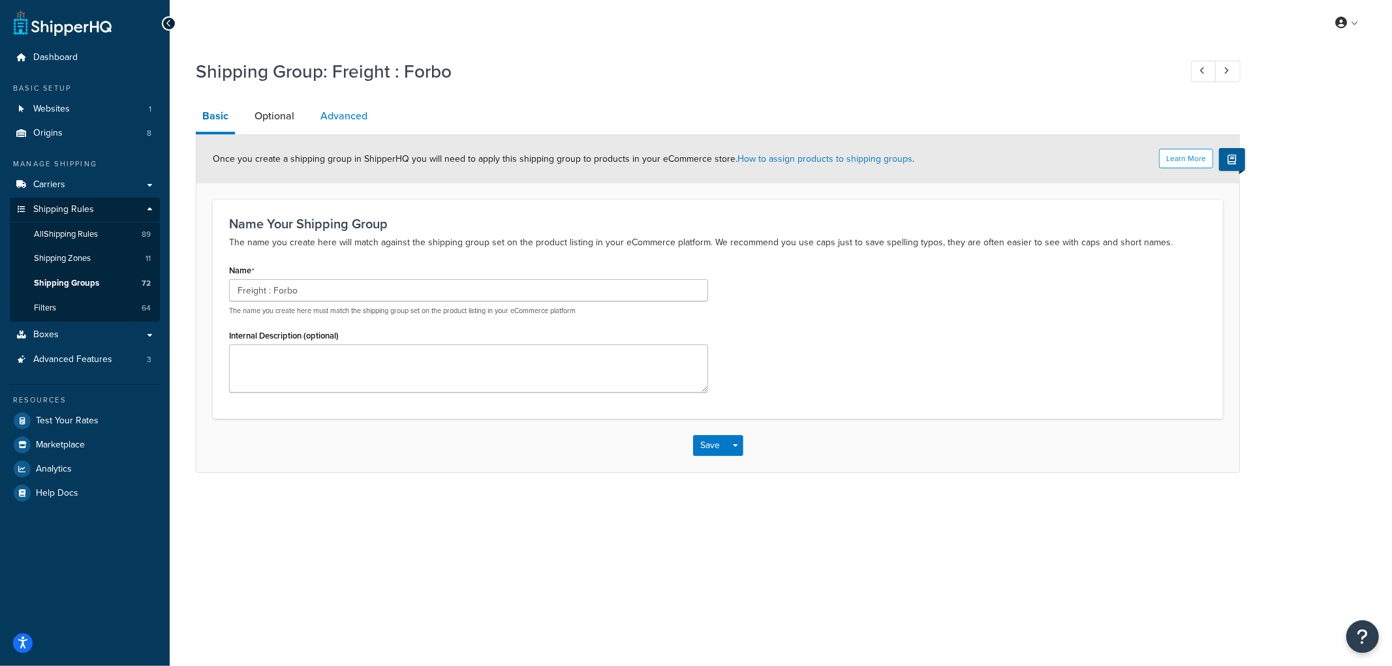
click at [342, 121] on link "Advanced" at bounding box center [344, 116] width 60 height 31
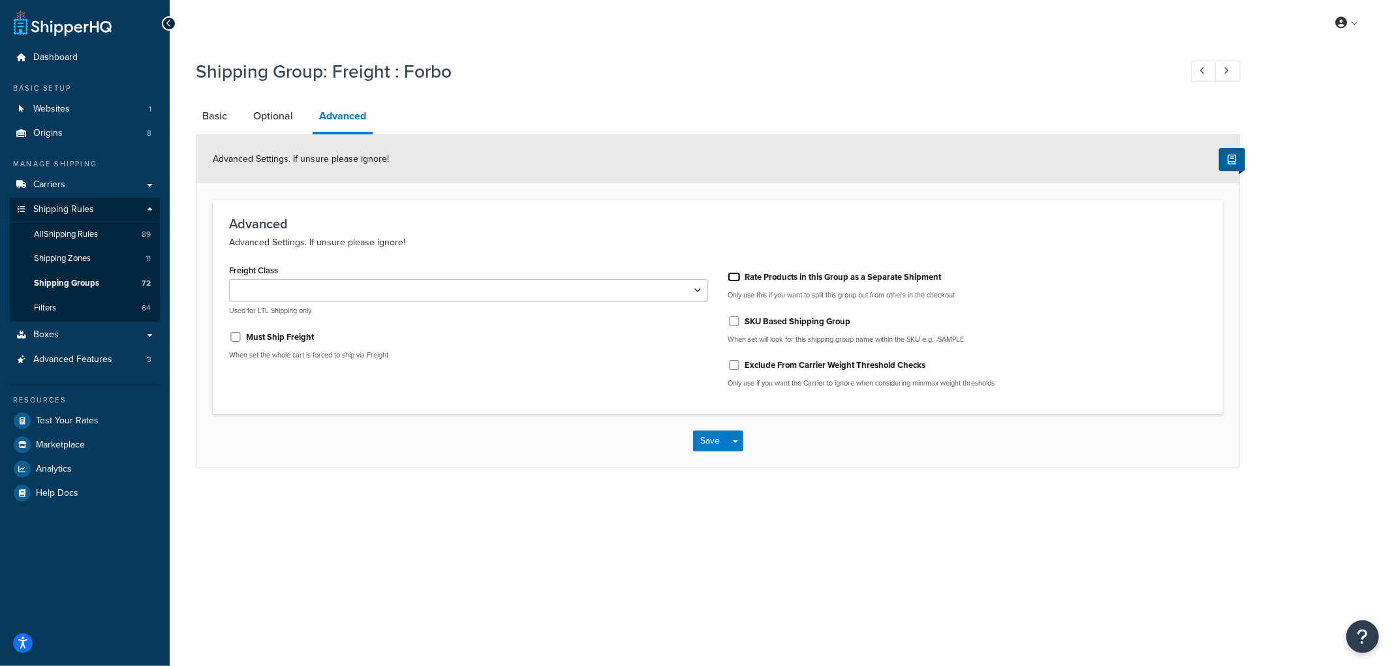
click at [731, 274] on input "Rate Products in this Group as a Separate Shipment" at bounding box center [734, 277] width 13 height 10
checkbox input "true"
click at [702, 431] on button "Save" at bounding box center [710, 441] width 35 height 21
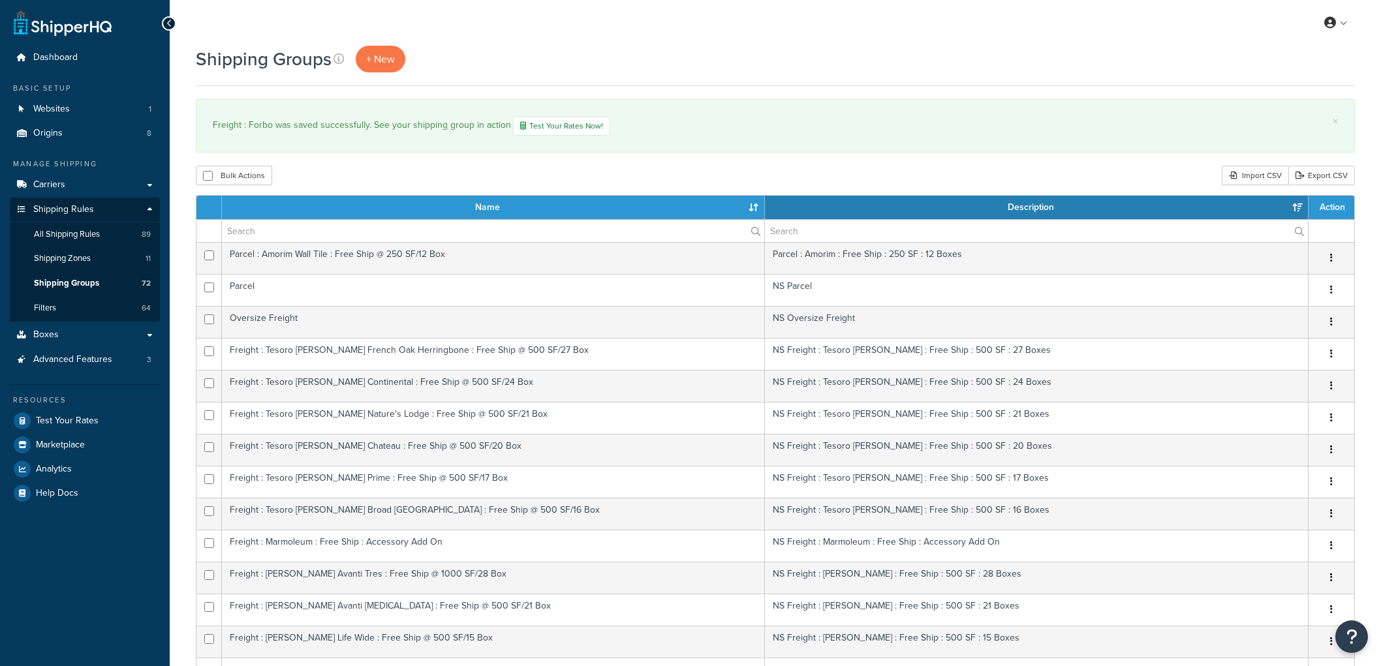
select select "15"
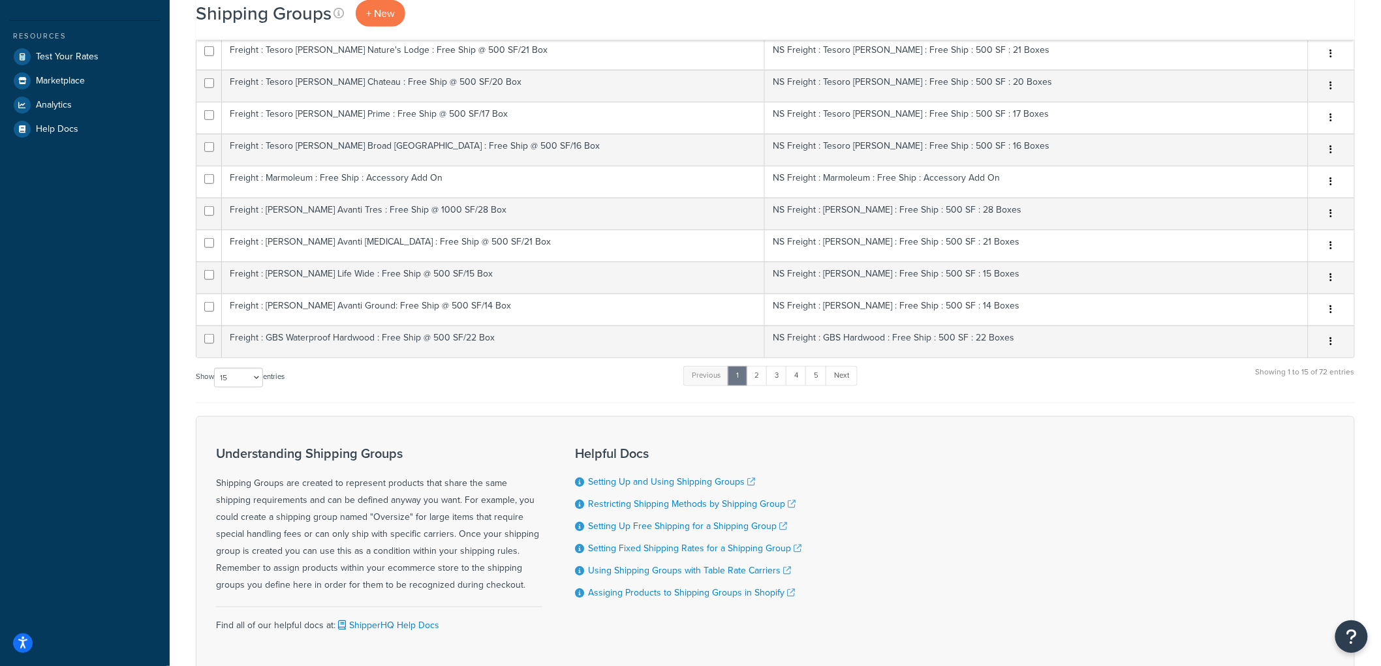
scroll to position [435, 0]
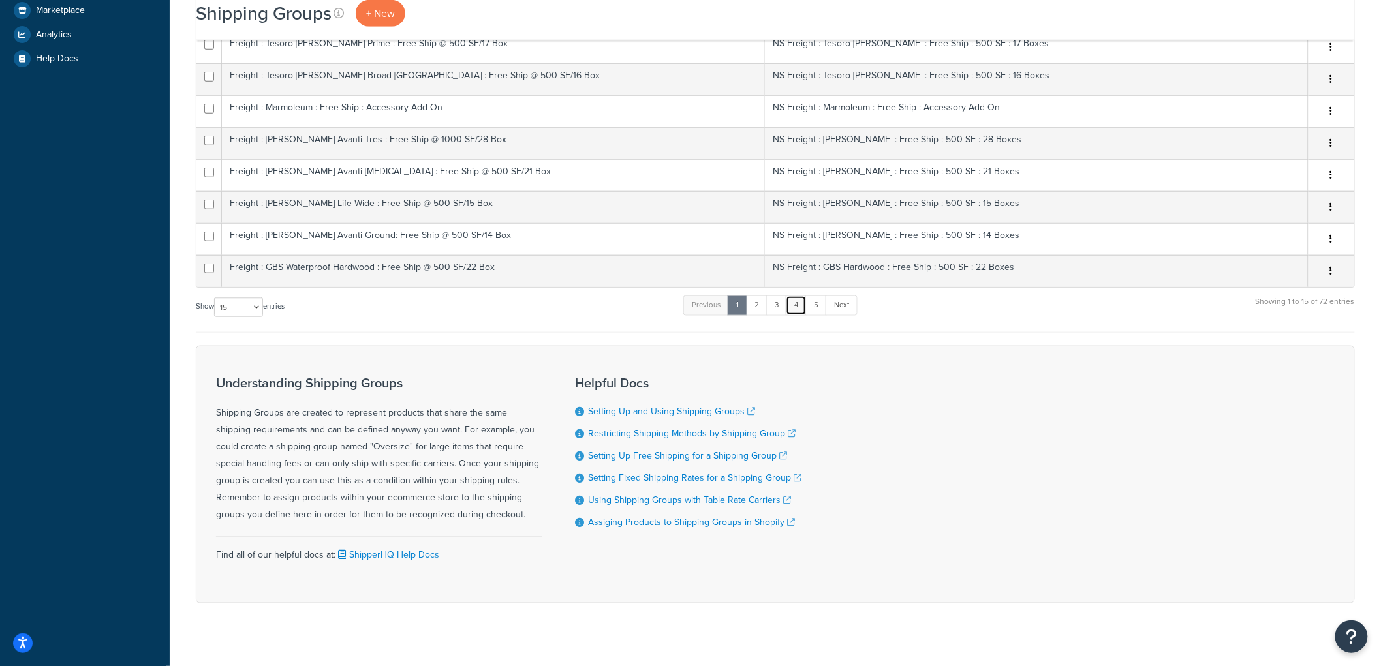
click at [805, 310] on link "4" at bounding box center [796, 306] width 21 height 20
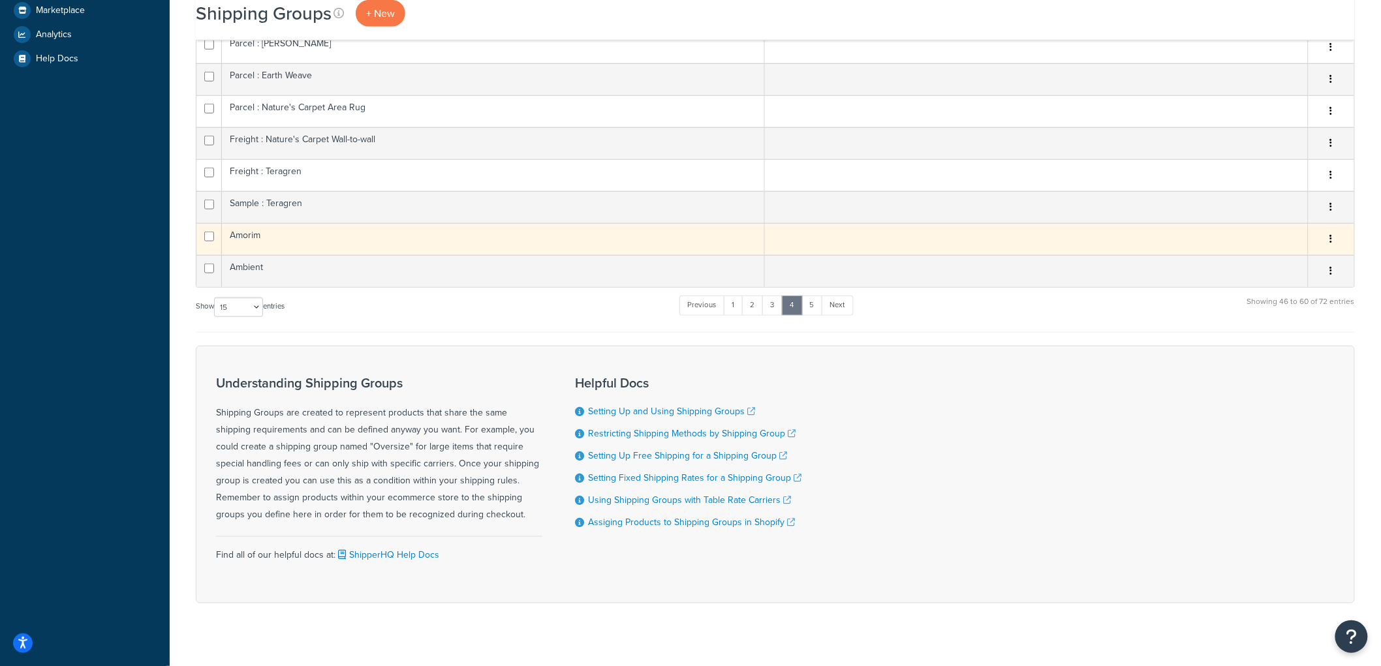
scroll to position [362, 0]
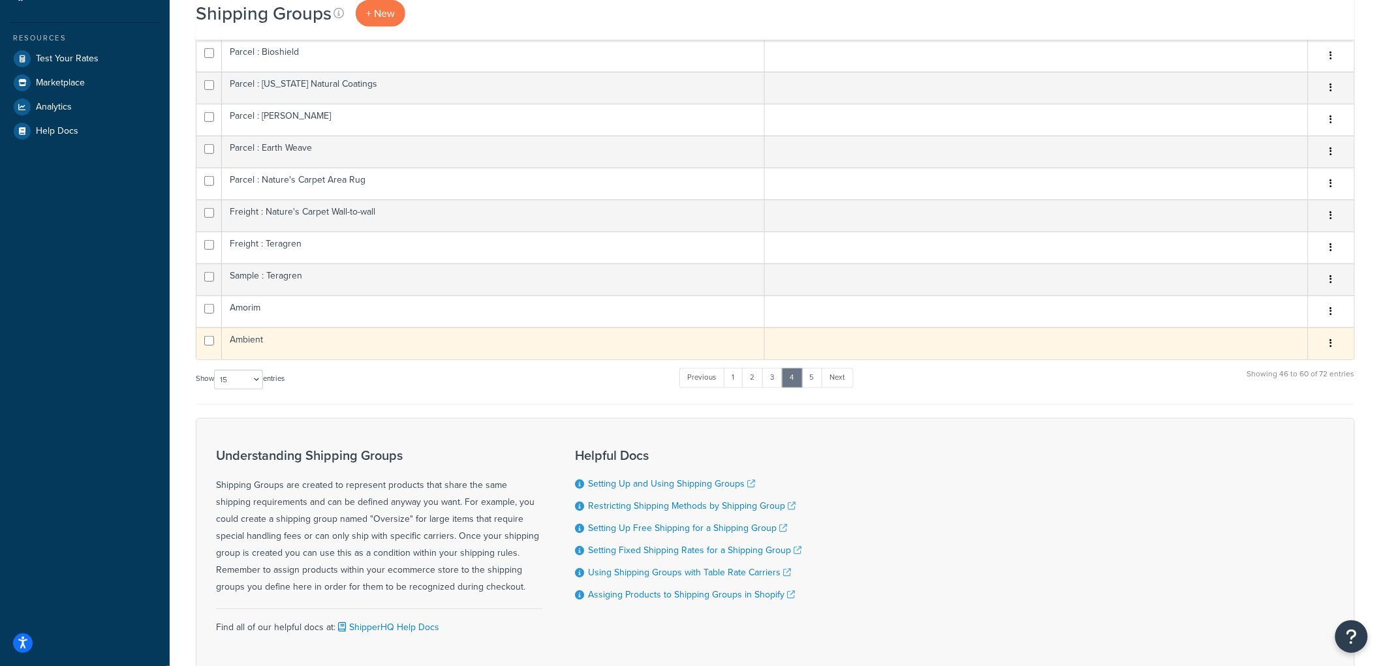
click at [426, 349] on td "Ambient" at bounding box center [493, 344] width 543 height 32
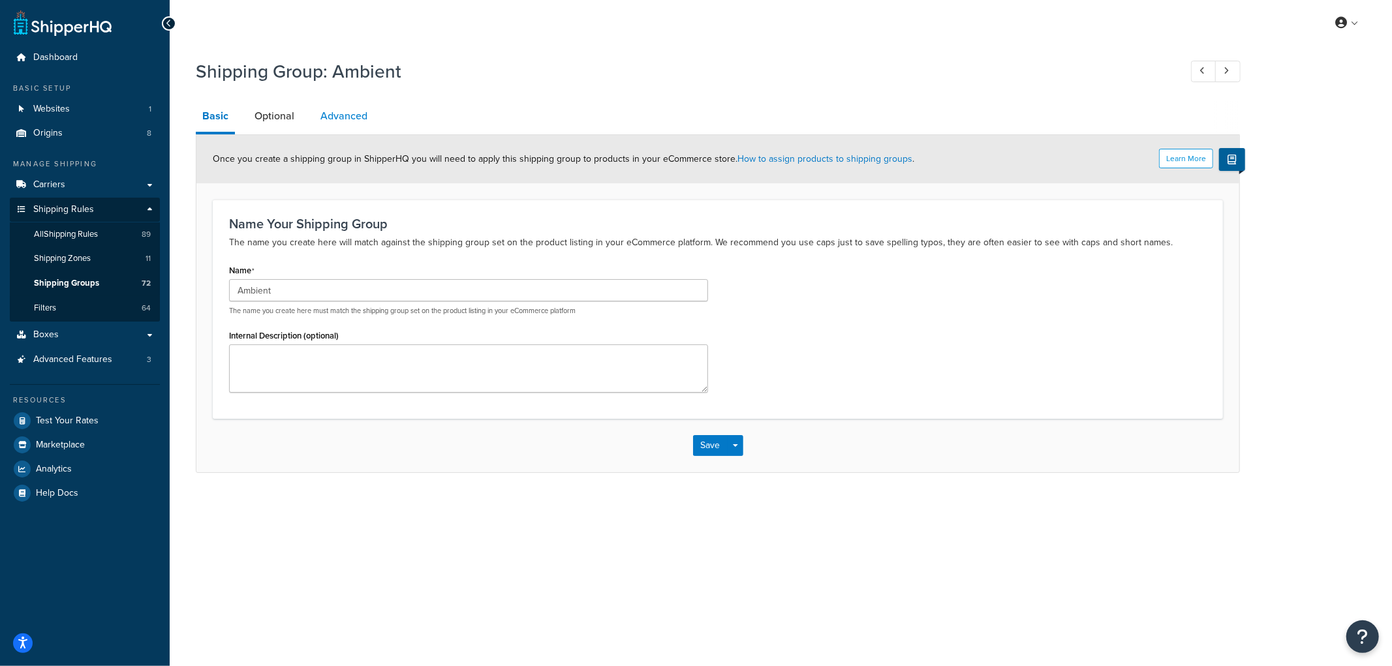
click at [350, 116] on link "Advanced" at bounding box center [344, 116] width 60 height 31
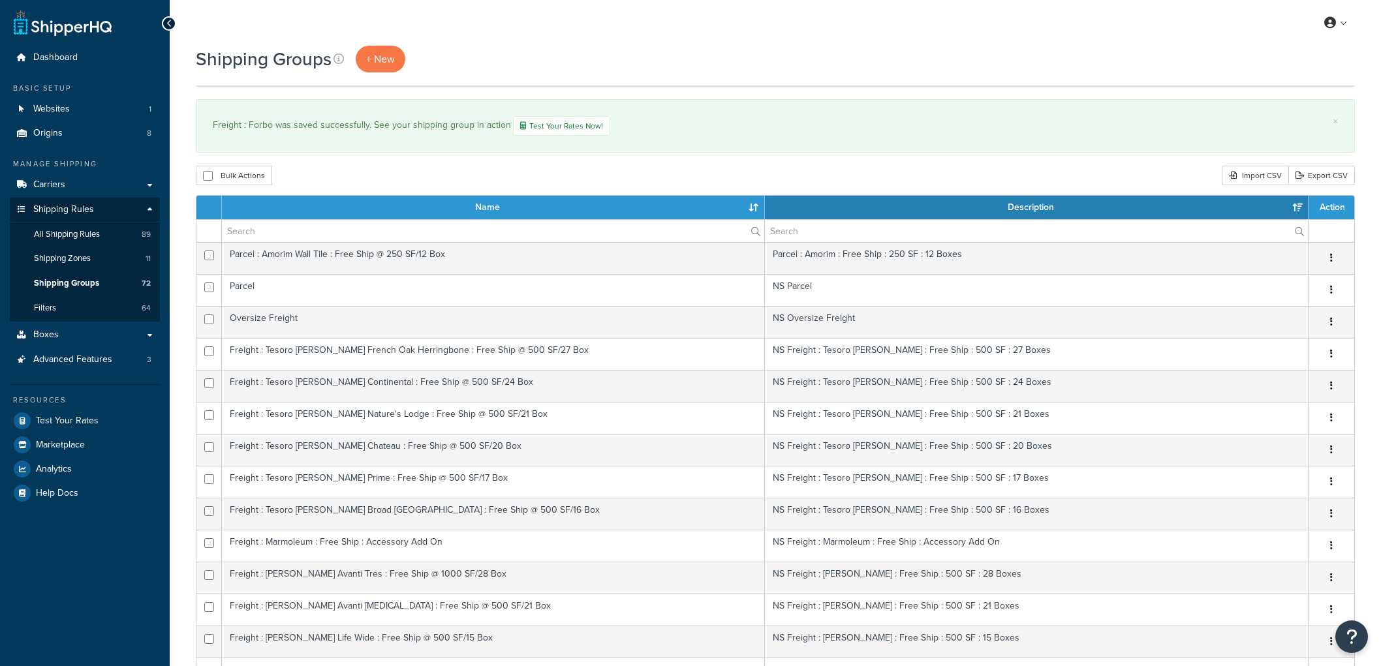
select select "15"
click at [73, 232] on span "All Shipping Rules" at bounding box center [67, 234] width 66 height 11
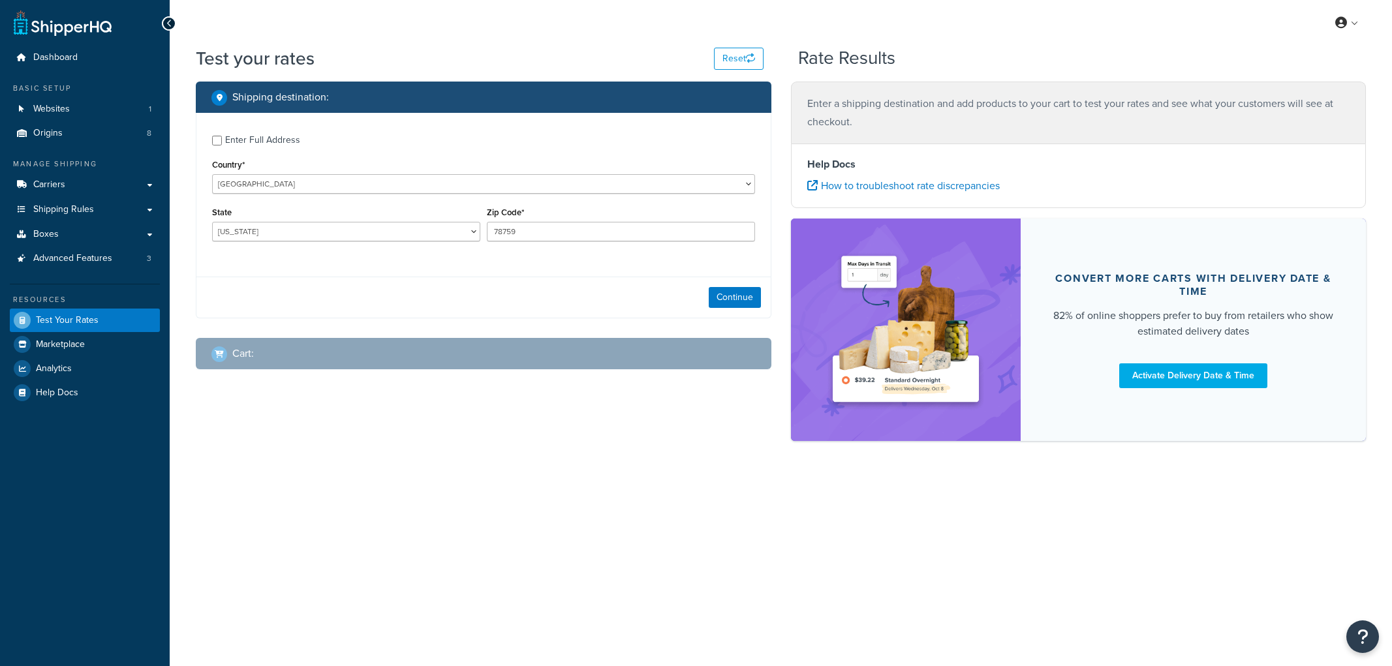
select select "[GEOGRAPHIC_DATA]"
click at [255, 145] on div "Enter Full Address" at bounding box center [262, 140] width 75 height 18
click at [222, 145] on input "Enter Full Address" at bounding box center [217, 141] width 10 height 10
checkbox input "true"
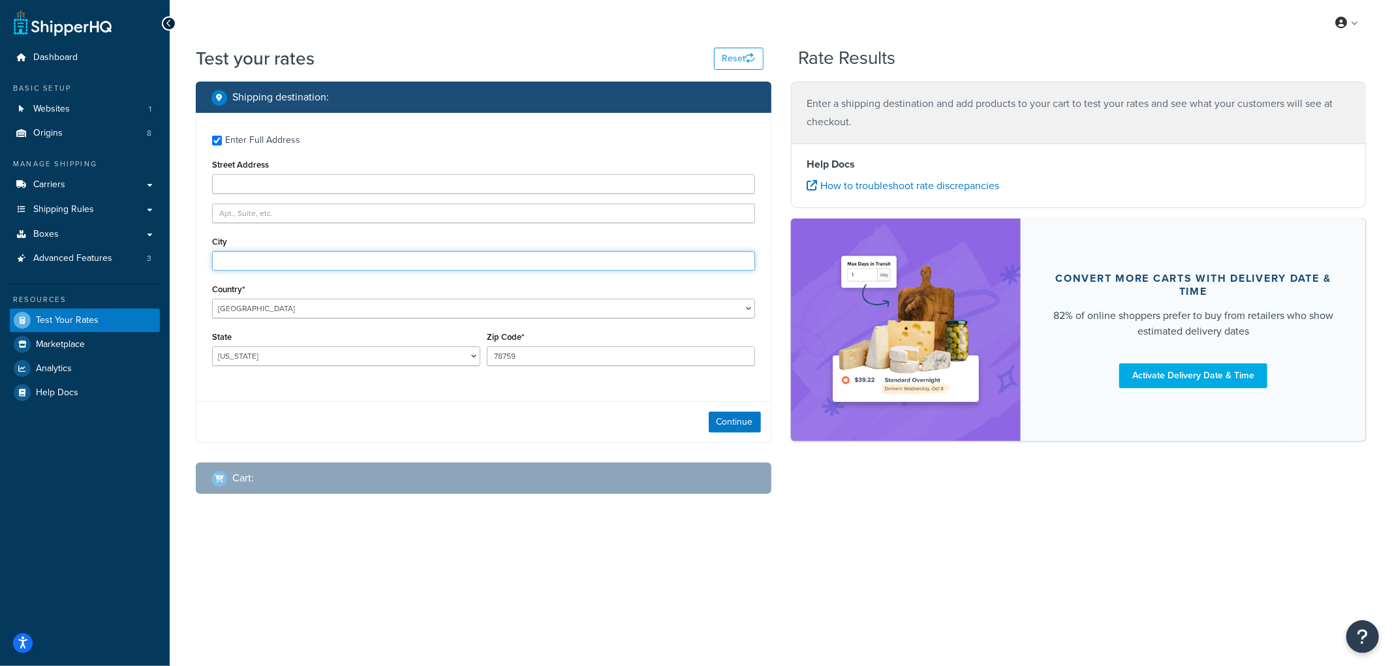
click at [238, 259] on input "City" at bounding box center [483, 261] width 543 height 20
type input "Angora"
click at [261, 384] on div "Enter Full Address Street Address City [GEOGRAPHIC_DATA] Country* [GEOGRAPHIC_D…" at bounding box center [483, 252] width 574 height 279
click at [276, 354] on select "Alabama Alaska American Samoa Arizona Arkansas Armed Forces Americas Armed Forc…" at bounding box center [346, 357] width 268 height 20
select select "NE"
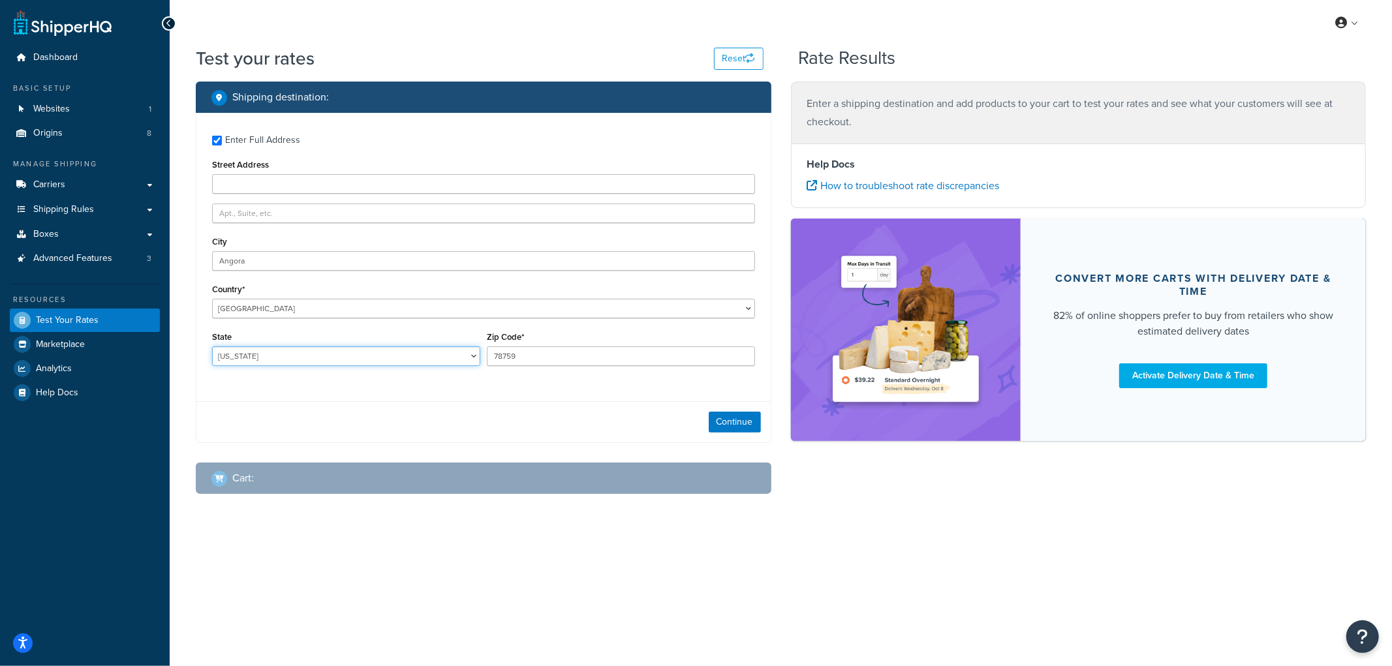
click at [212, 347] on select "Alabama Alaska American Samoa Arizona Arkansas Armed Forces Americas Armed Forc…" at bounding box center [346, 357] width 268 height 20
click at [510, 356] on input "78759" at bounding box center [621, 357] width 268 height 20
click at [511, 356] on input "78759" at bounding box center [621, 357] width 268 height 20
type input "69331"
click at [730, 422] on button "Continue" at bounding box center [735, 422] width 52 height 21
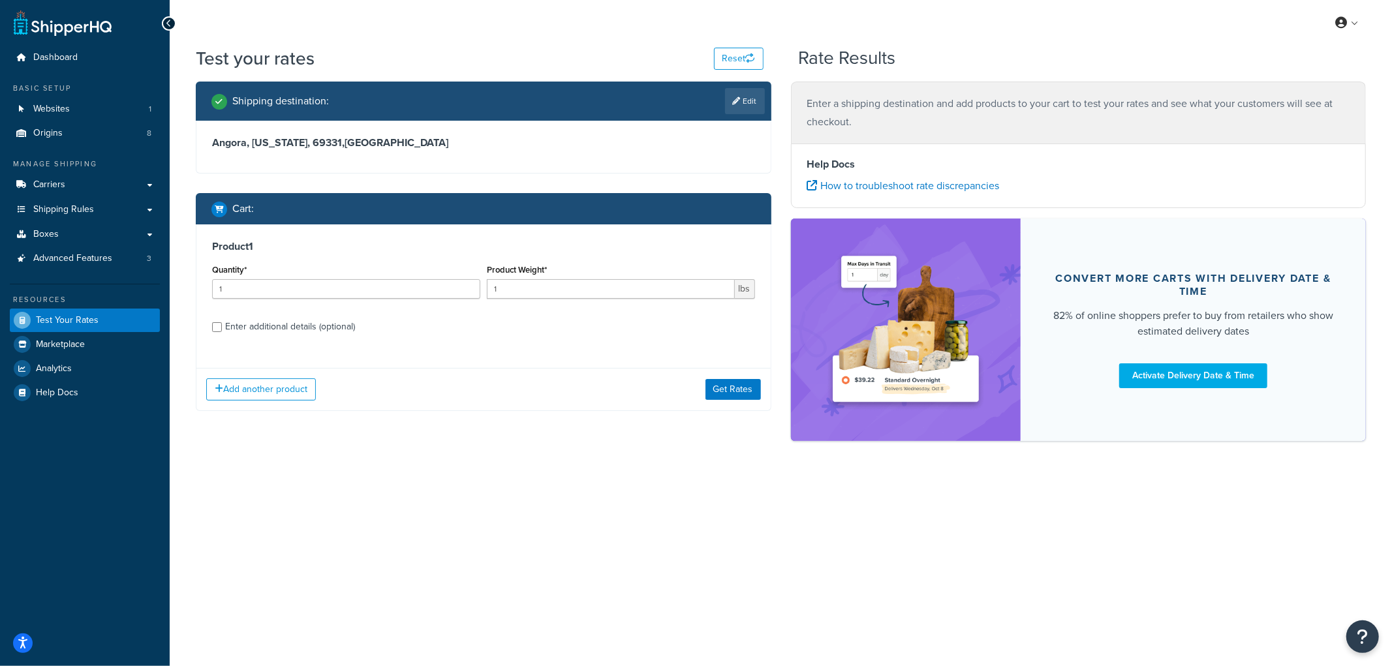
click at [249, 328] on div "Enter additional details (optional)" at bounding box center [290, 327] width 130 height 18
click at [222, 328] on input "Enter additional details (optional)" at bounding box center [217, 327] width 10 height 10
checkbox input "true"
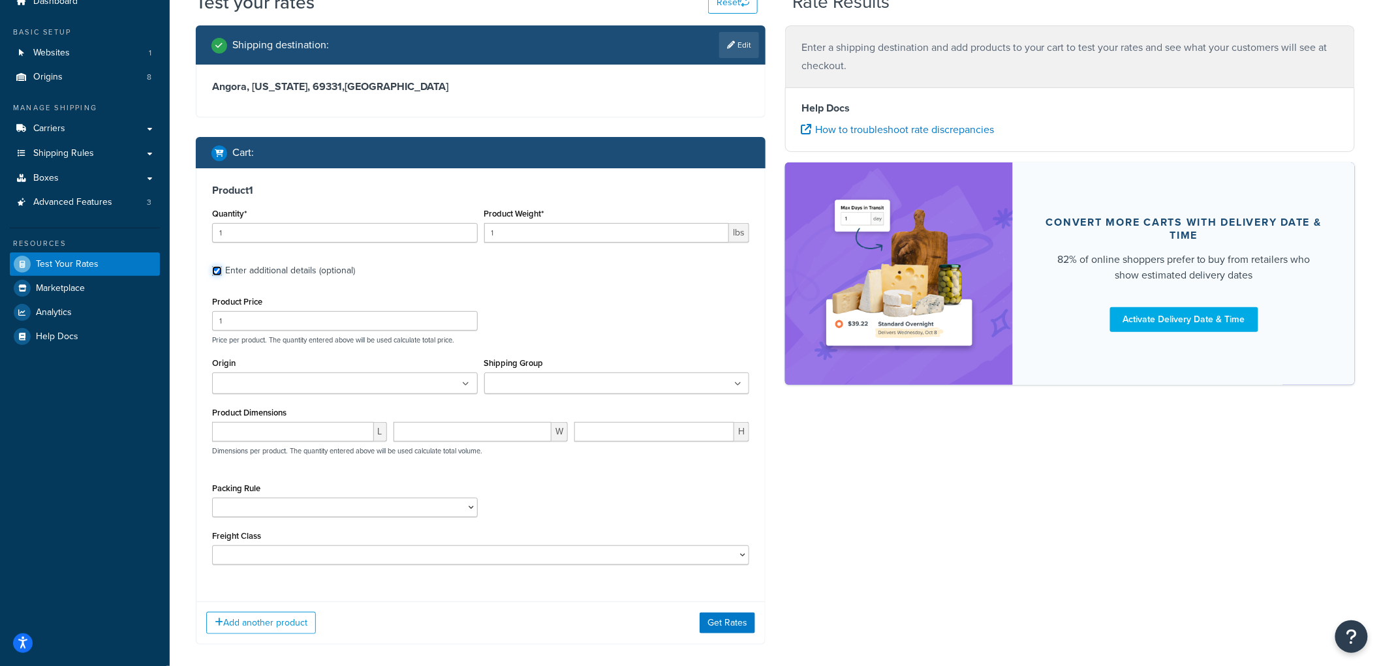
scroll to position [112, 0]
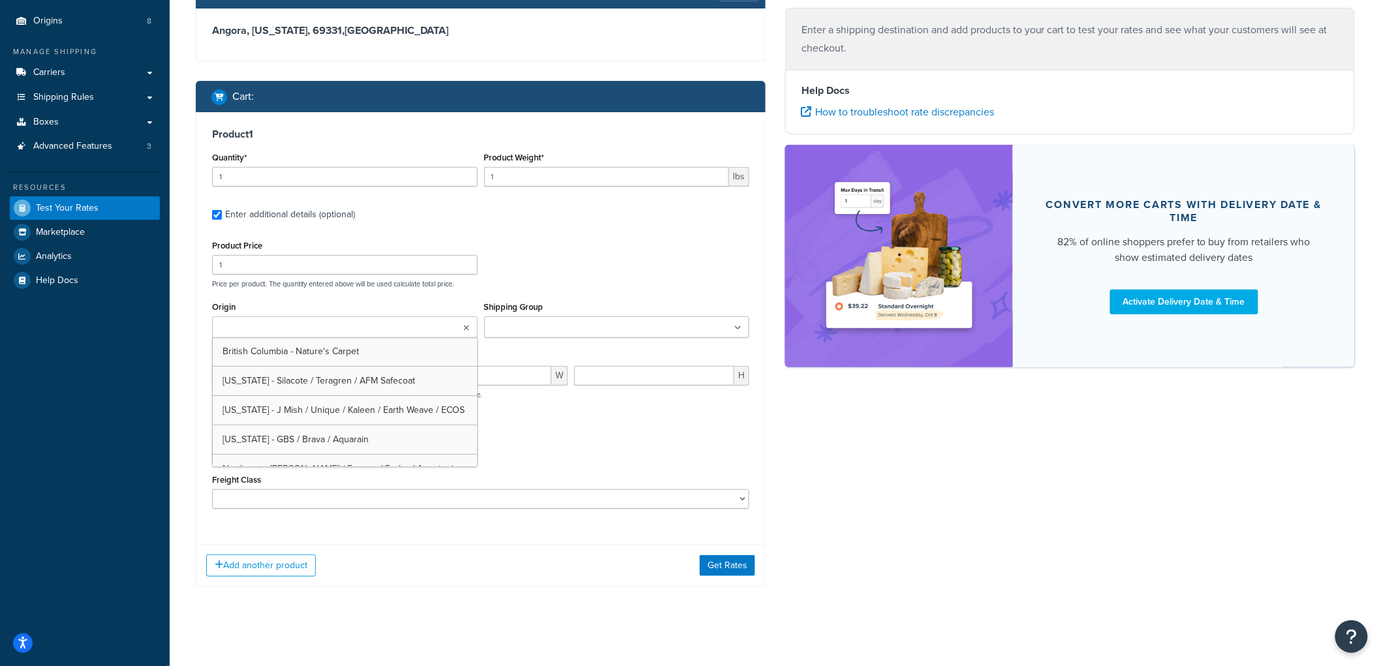
click at [226, 324] on input "Origin" at bounding box center [274, 328] width 116 height 14
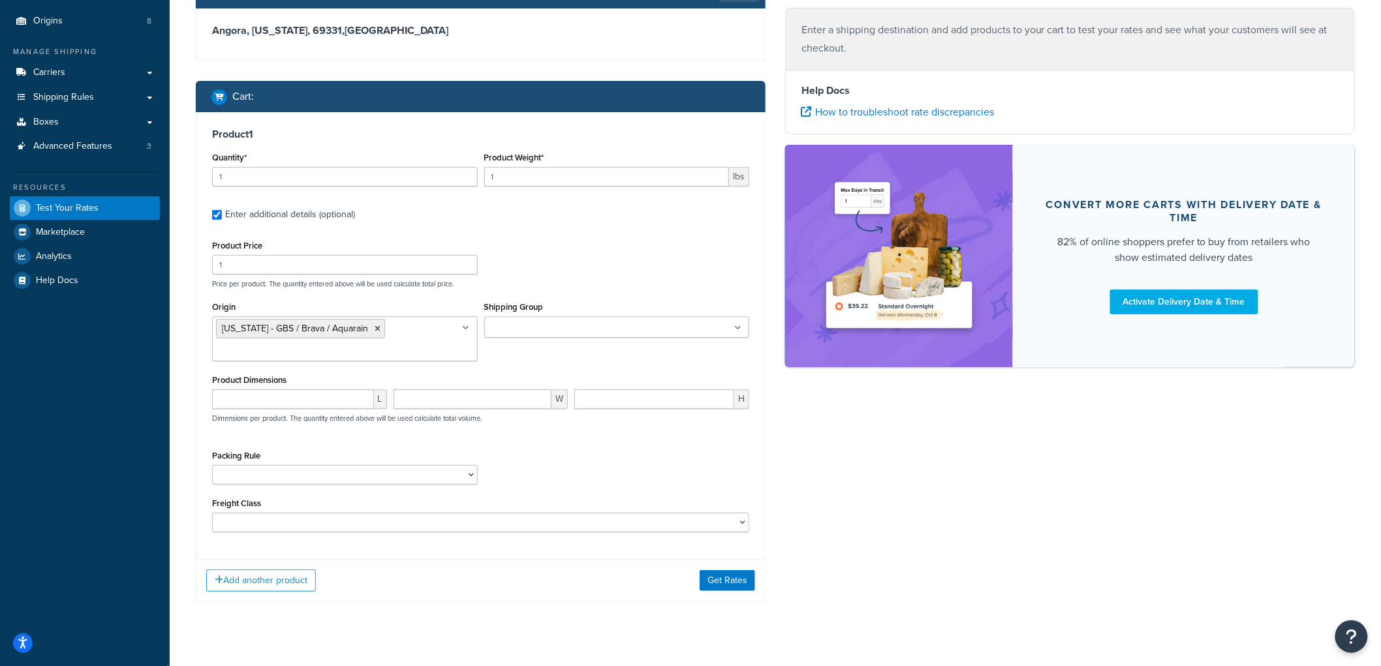
click at [542, 275] on div "Product Price 1 Price per product. The quantity entered above will be used calc…" at bounding box center [481, 263] width 544 height 52
click at [538, 322] on input "Shipping Group" at bounding box center [546, 328] width 116 height 14
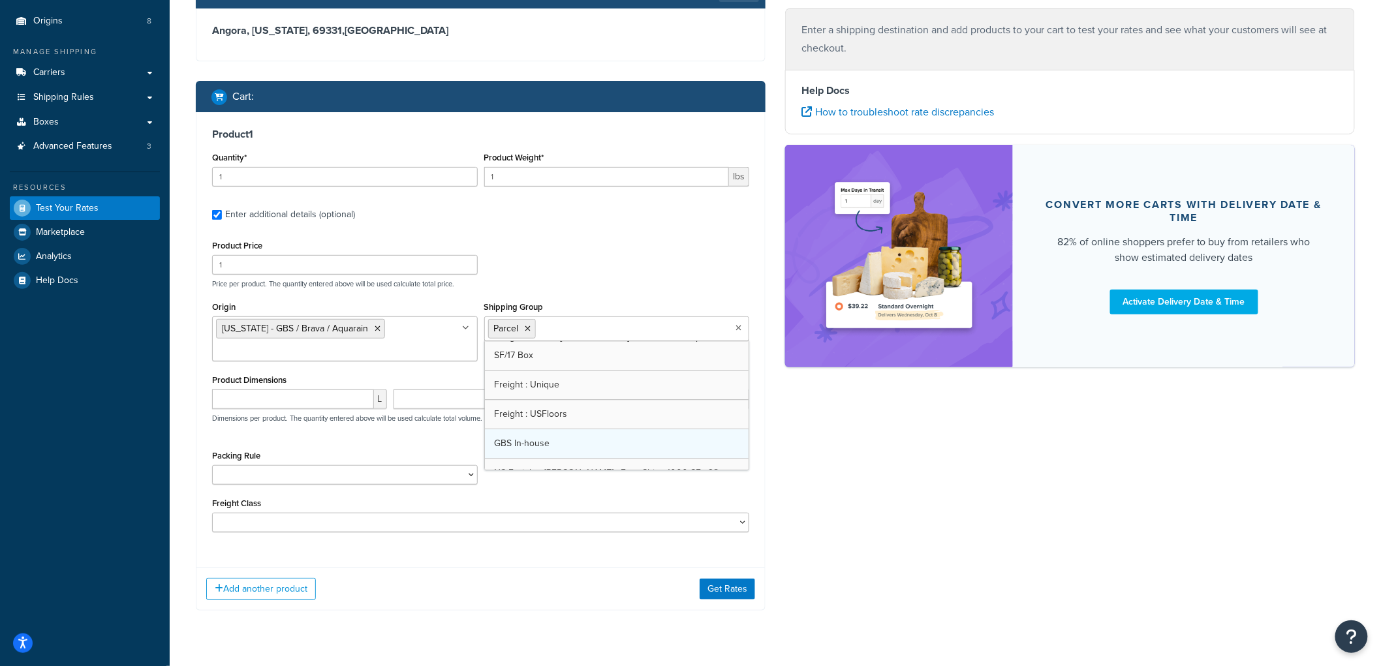
scroll to position [1566, 0]
click at [602, 271] on div "Product Price 1 Price per product. The quantity entered above will be used calc…" at bounding box center [481, 263] width 544 height 52
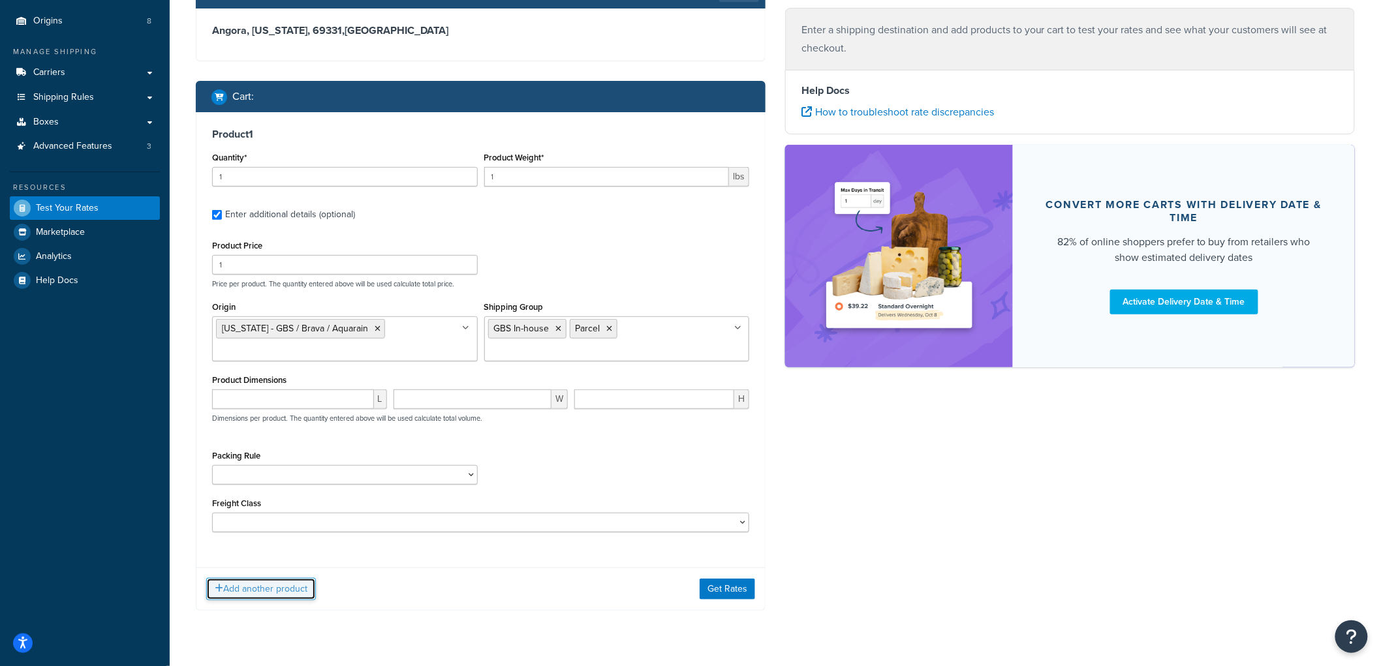
click at [273, 592] on button "Add another product" at bounding box center [261, 589] width 110 height 22
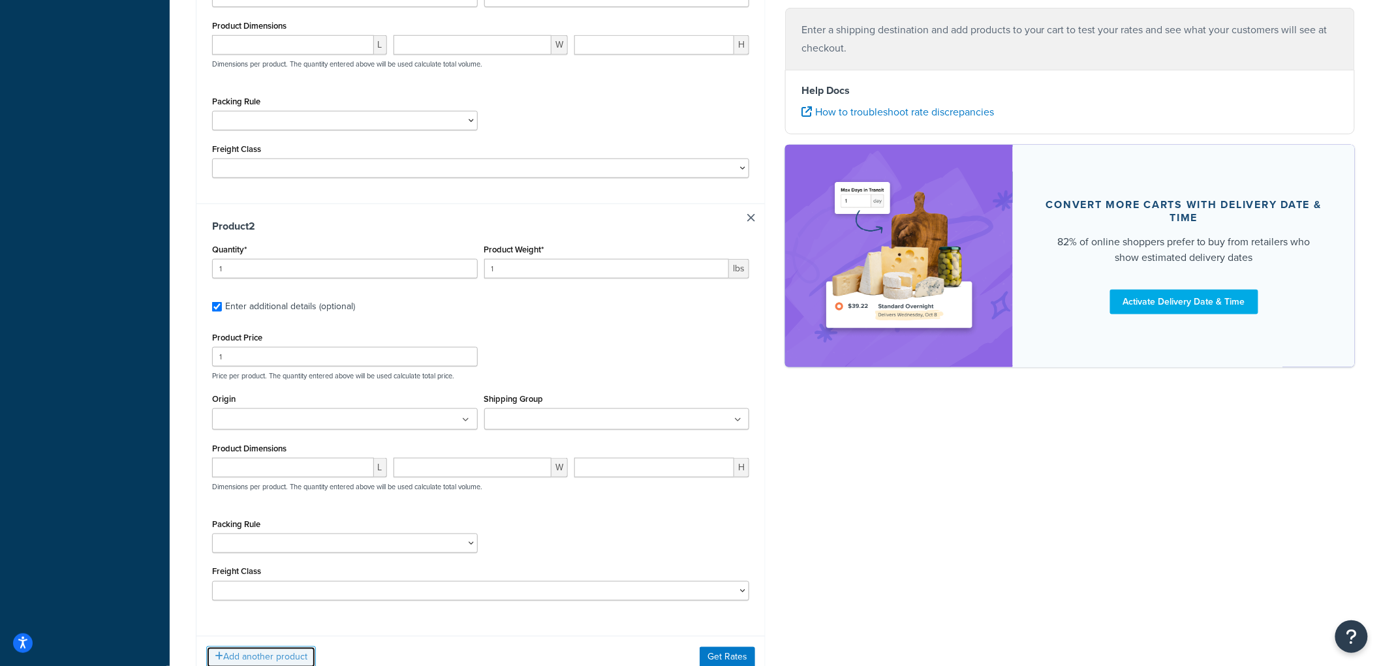
scroll to position [474, 0]
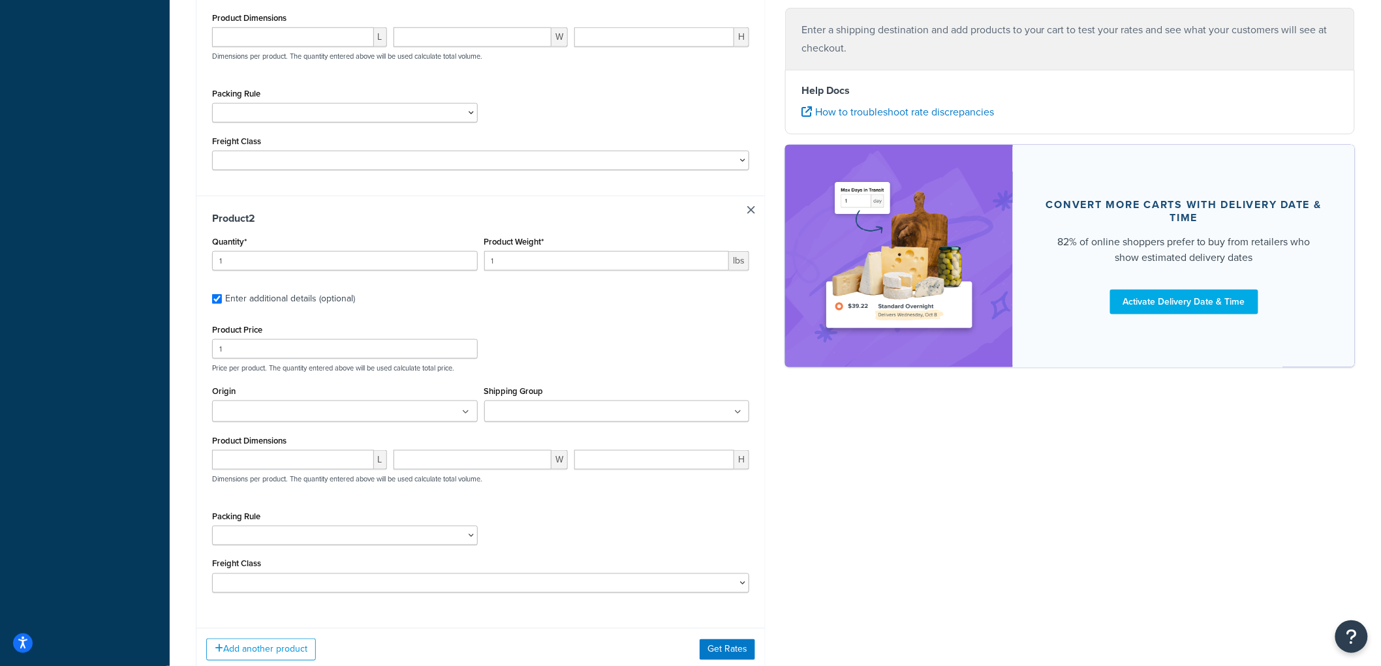
click at [510, 414] on input "Shipping Group" at bounding box center [546, 412] width 116 height 14
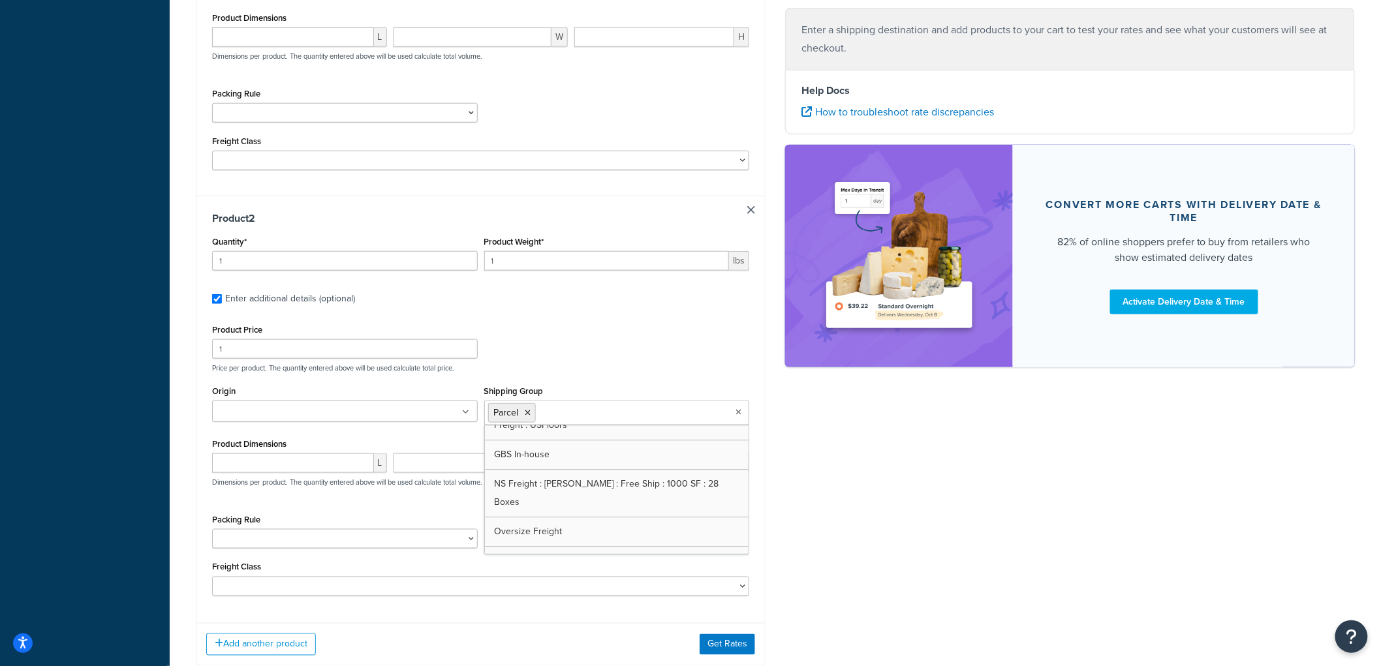
click at [589, 352] on div "Product Price 1 Price per product. The quantity entered above will be used calc…" at bounding box center [481, 347] width 544 height 52
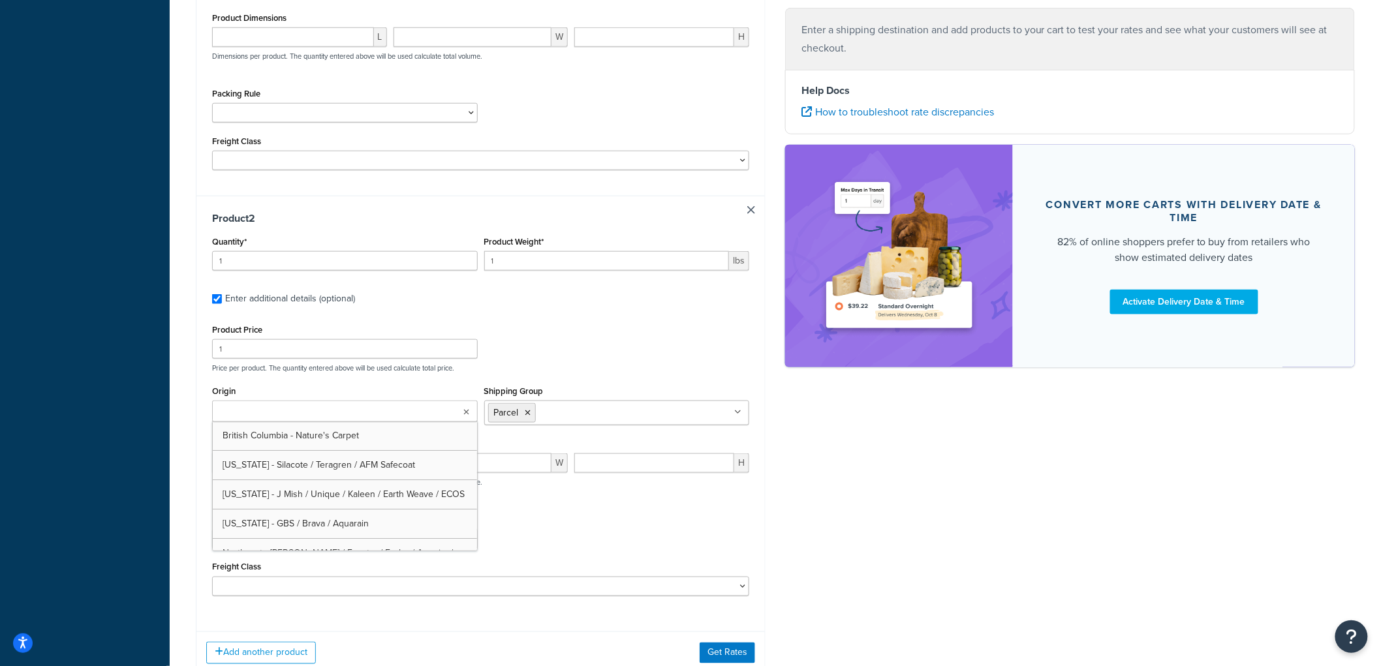
click at [384, 412] on ul at bounding box center [345, 412] width 266 height 22
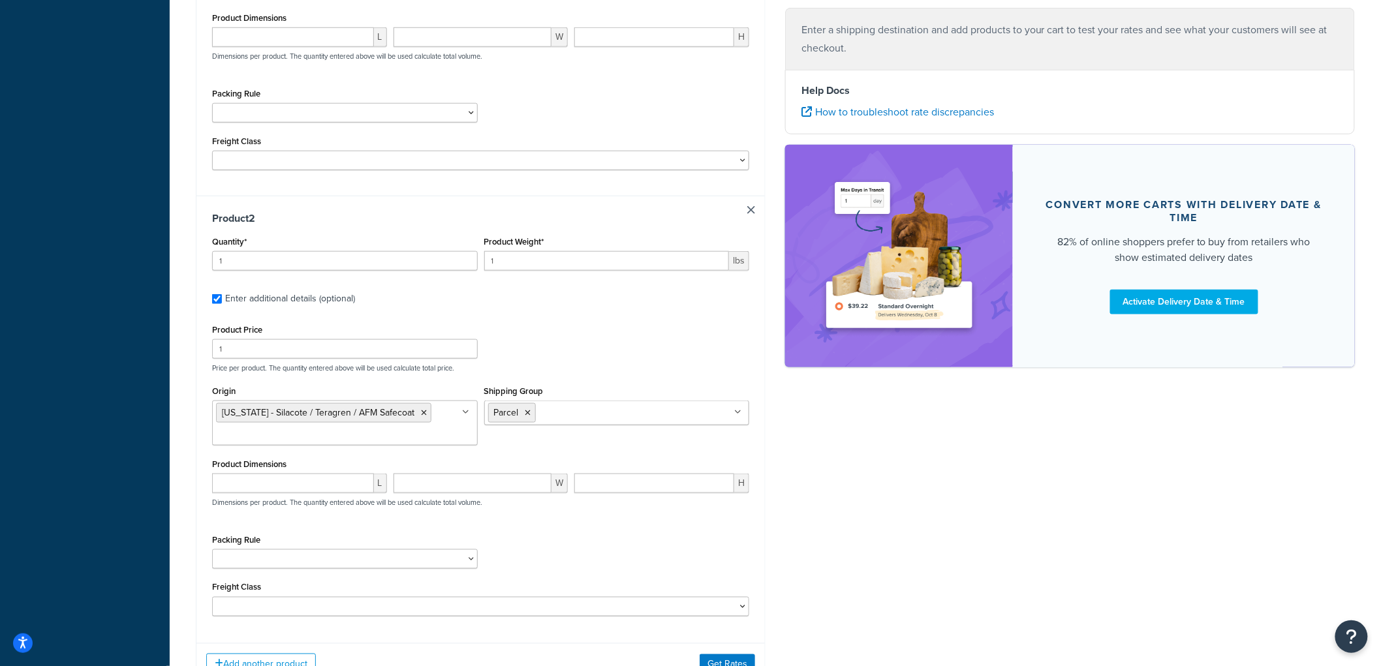
click at [679, 353] on div "Product Price 1 Price per product. The quantity entered above will be used calc…" at bounding box center [481, 347] width 544 height 52
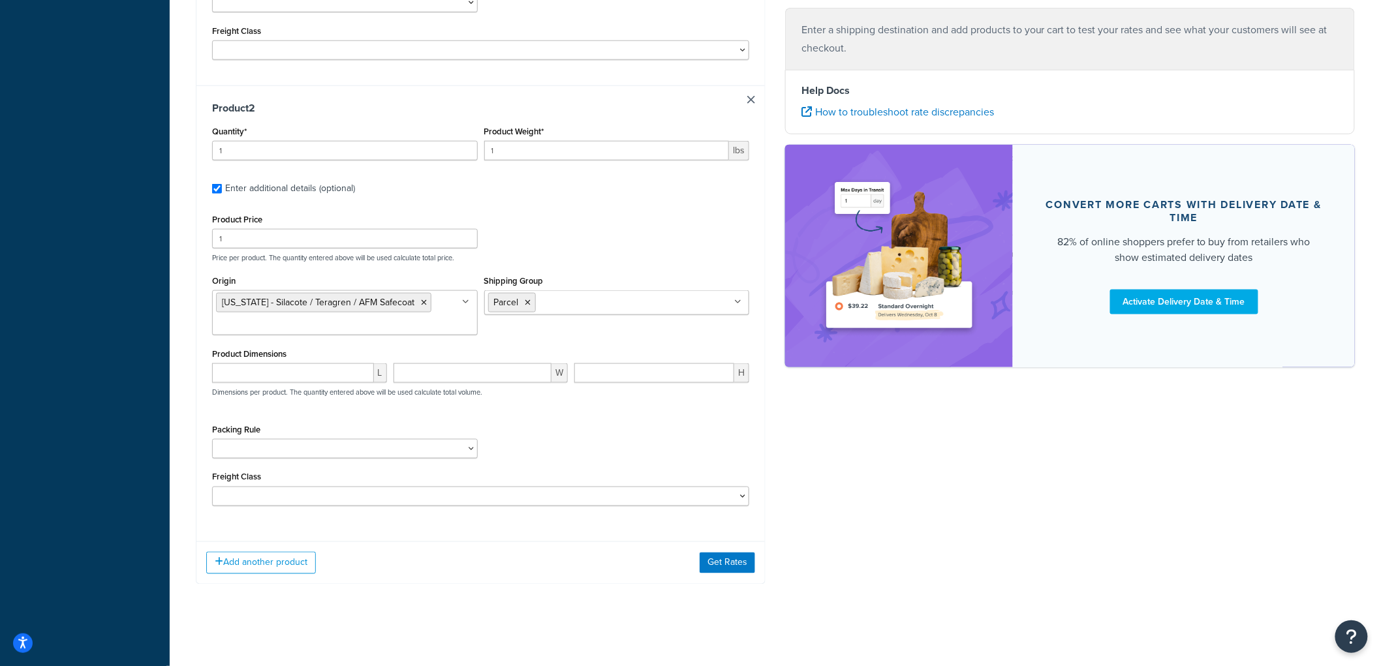
scroll to position [591, 0]
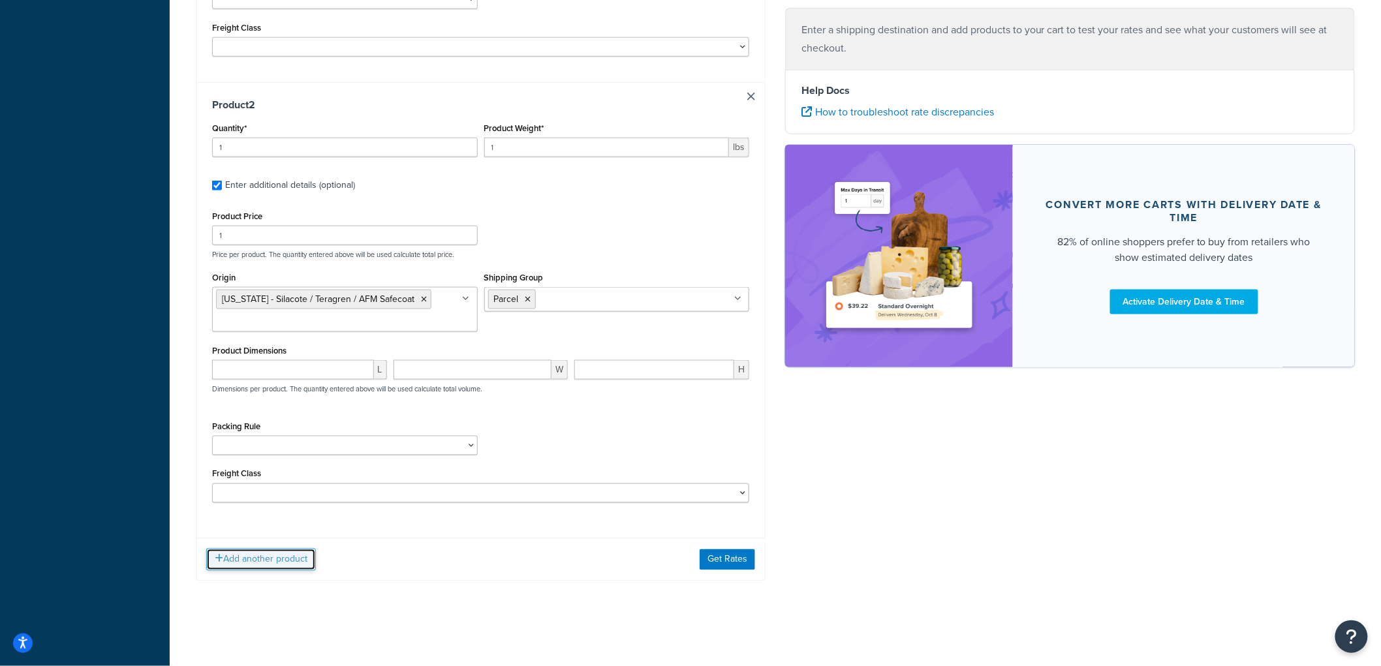
click at [299, 564] on button "Add another product" at bounding box center [261, 560] width 110 height 22
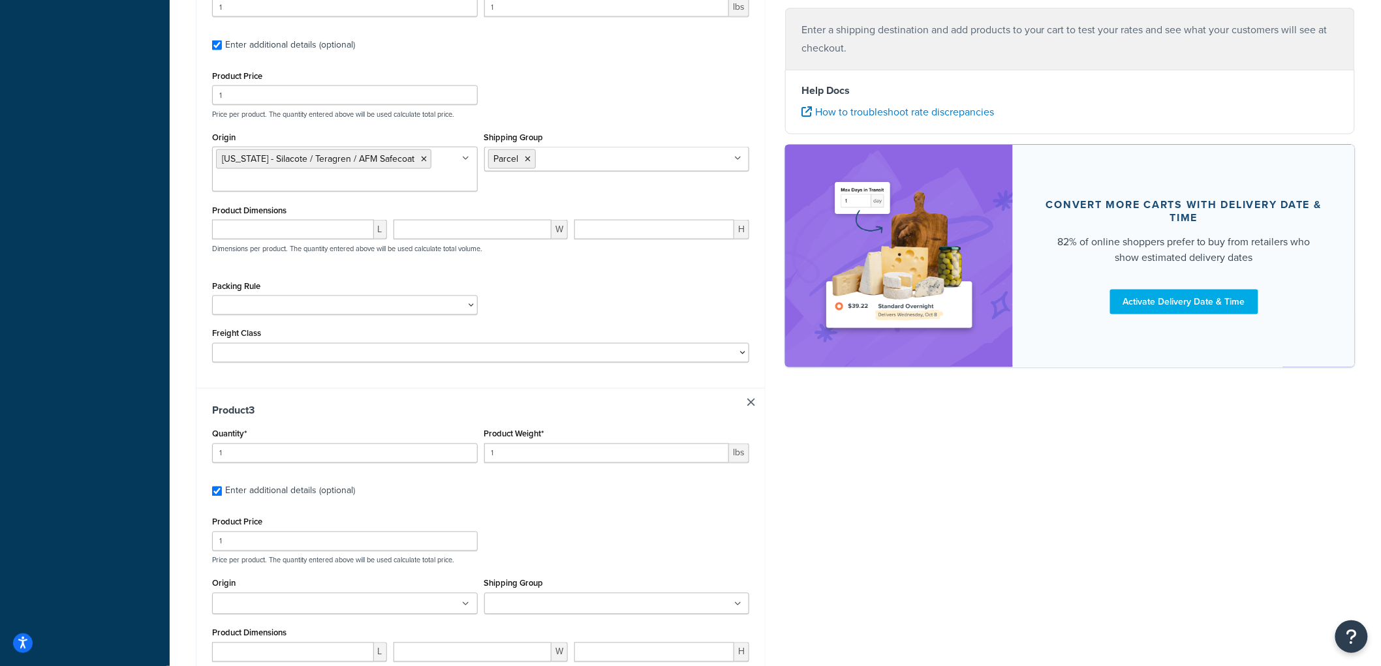
scroll to position [1015, 0]
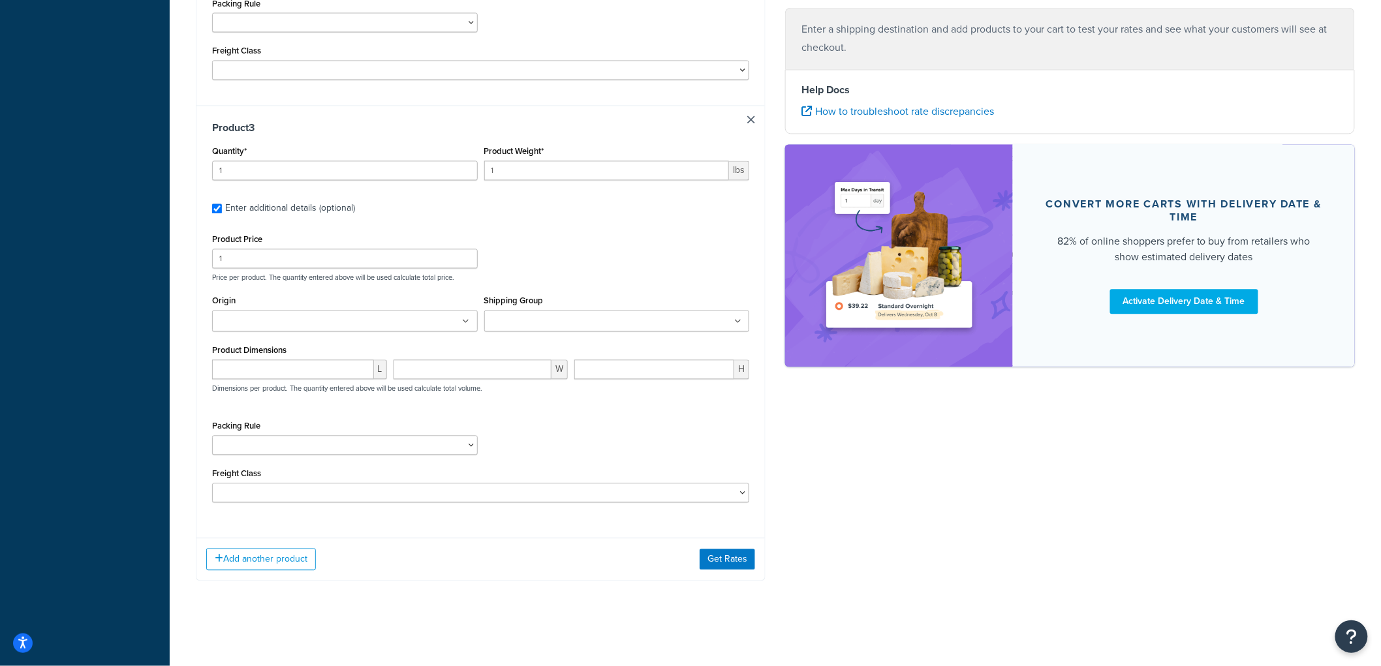
click at [410, 322] on ul at bounding box center [345, 322] width 266 height 22
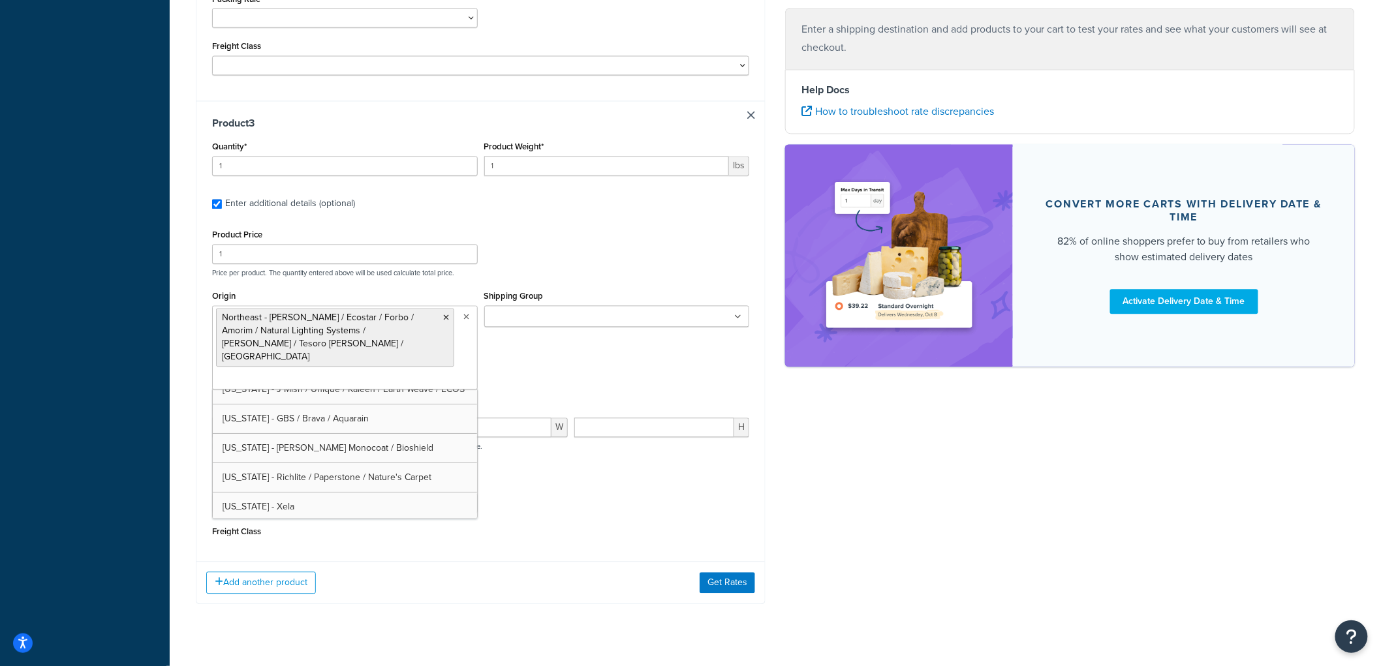
click at [533, 302] on label "Shipping Group" at bounding box center [513, 297] width 59 height 10
click at [533, 311] on input "Shipping Group" at bounding box center [546, 318] width 116 height 14
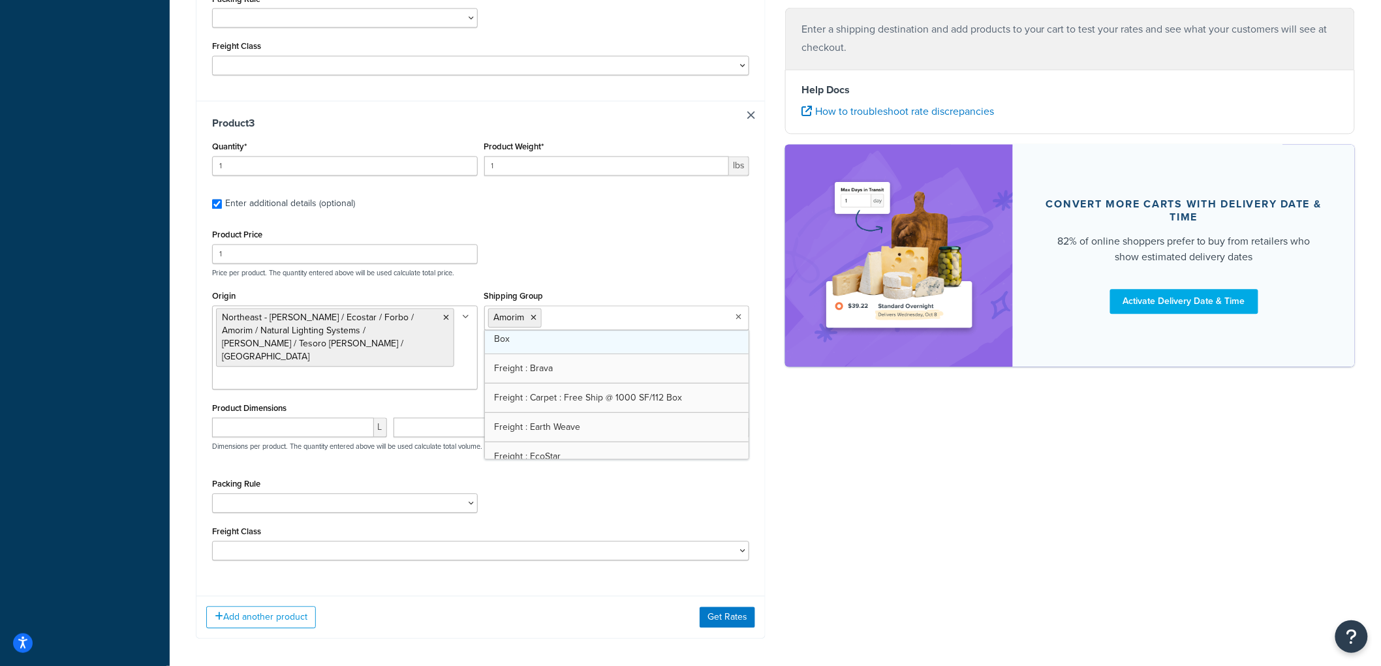
scroll to position [362, 0]
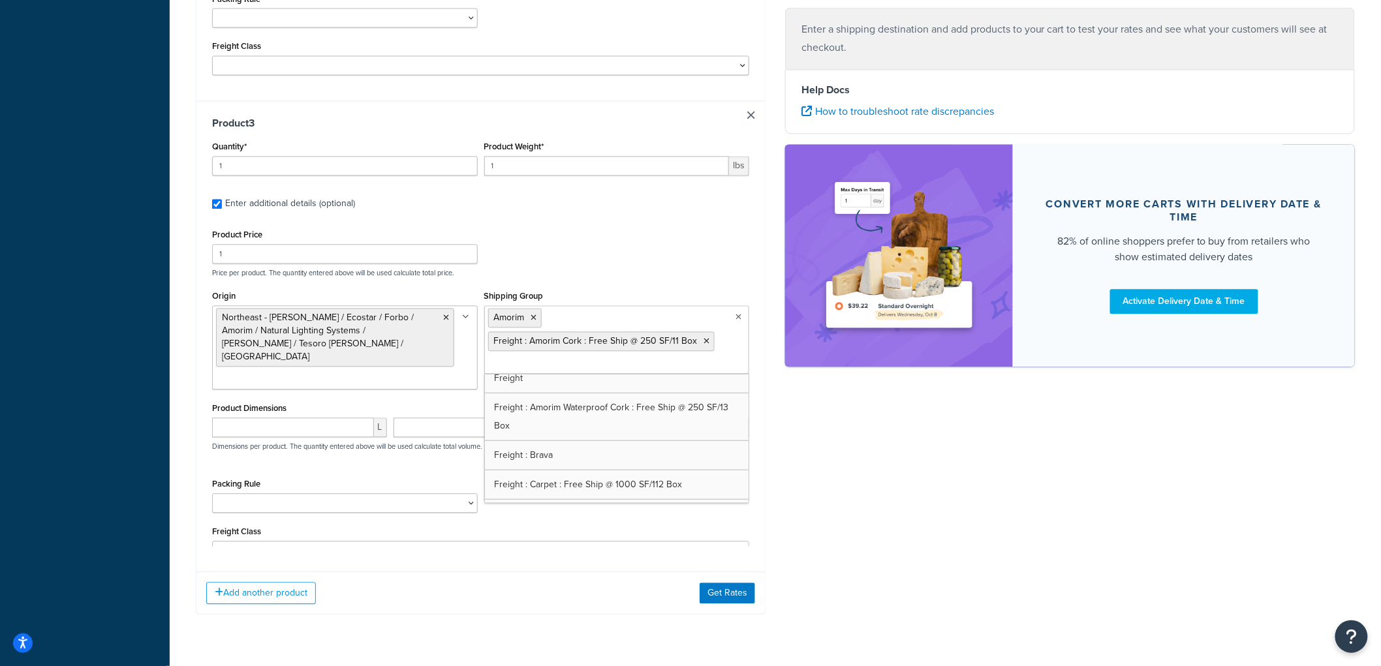
click at [623, 263] on div "Product Price 1 Price per product. The quantity entered above will be used calc…" at bounding box center [481, 252] width 544 height 52
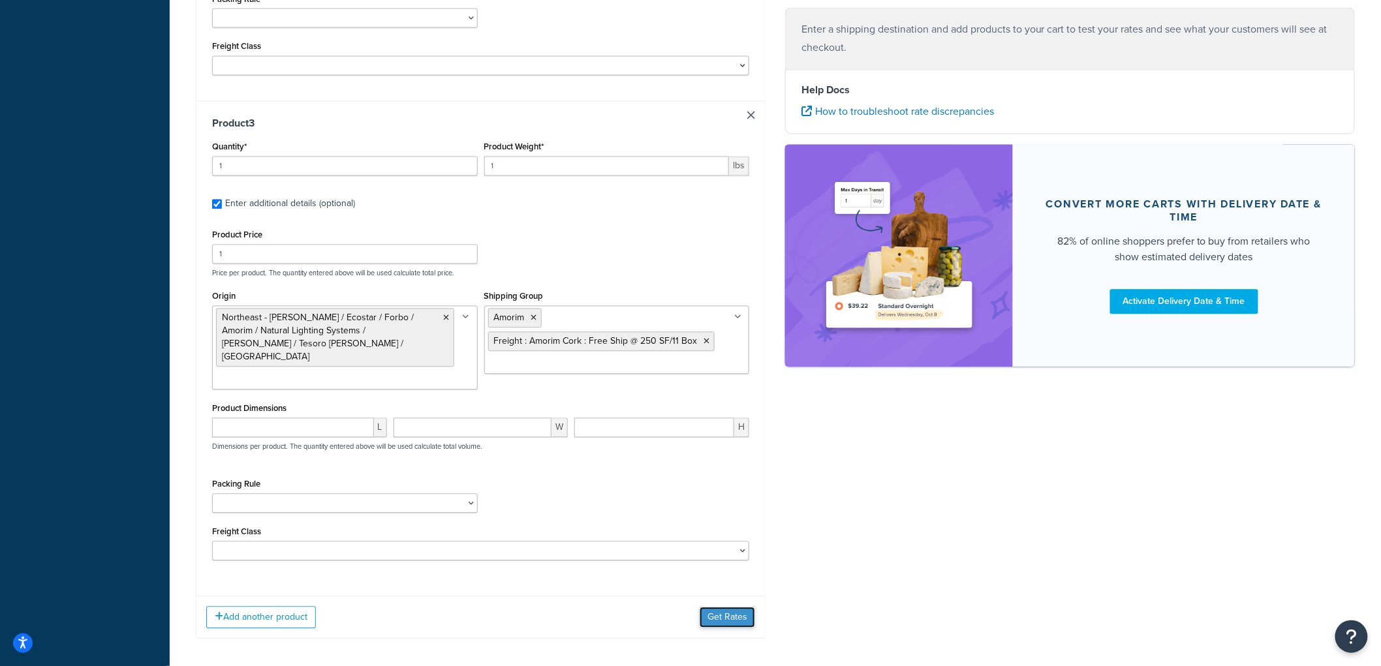
click at [722, 610] on button "Get Rates" at bounding box center [727, 618] width 55 height 21
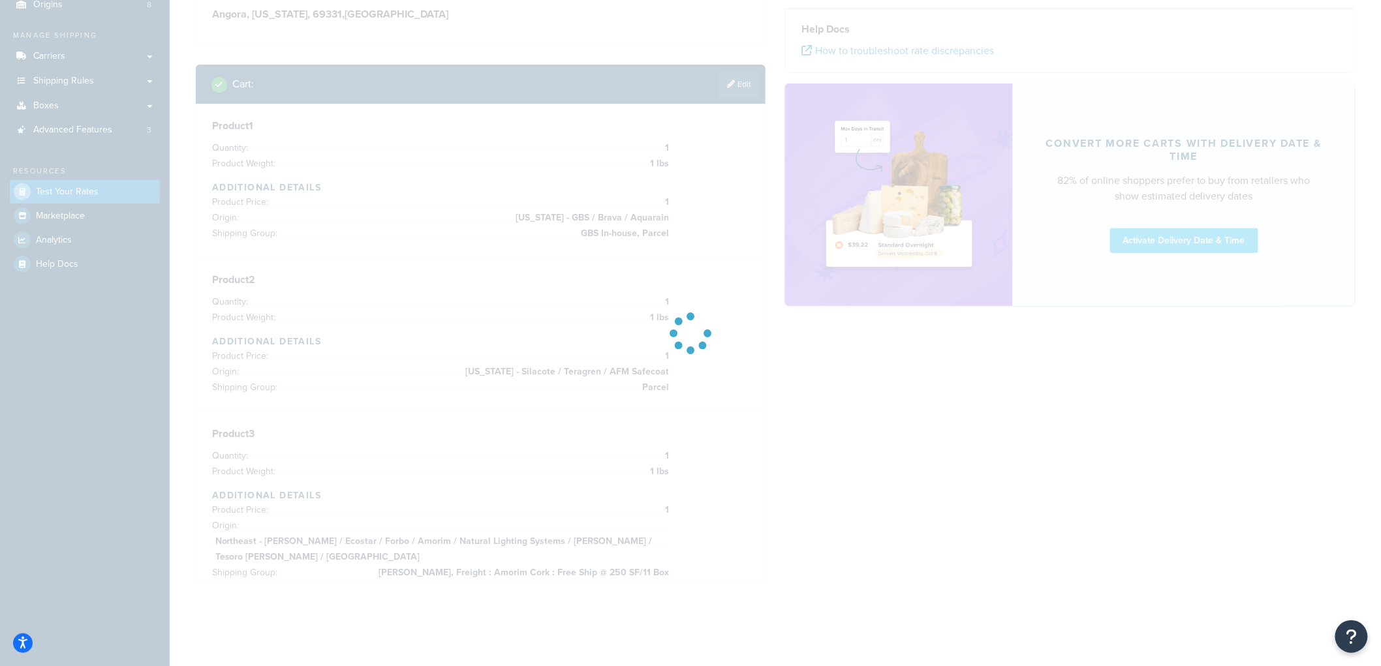
scroll to position [129, 0]
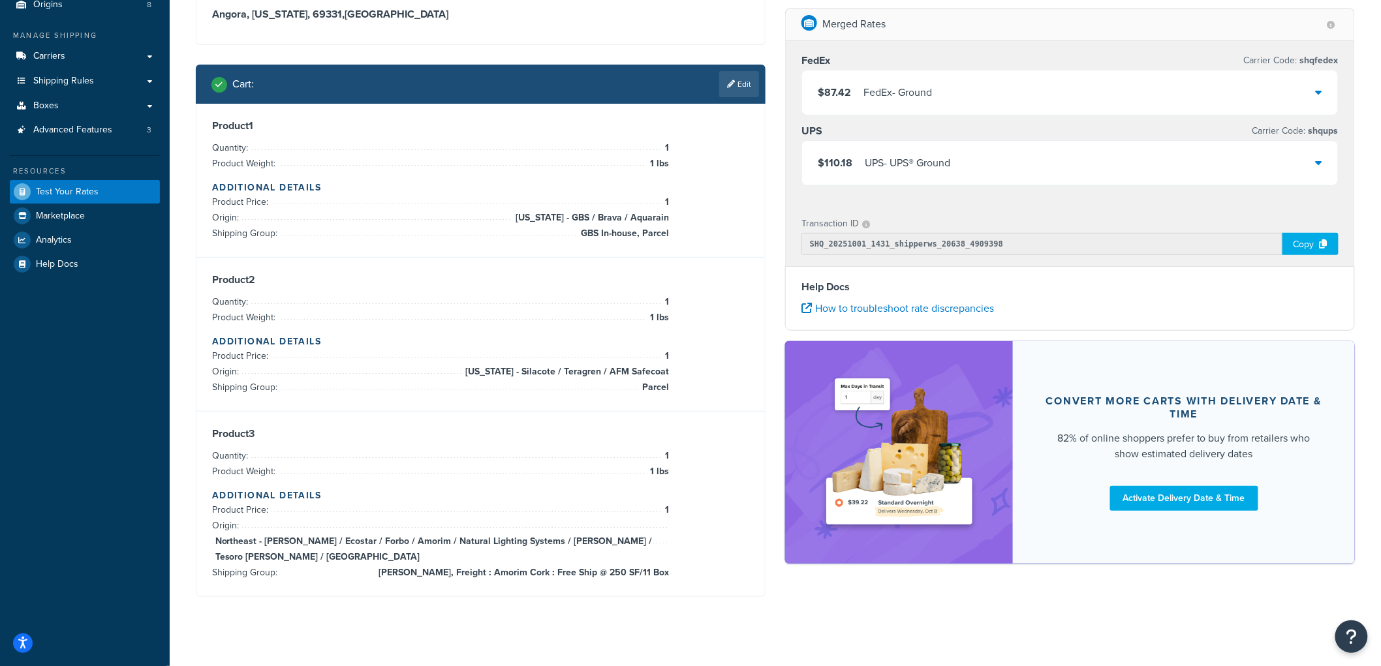
click at [866, 87] on div "FedEx - Ground" at bounding box center [897, 93] width 69 height 18
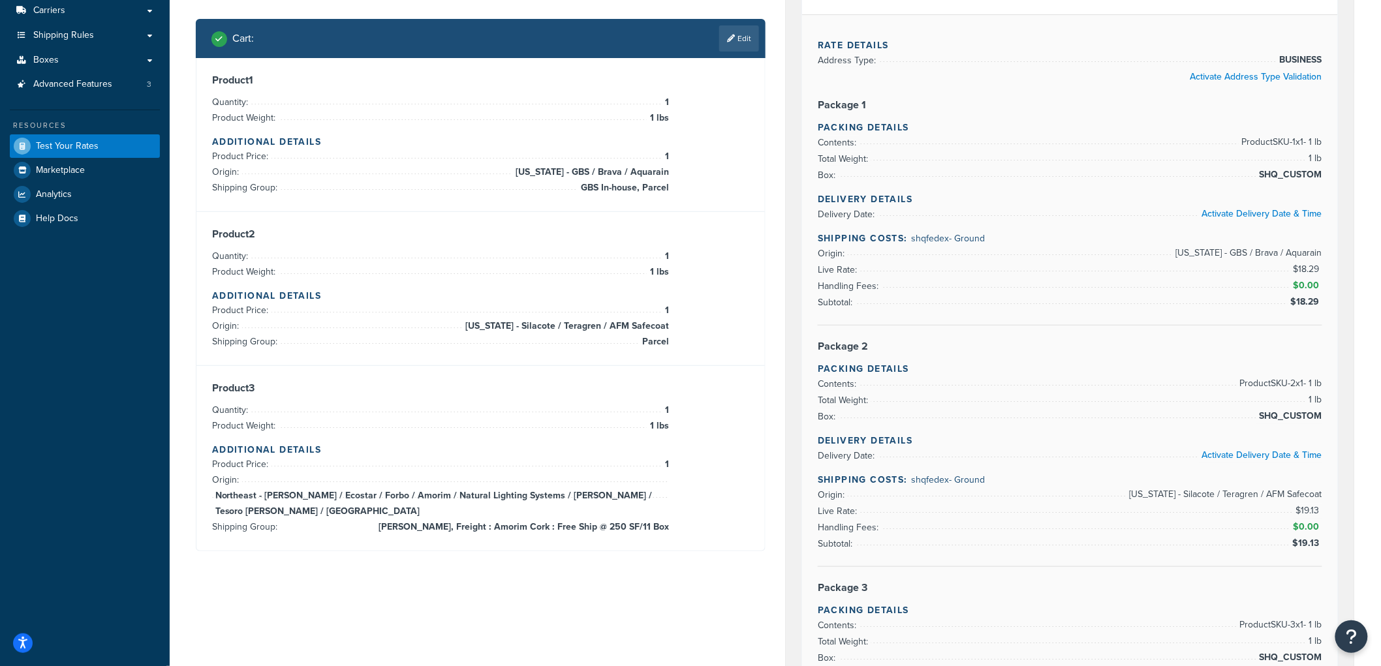
scroll to position [0, 0]
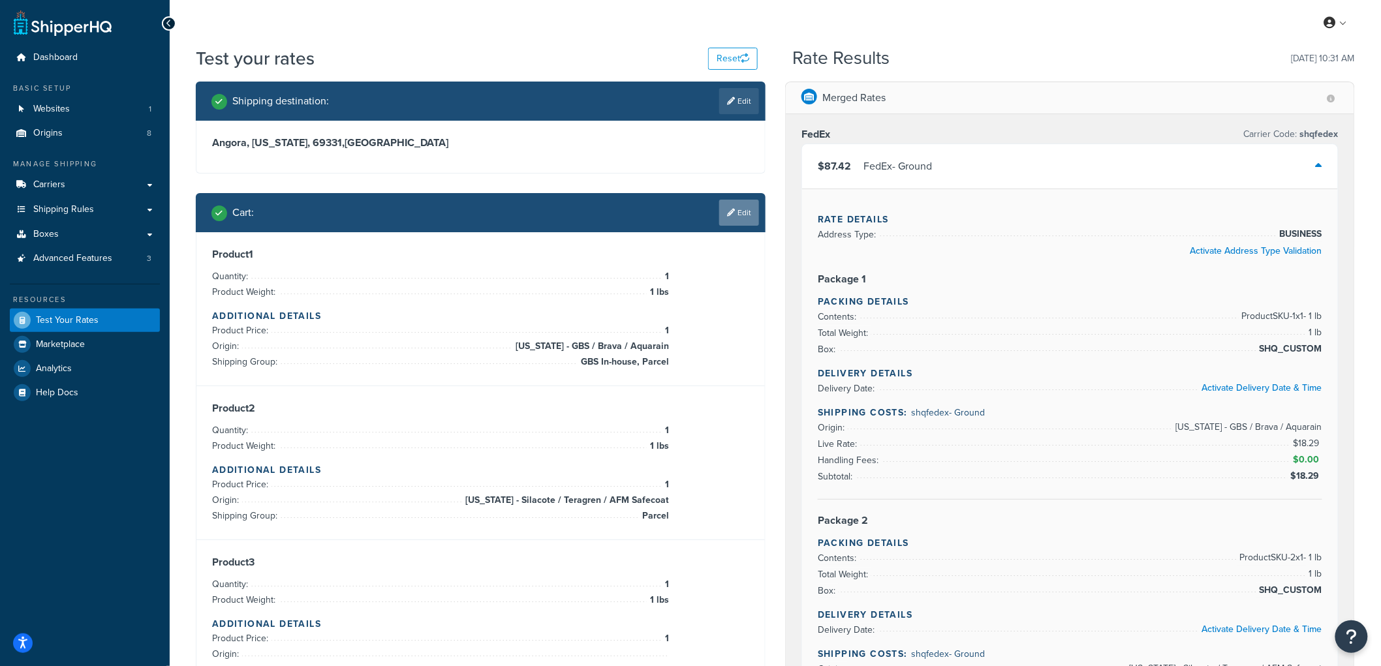
click at [736, 219] on link "Edit" at bounding box center [739, 213] width 40 height 26
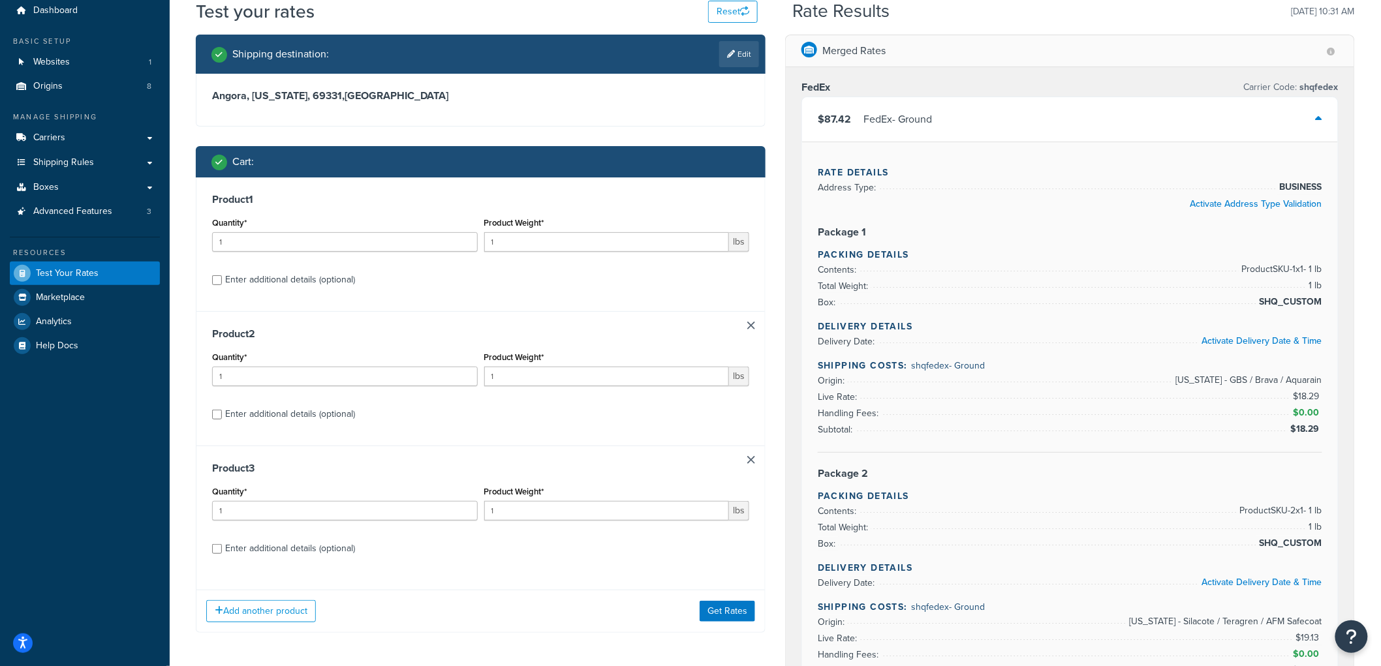
scroll to position [72, 0]
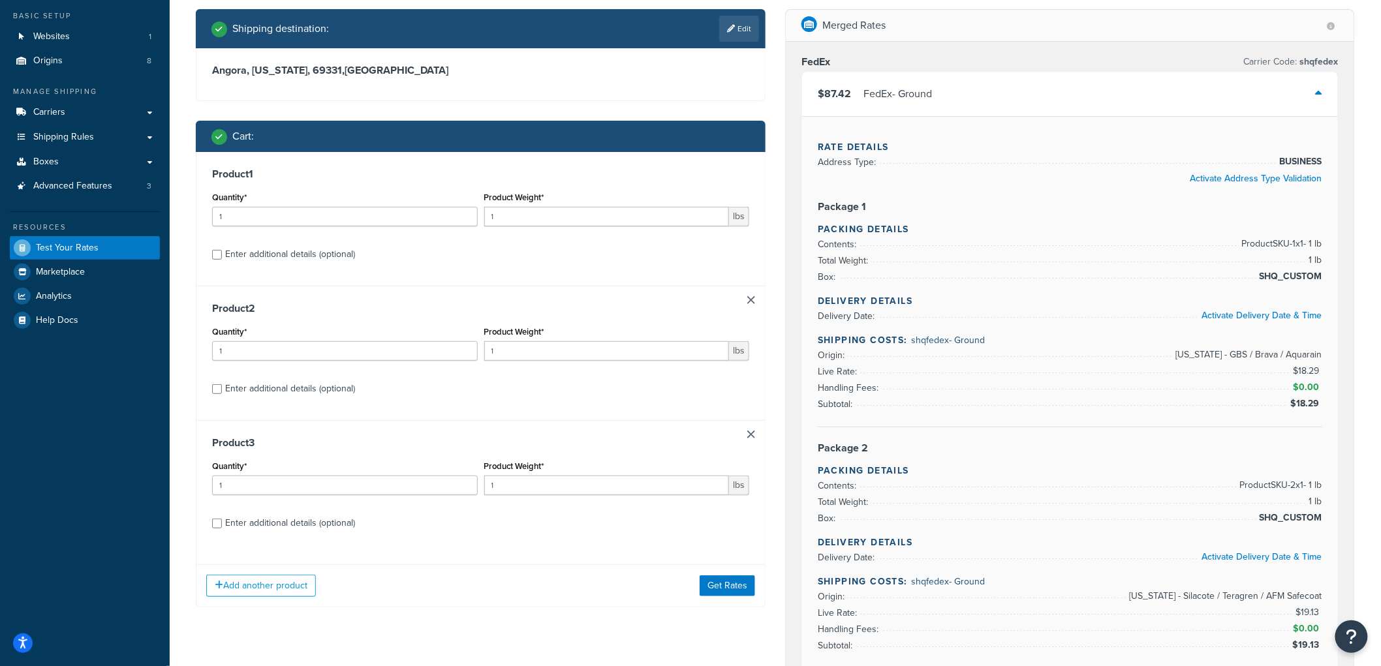
click at [747, 298] on link at bounding box center [751, 300] width 8 height 8
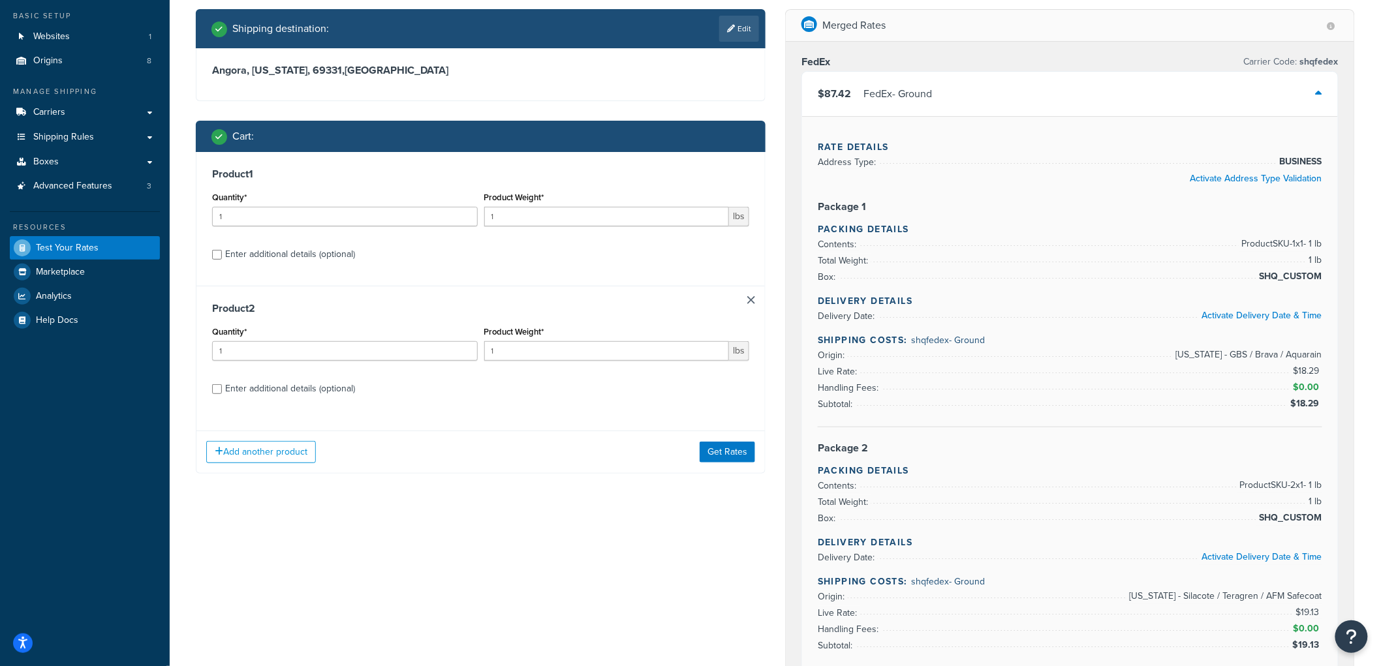
click at [754, 301] on link at bounding box center [751, 300] width 8 height 8
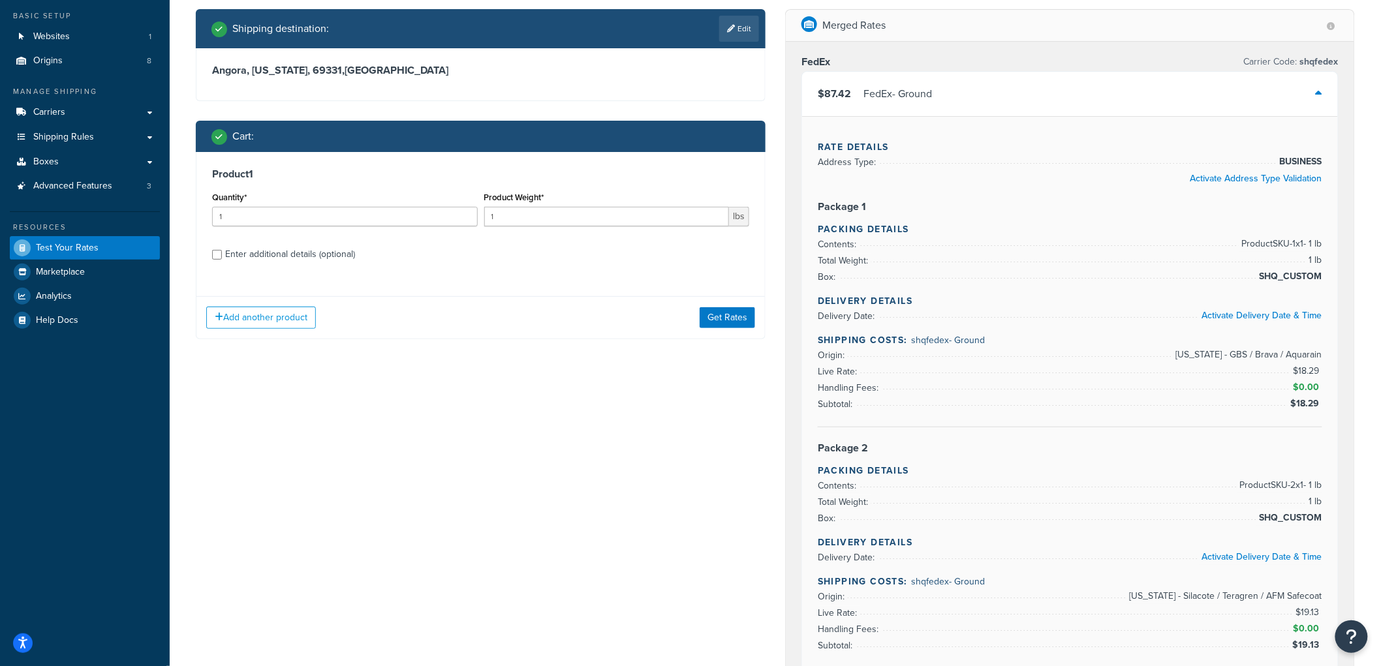
click at [335, 261] on div "Enter additional details (optional)" at bounding box center [290, 254] width 130 height 18
click at [222, 260] on input "Enter additional details (optional)" at bounding box center [217, 255] width 10 height 10
checkbox input "true"
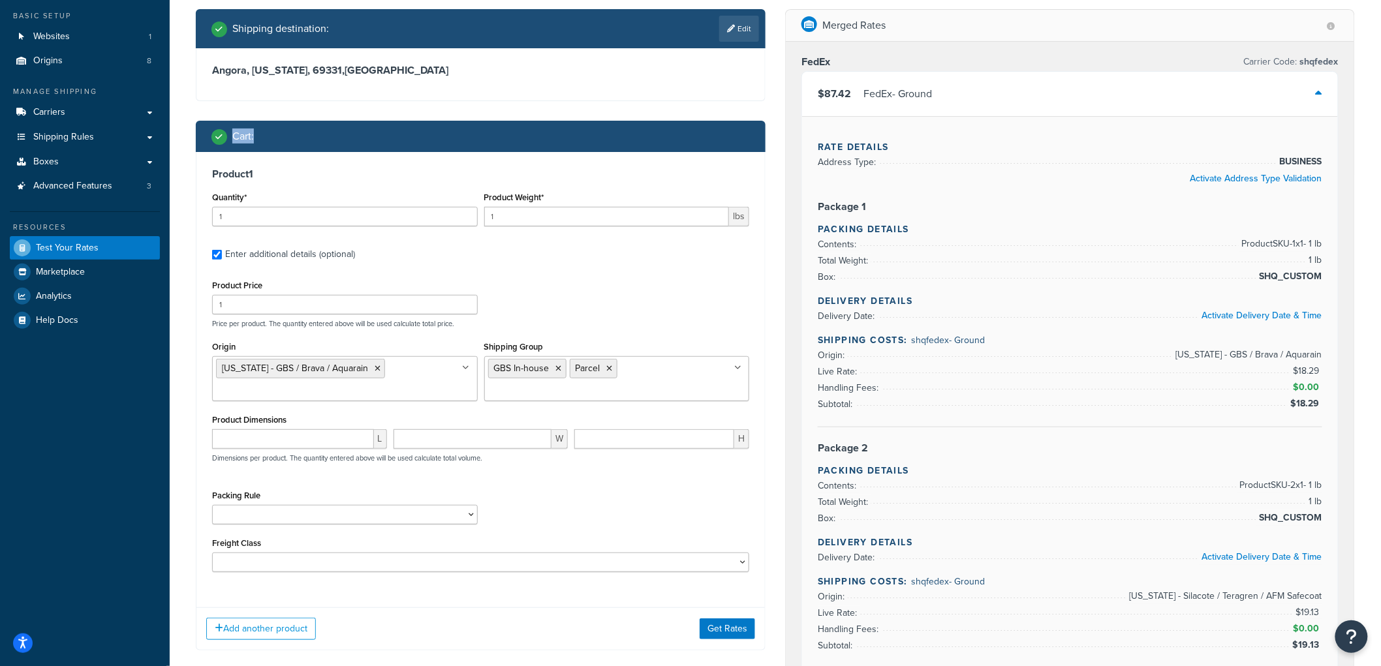
drag, startPoint x: 194, startPoint y: 131, endPoint x: 292, endPoint y: 146, distance: 98.9
click at [292, 146] on div "Shipping destination : Edit Angora, Nebraska, 69331 , United States Cart : Prod…" at bounding box center [480, 339] width 589 height 661
click at [292, 146] on div "Cart :" at bounding box center [481, 136] width 570 height 31
drag, startPoint x: 198, startPoint y: 122, endPoint x: 294, endPoint y: 138, distance: 97.2
click at [294, 138] on div "Cart :" at bounding box center [481, 136] width 570 height 31
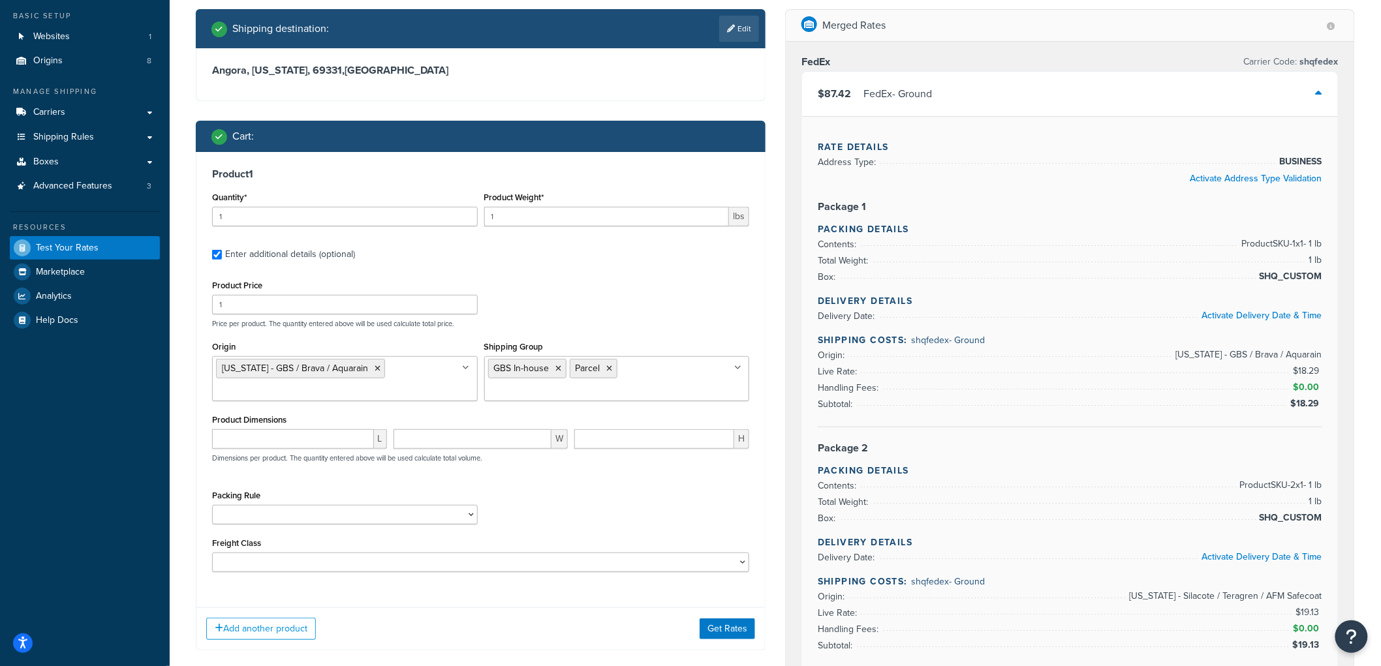
click at [294, 138] on div "Cart :" at bounding box center [485, 136] width 548 height 18
click at [608, 369] on icon at bounding box center [610, 369] width 6 height 8
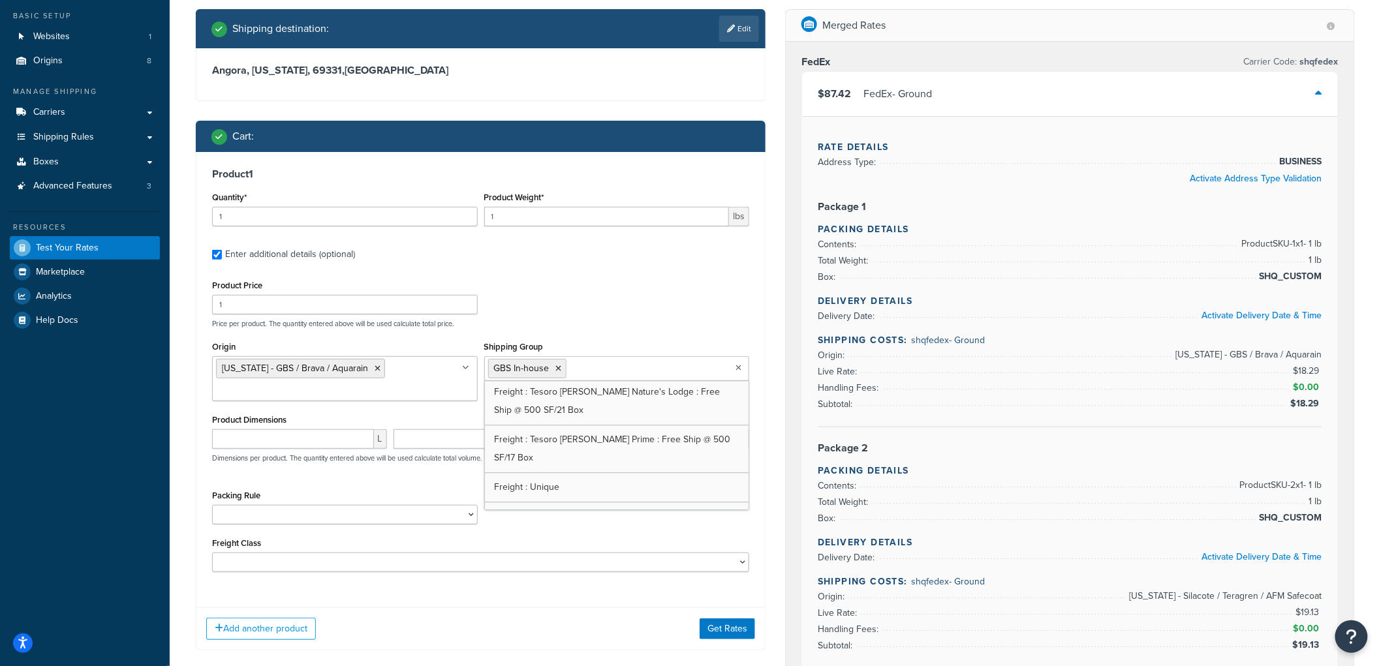
scroll to position [1460, 0]
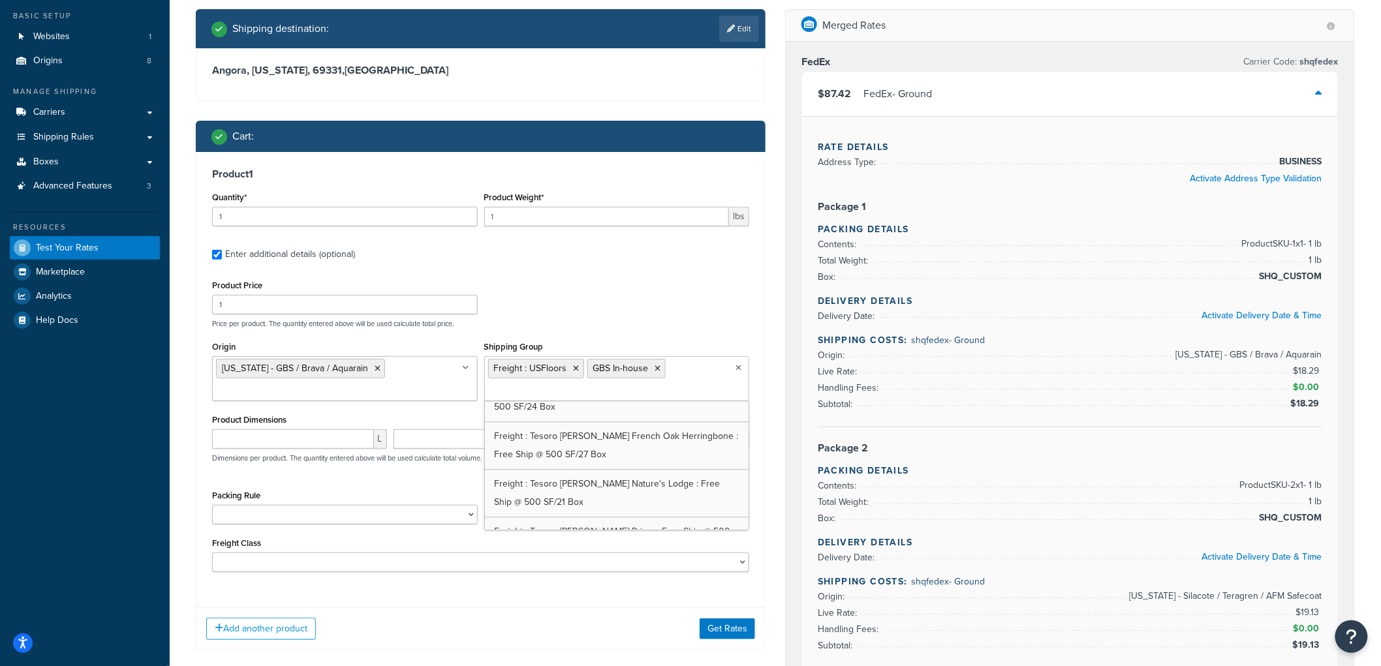
click at [686, 292] on div "Product Price 1 Price per product. The quantity entered above will be used calc…" at bounding box center [481, 303] width 544 height 52
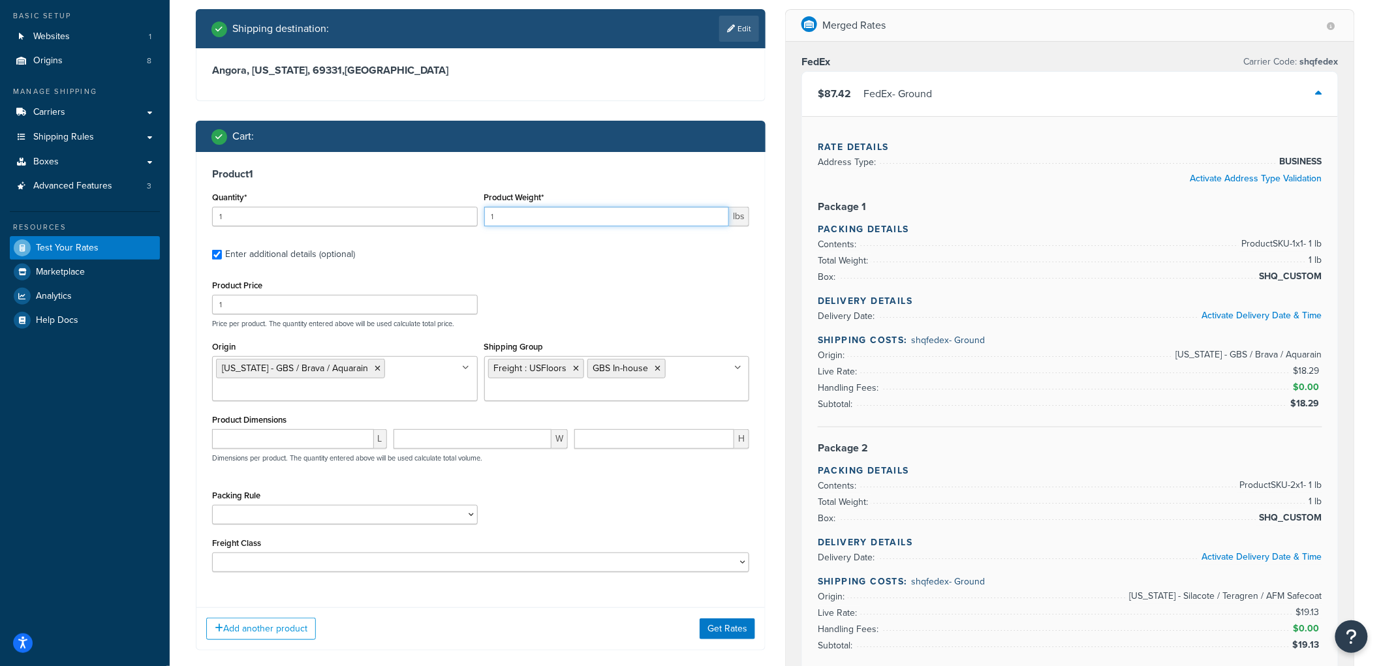
drag, startPoint x: 532, startPoint y: 215, endPoint x: 399, endPoint y: 186, distance: 135.7
click at [399, 186] on div "Product 1 Quantity* 1 Product Weight* 1 lbs Enter additional details (optional)…" at bounding box center [480, 375] width 568 height 446
type input "50"
click at [715, 637] on button "Get Rates" at bounding box center [727, 629] width 55 height 21
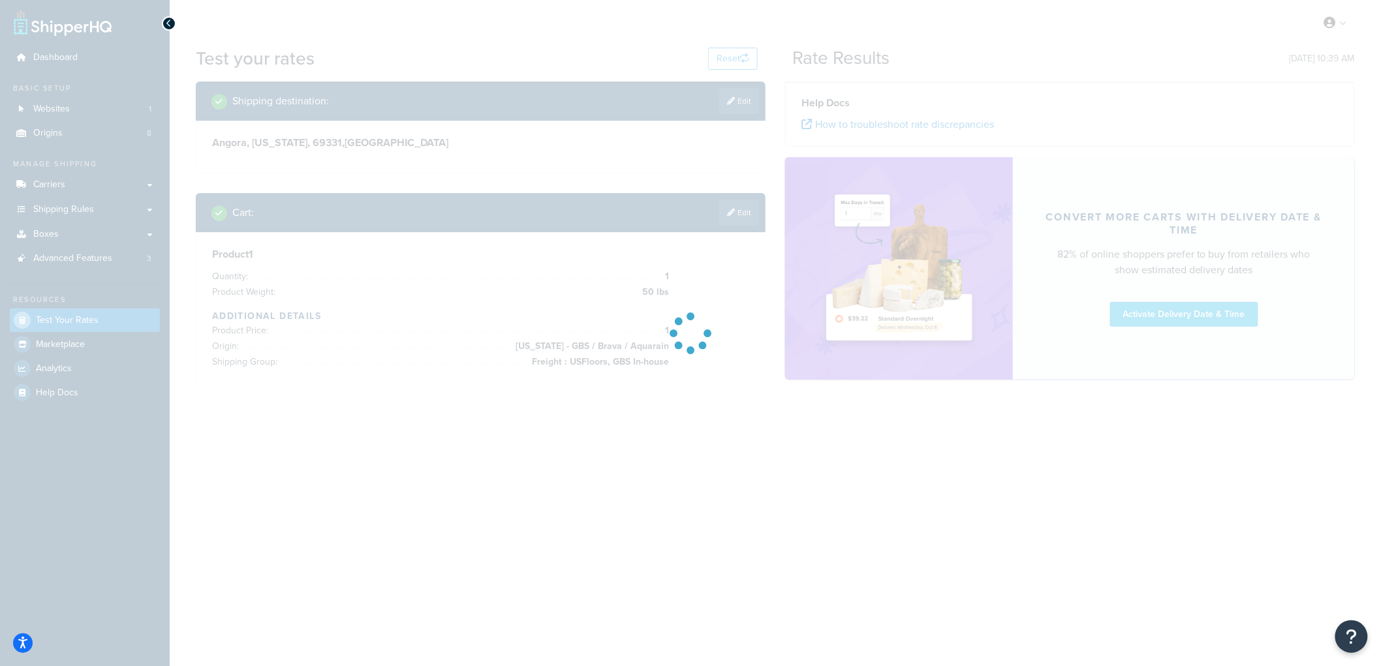
scroll to position [0, 0]
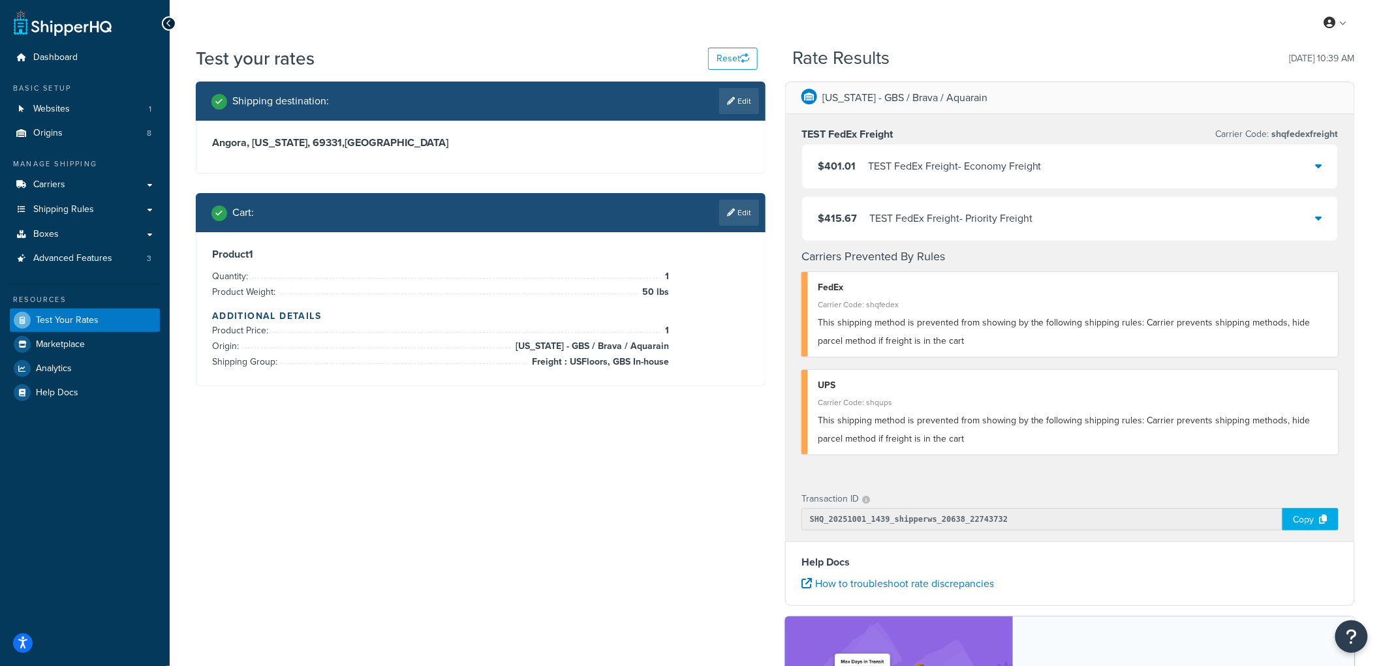
click at [876, 174] on div "TEST FedEx Freight - Economy Freight" at bounding box center [955, 166] width 174 height 18
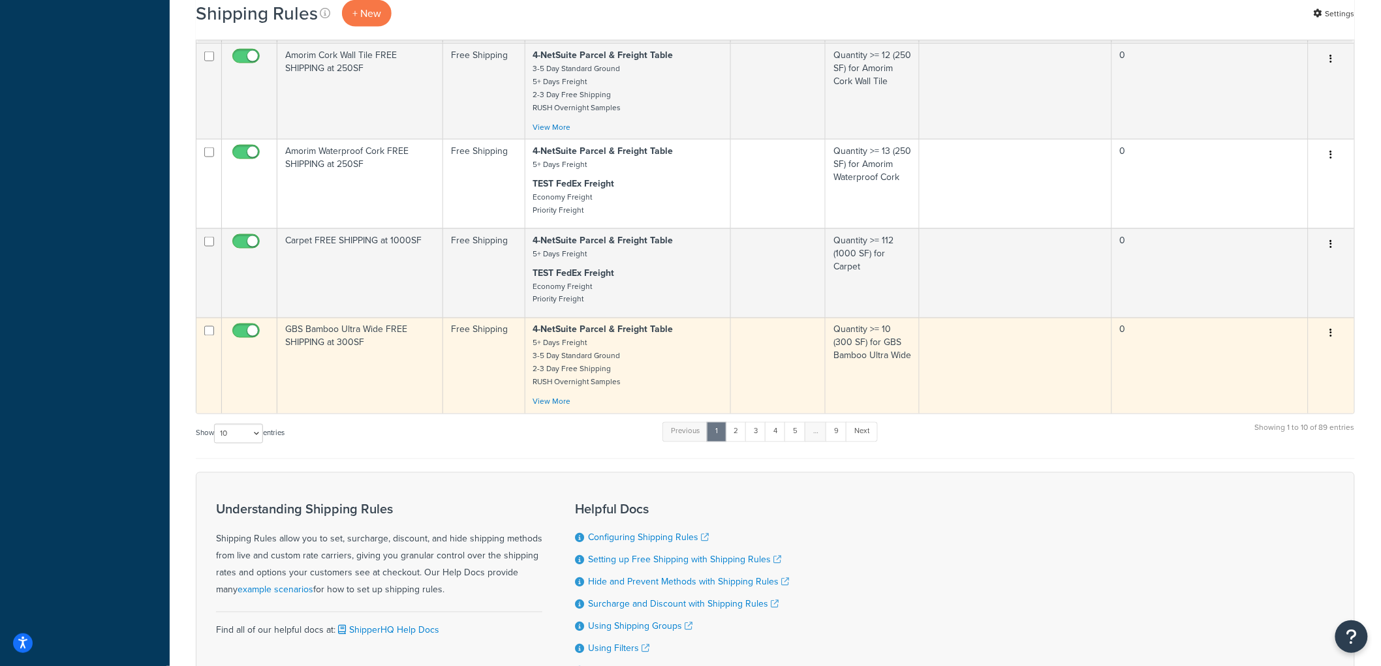
scroll to position [876, 0]
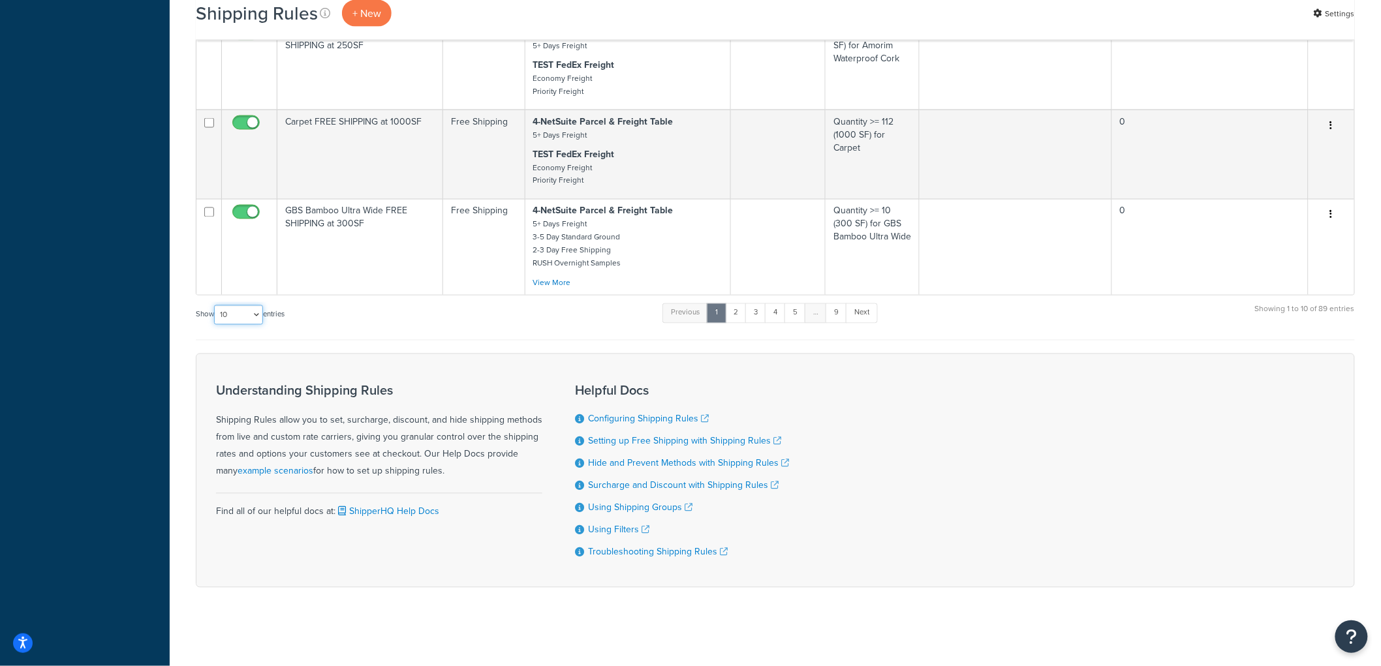
click at [255, 315] on select "10 15 25 50 100 1000" at bounding box center [238, 315] width 49 height 20
select select "100"
click at [215, 305] on select "10 15 25 50 100 1000" at bounding box center [238, 315] width 49 height 20
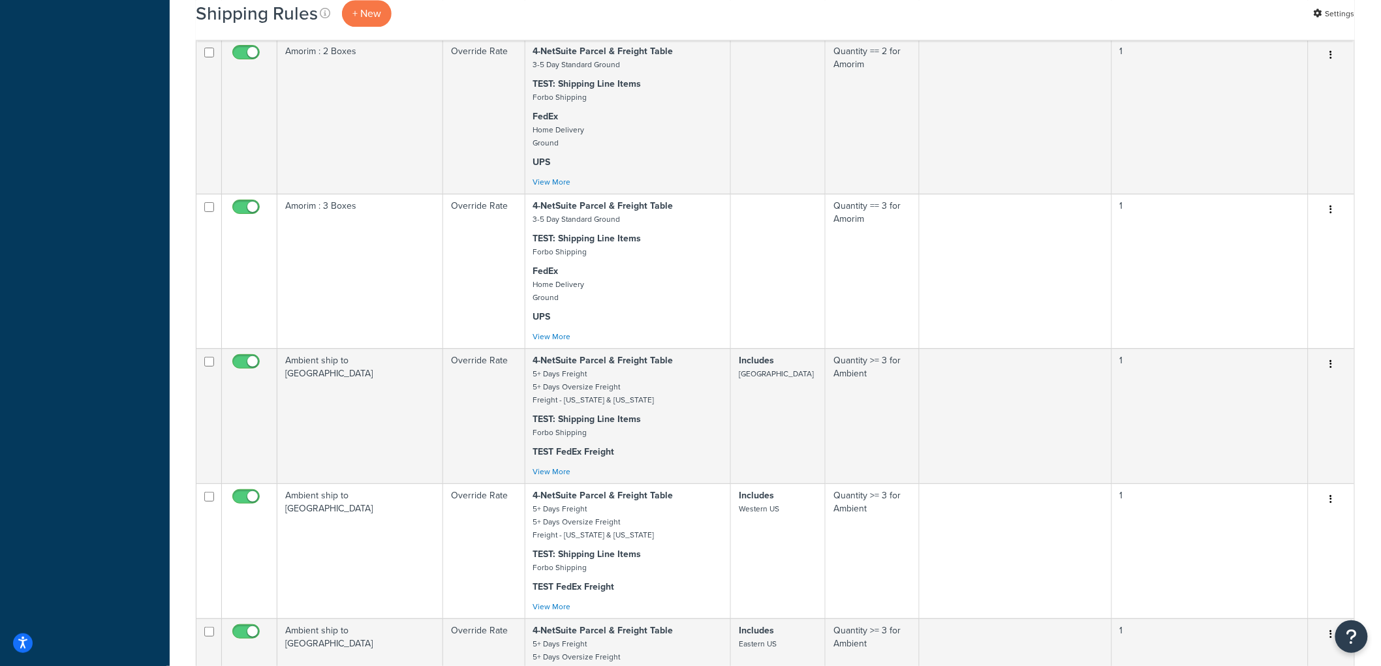
scroll to position [5735, 0]
